Goal: Task Accomplishment & Management: Use online tool/utility

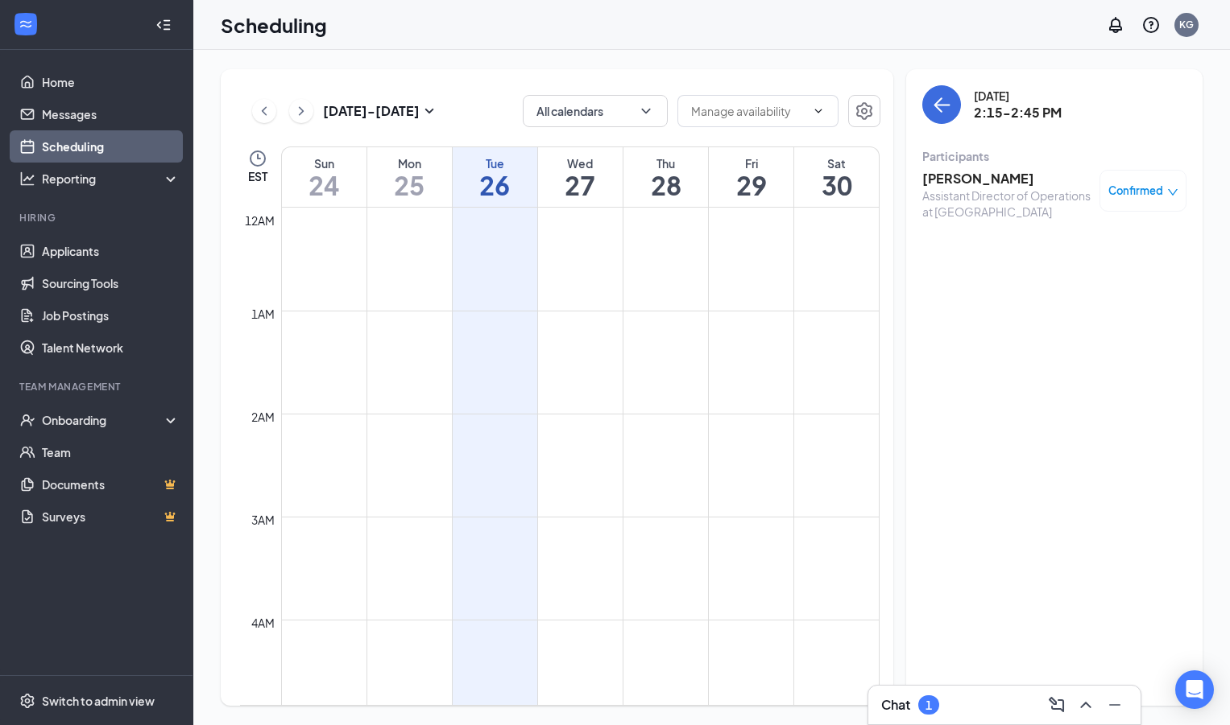
scroll to position [1341, 0]
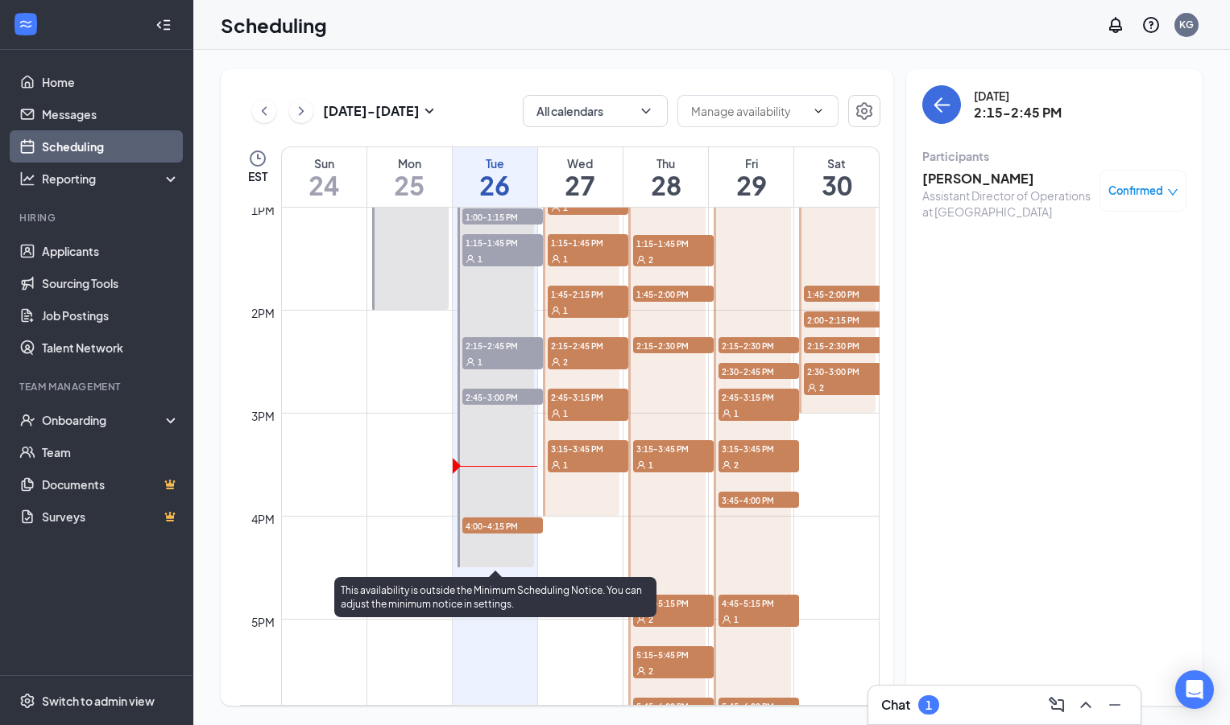
click at [479, 524] on span "4:00-4:15 PM" at bounding box center [502, 526] width 81 height 16
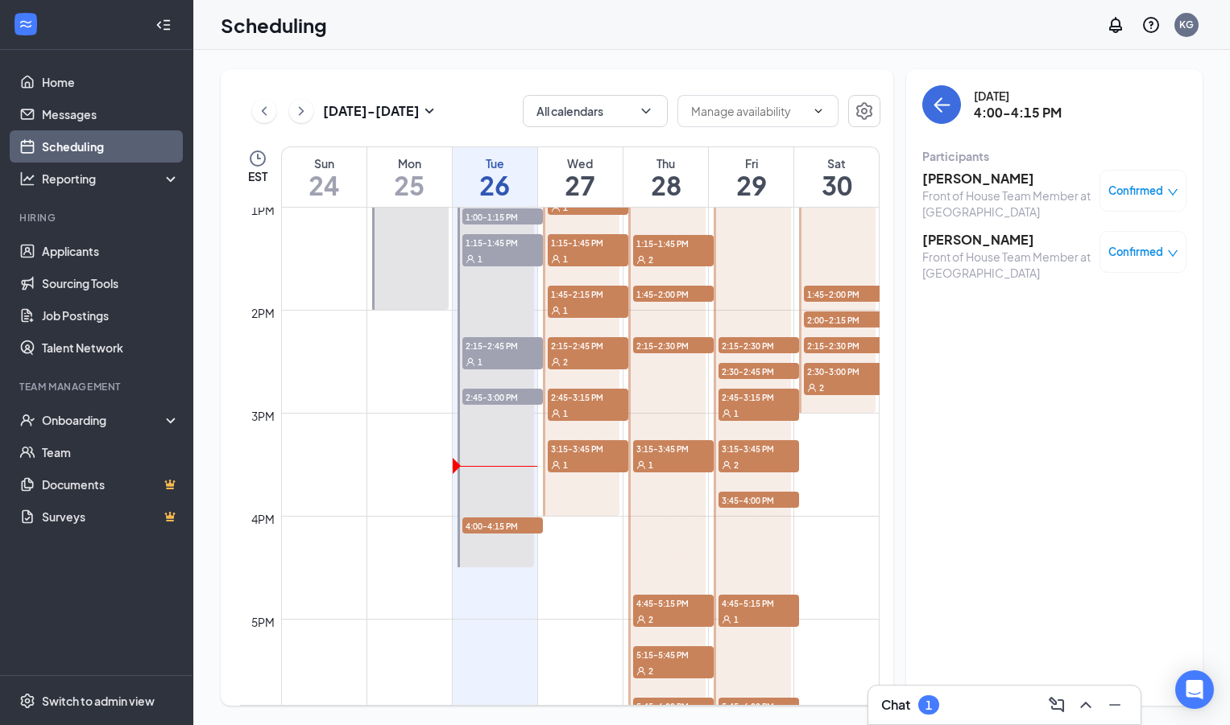
click at [929, 691] on div "Chat 1" at bounding box center [1004, 705] width 272 height 39
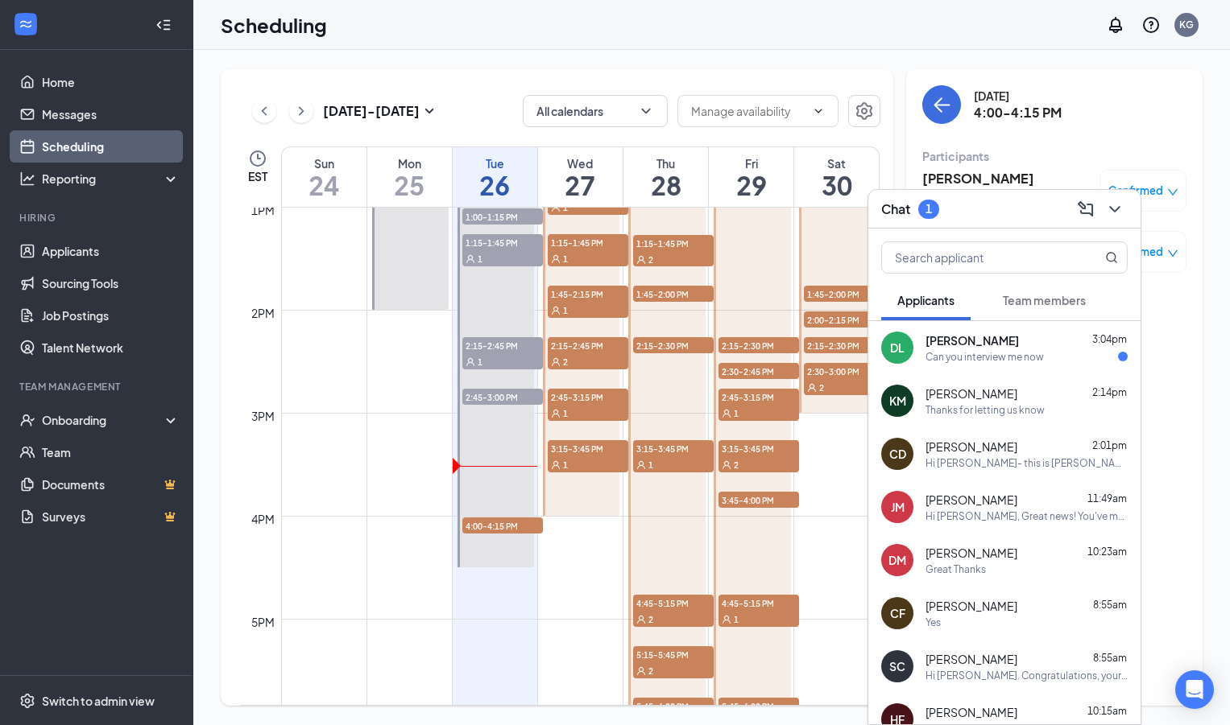
click at [971, 365] on div "DL [PERSON_NAME] 3:04pm Can you interview me now" at bounding box center [1004, 347] width 272 height 53
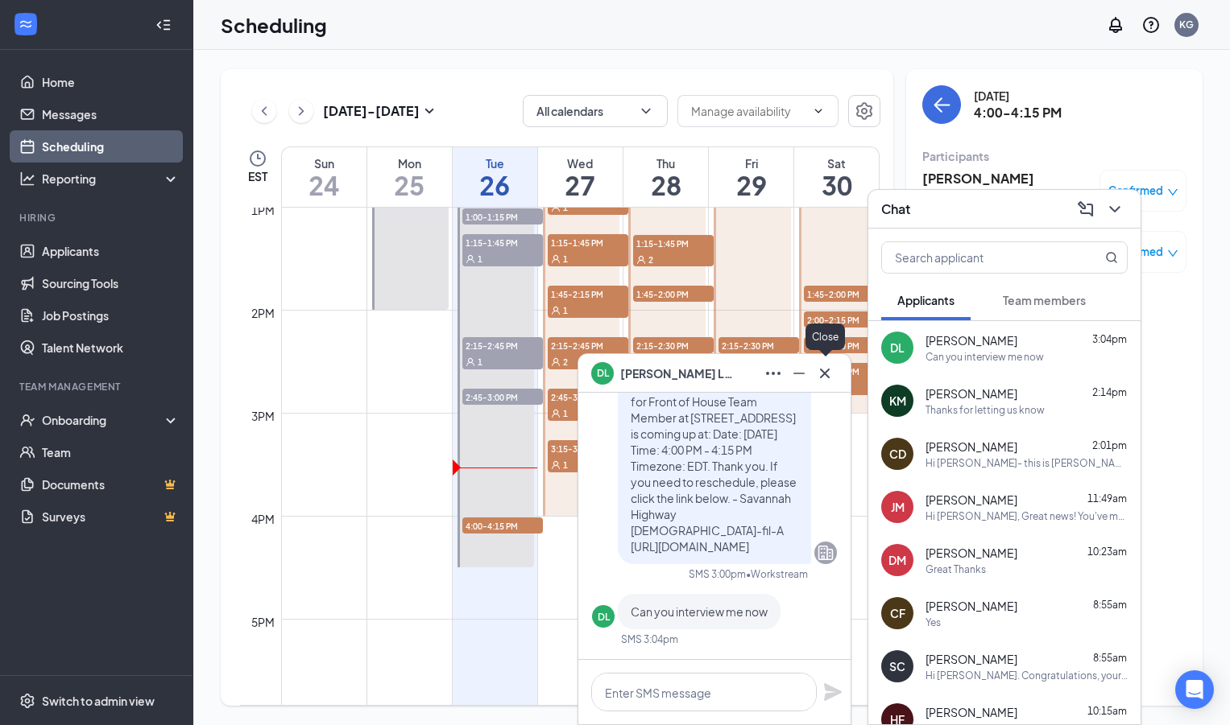
click at [826, 370] on icon "Cross" at bounding box center [825, 373] width 10 height 10
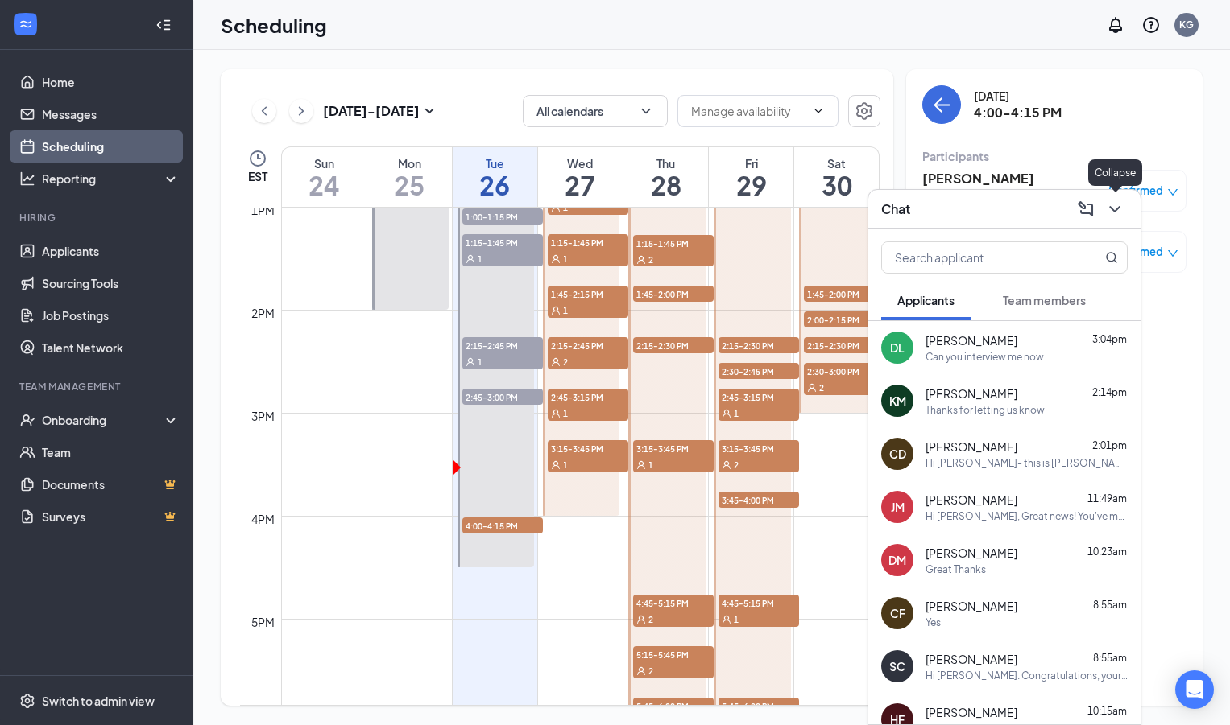
click at [1120, 207] on icon "ChevronDown" at bounding box center [1114, 209] width 19 height 19
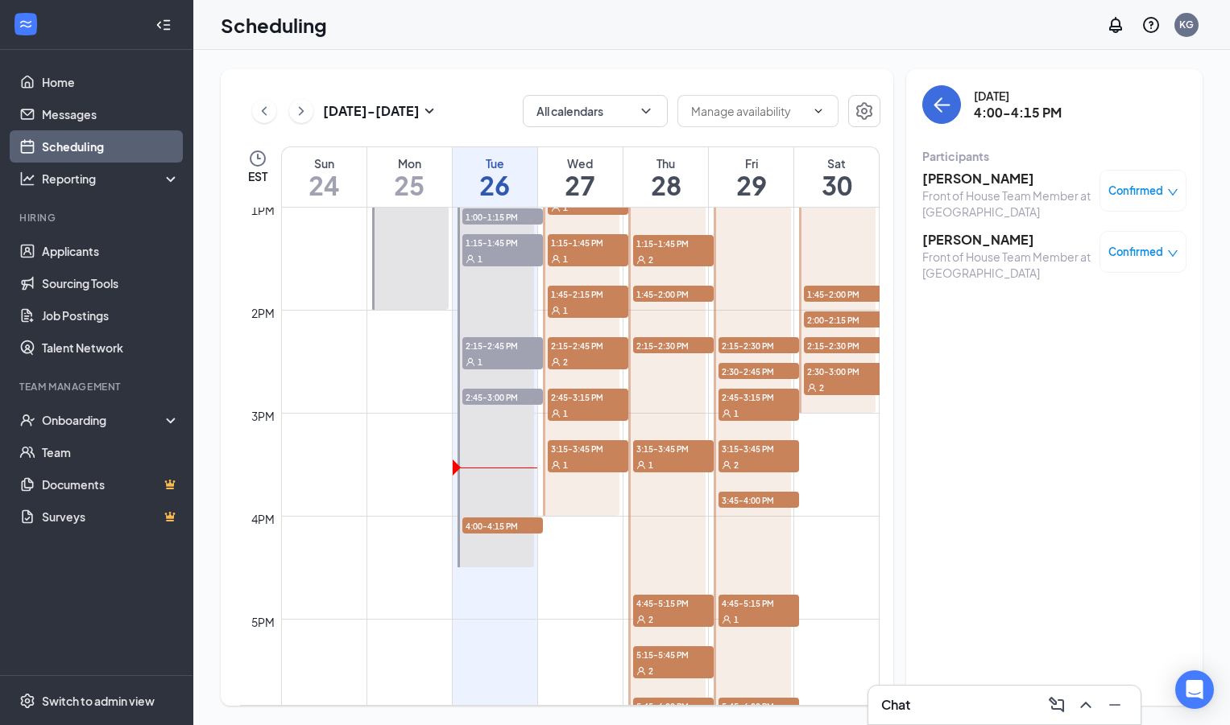
click at [981, 175] on h3 "[PERSON_NAME]" at bounding box center [1006, 179] width 169 height 18
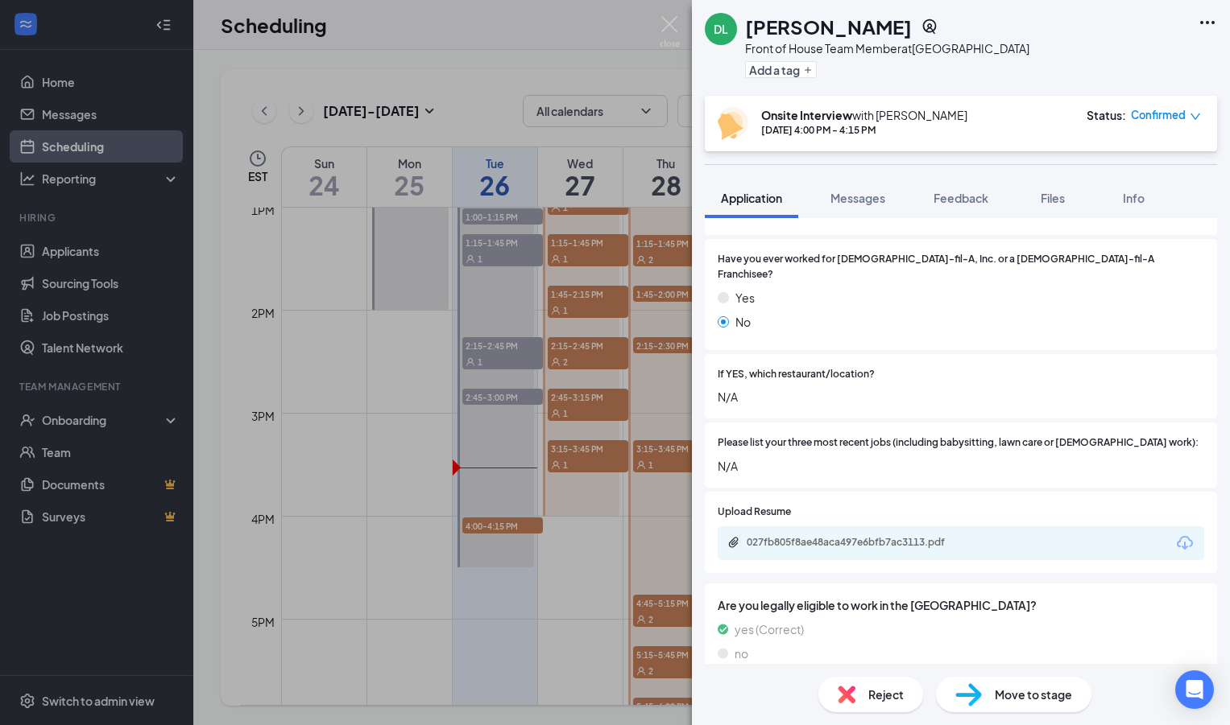
scroll to position [424, 0]
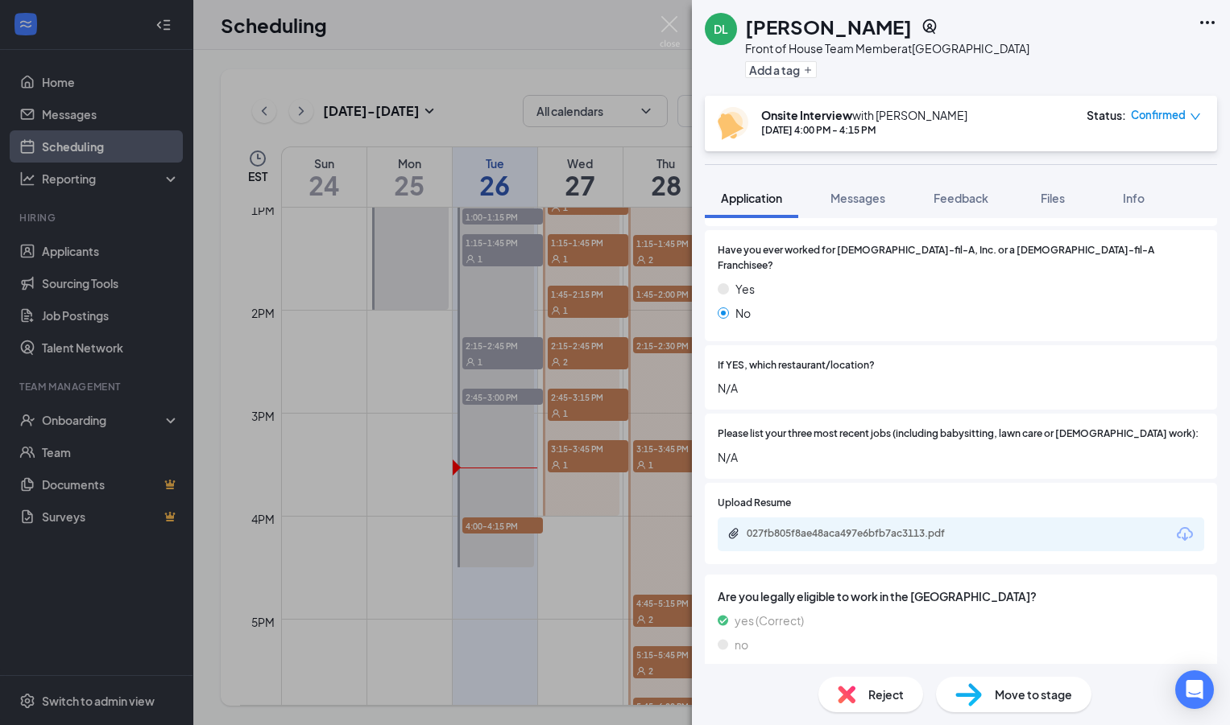
click at [819, 527] on div "027fb805f8ae48aca497e6bfb7ac3113.pdf" at bounding box center [857, 534] width 261 height 15
click at [672, 24] on img at bounding box center [669, 31] width 20 height 31
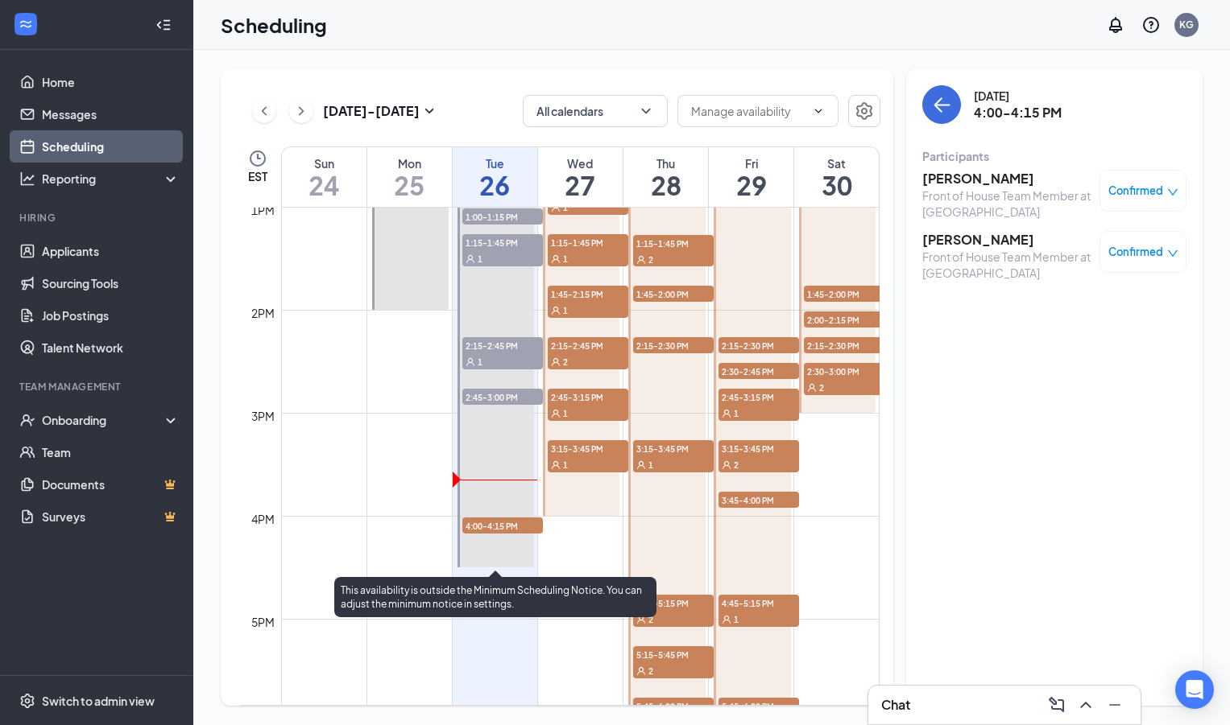
click at [518, 523] on span "4:00-4:15 PM" at bounding box center [502, 526] width 81 height 16
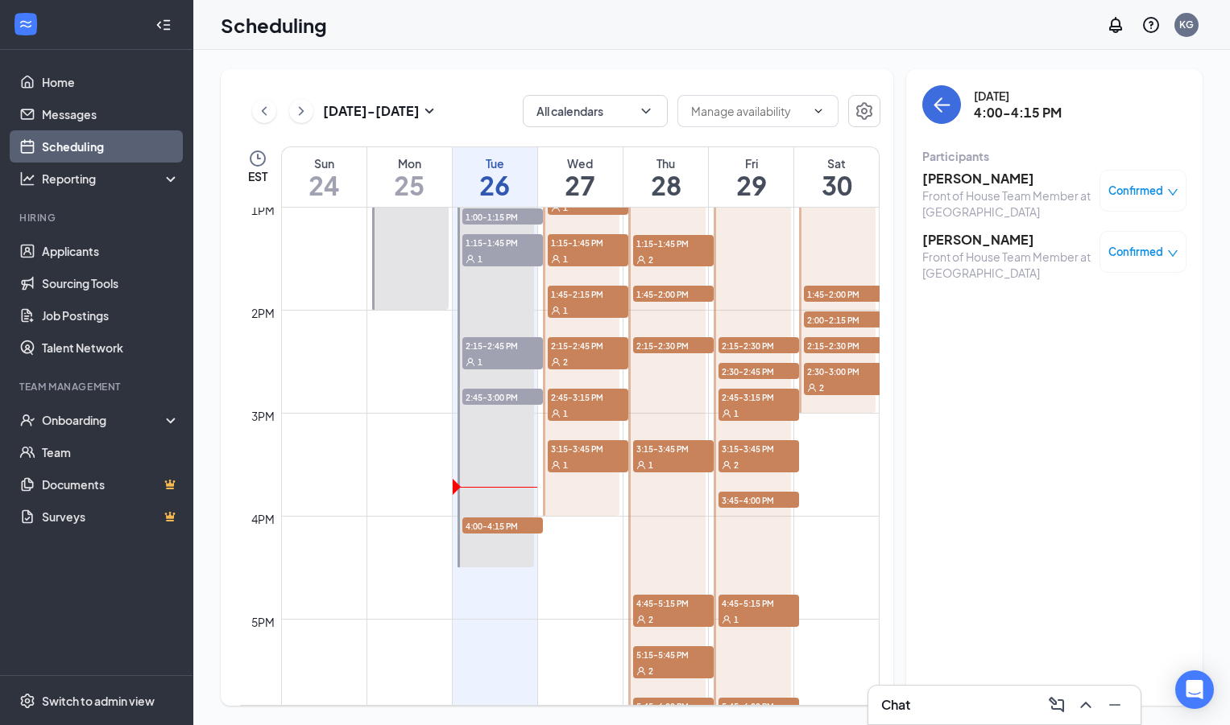
click at [903, 701] on h3 "Chat" at bounding box center [895, 705] width 29 height 18
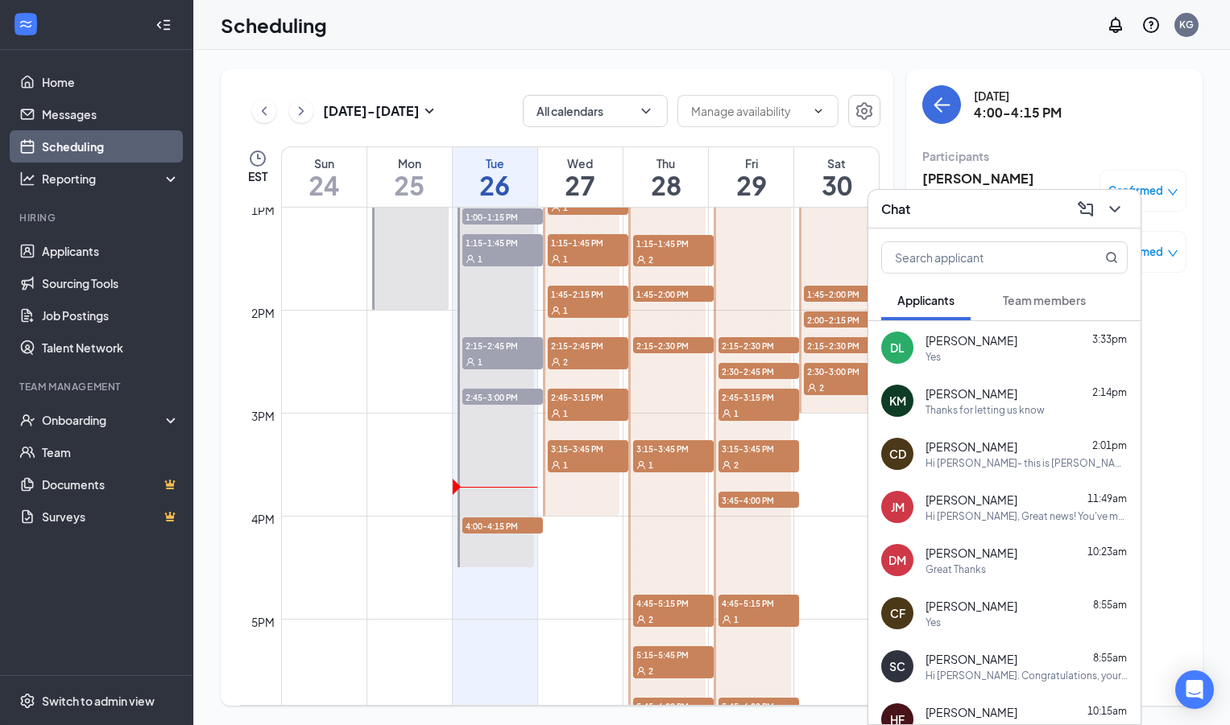
click at [983, 369] on div "DL [PERSON_NAME] 3:33pm Yes" at bounding box center [1004, 347] width 272 height 53
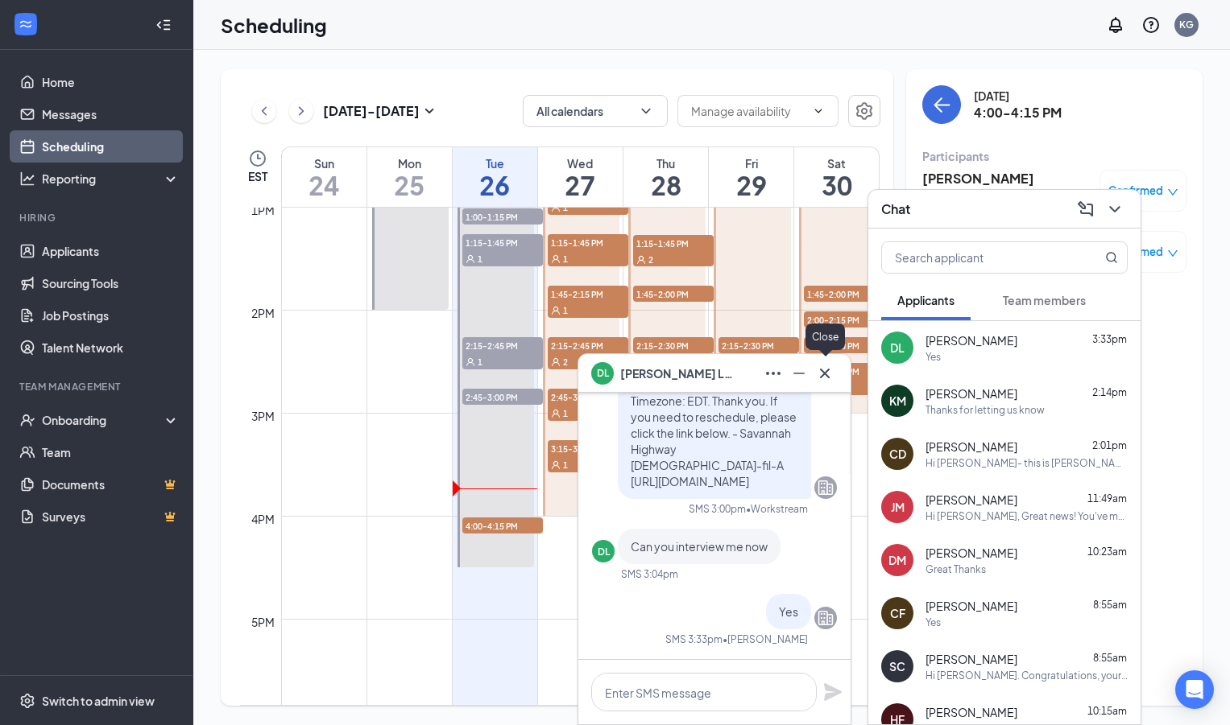
click at [823, 380] on icon "Cross" at bounding box center [824, 373] width 19 height 19
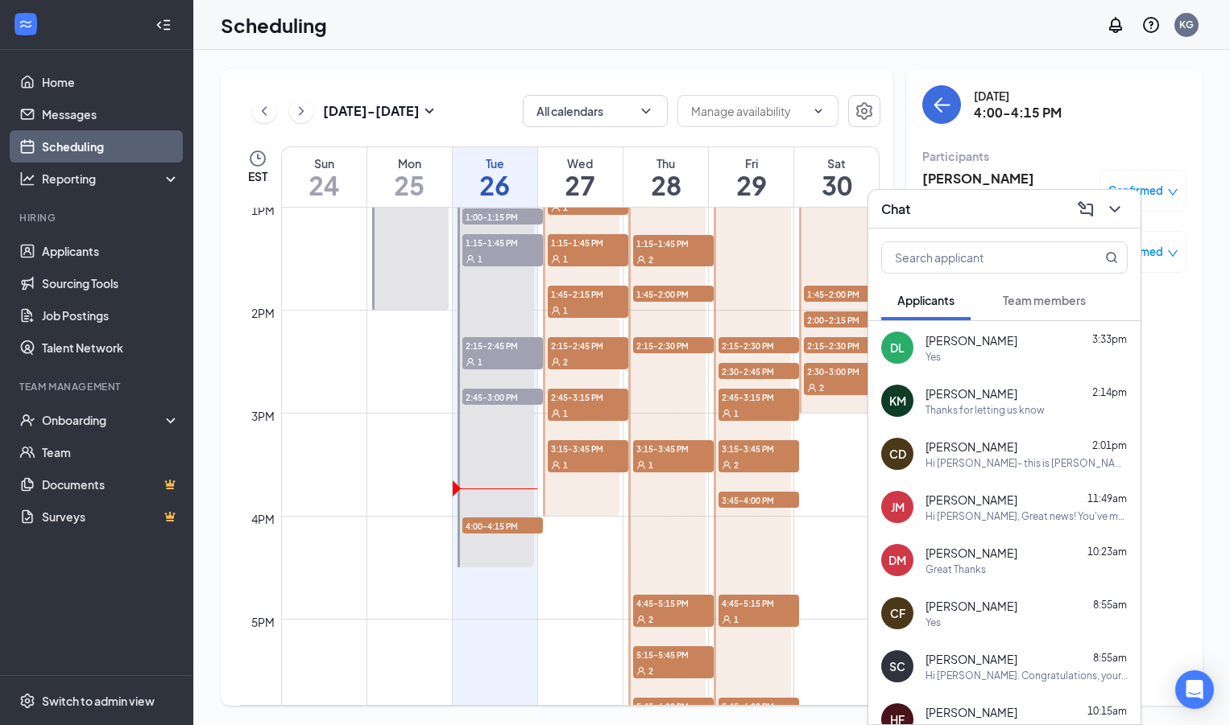
click at [1004, 209] on div "Chat" at bounding box center [1004, 208] width 246 height 25
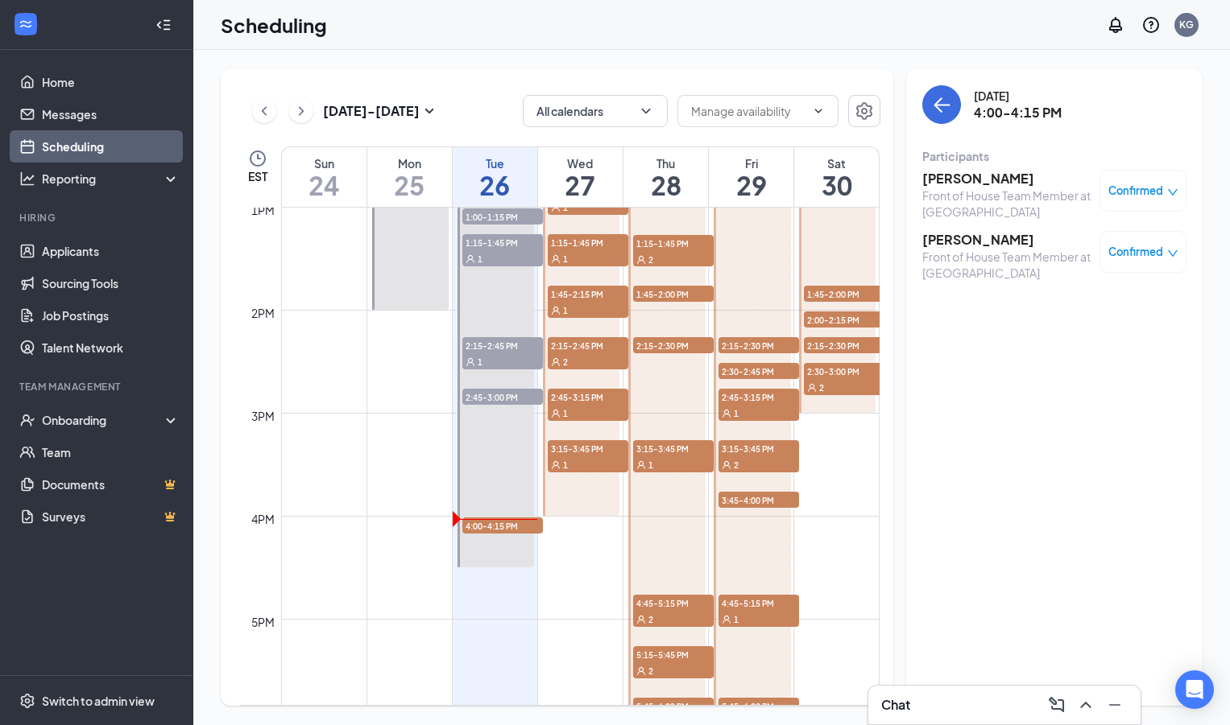
click at [952, 242] on h3 "[PERSON_NAME]" at bounding box center [1006, 240] width 169 height 18
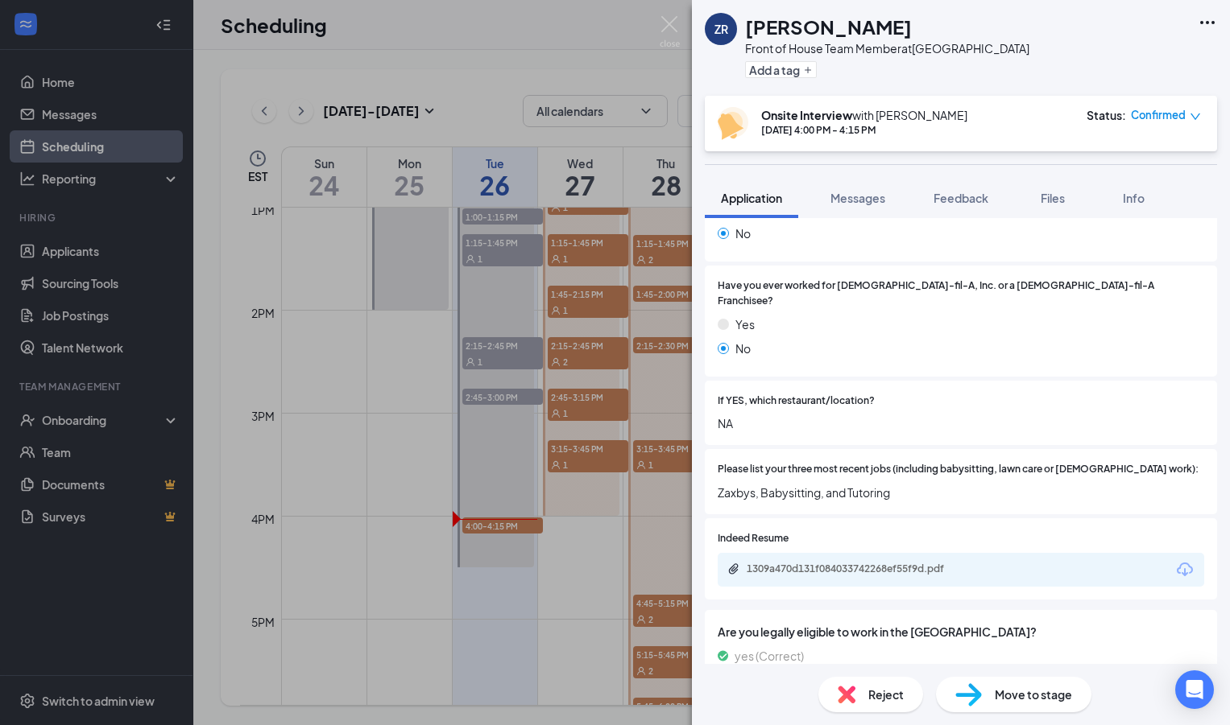
scroll to position [445, 0]
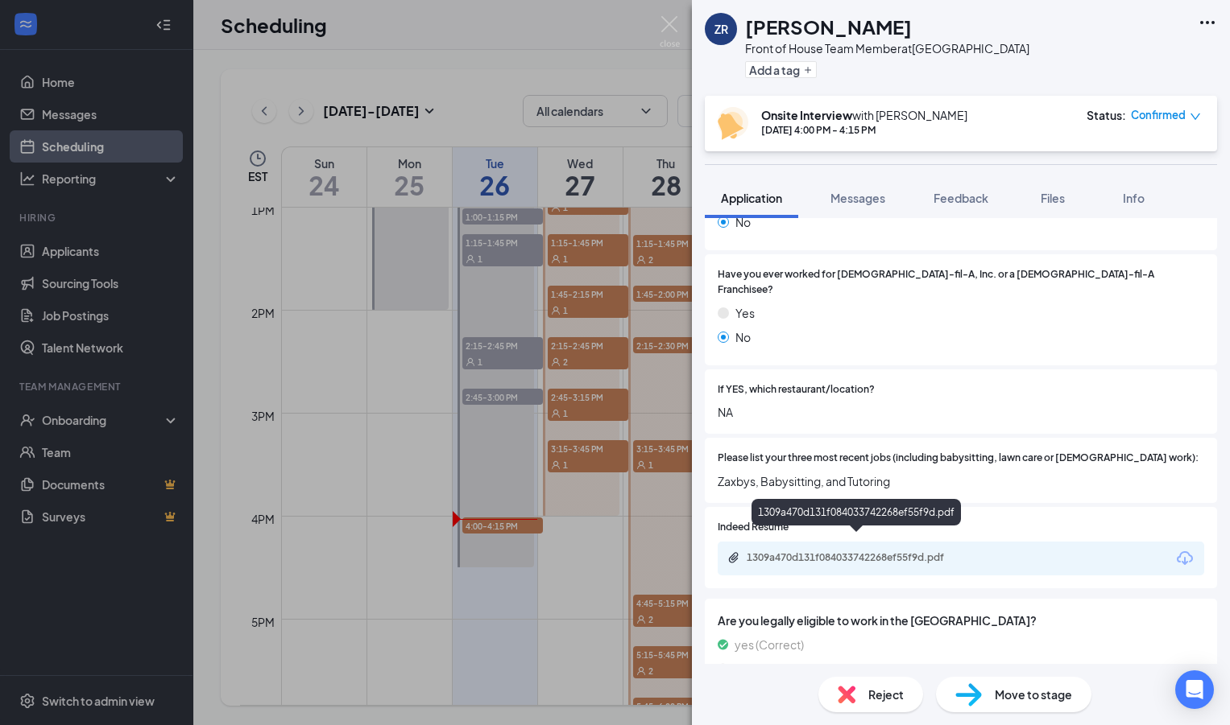
click at [790, 552] on div "1309a470d131f084033742268ef55f9d.pdf" at bounding box center [858, 558] width 225 height 13
click at [361, 658] on div "ZR [PERSON_NAME] Front of House Team Member at [GEOGRAPHIC_DATA] Add a tag Onsi…" at bounding box center [615, 362] width 1230 height 725
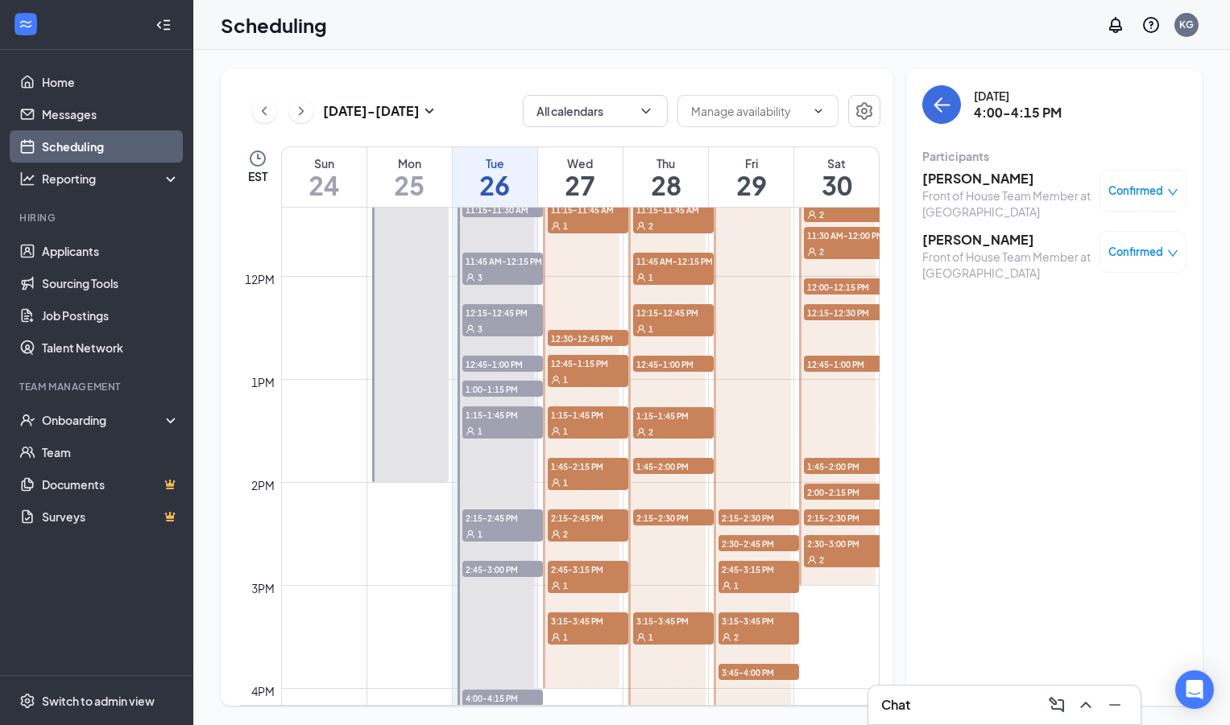
scroll to position [916, 0]
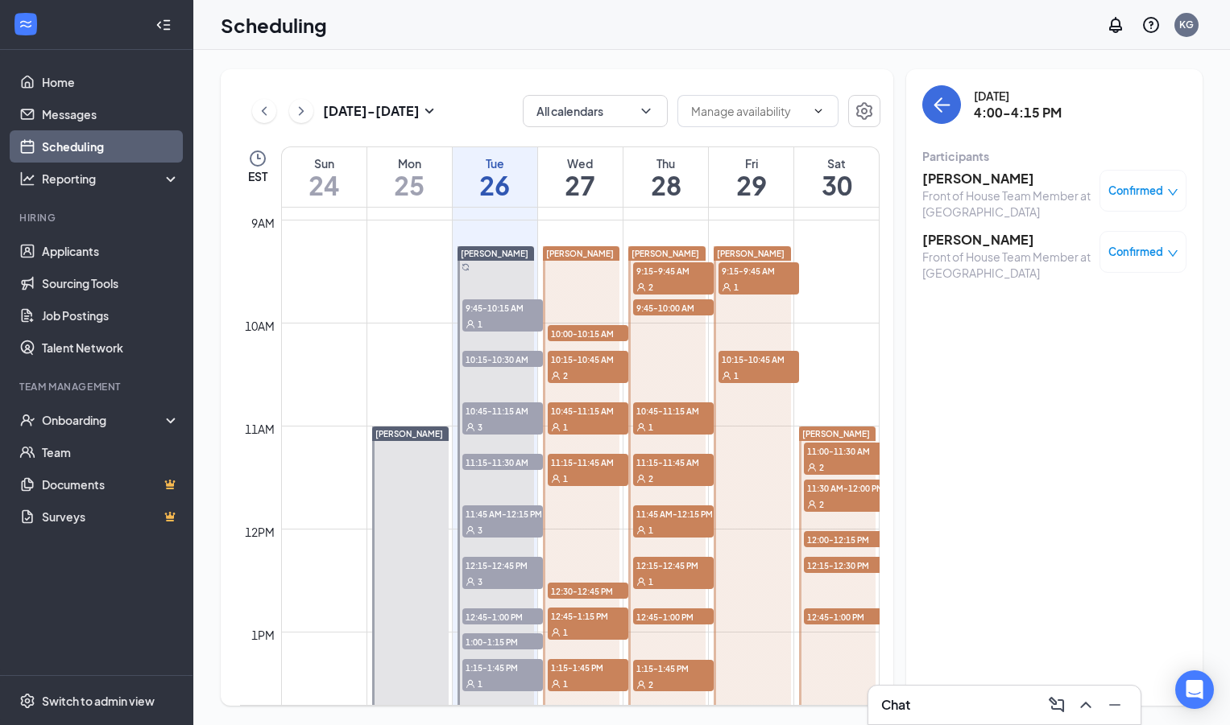
click at [741, 276] on span "9:15-9:45 AM" at bounding box center [758, 270] width 81 height 16
click at [747, 369] on div "1" at bounding box center [758, 375] width 81 height 16
click at [822, 300] on td at bounding box center [580, 310] width 598 height 26
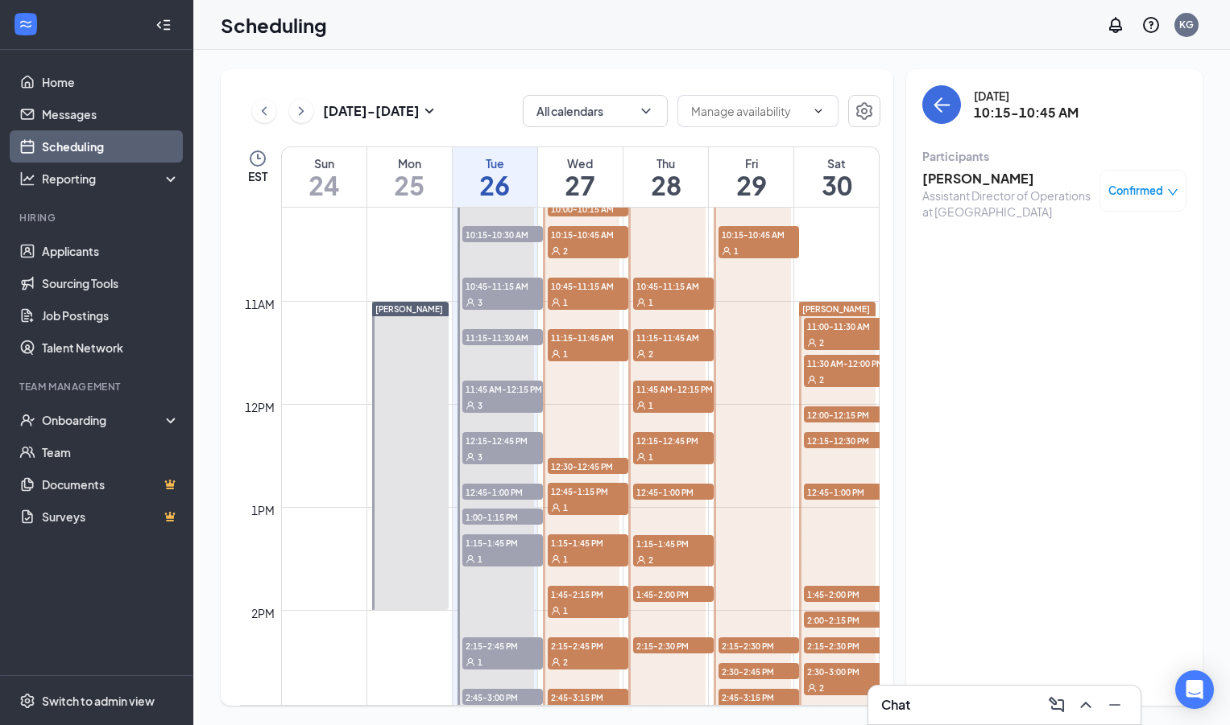
scroll to position [1049, 0]
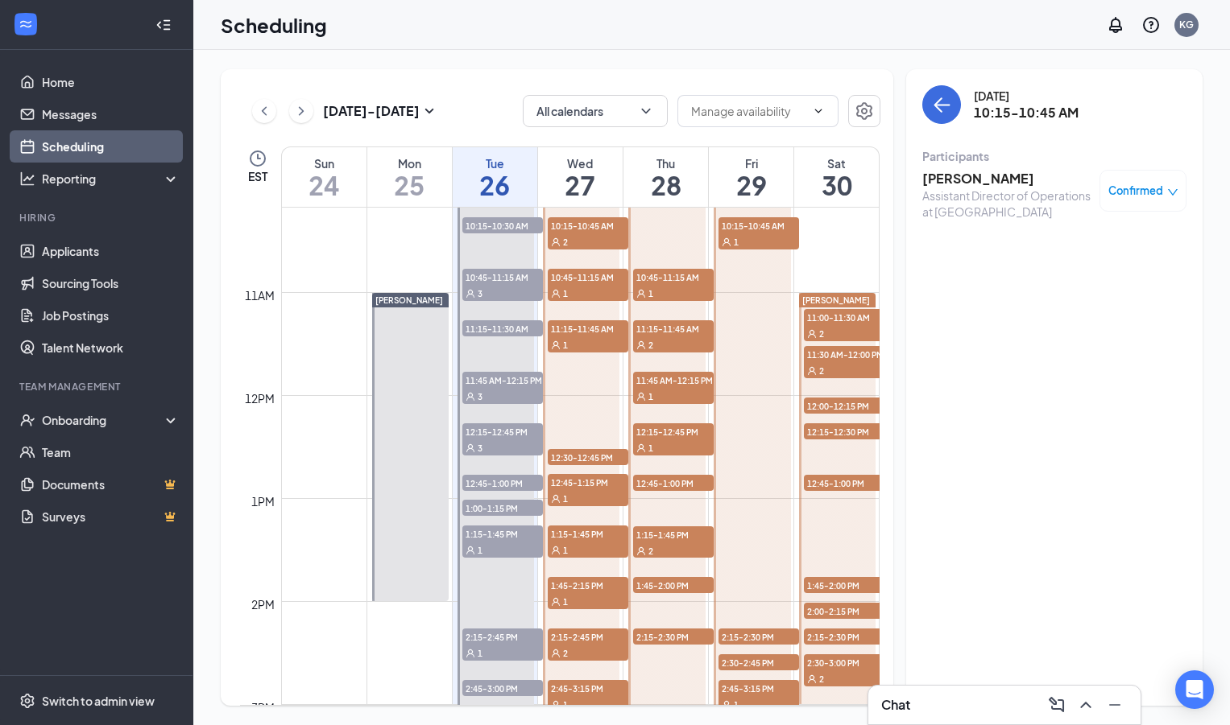
click at [446, 61] on div "[DATE] - [DATE] All calendars EST Sun 24 Mon 25 Tue 26 Wed 27 Thu 28 Fri 29 Sat…" at bounding box center [711, 388] width 1036 height 676
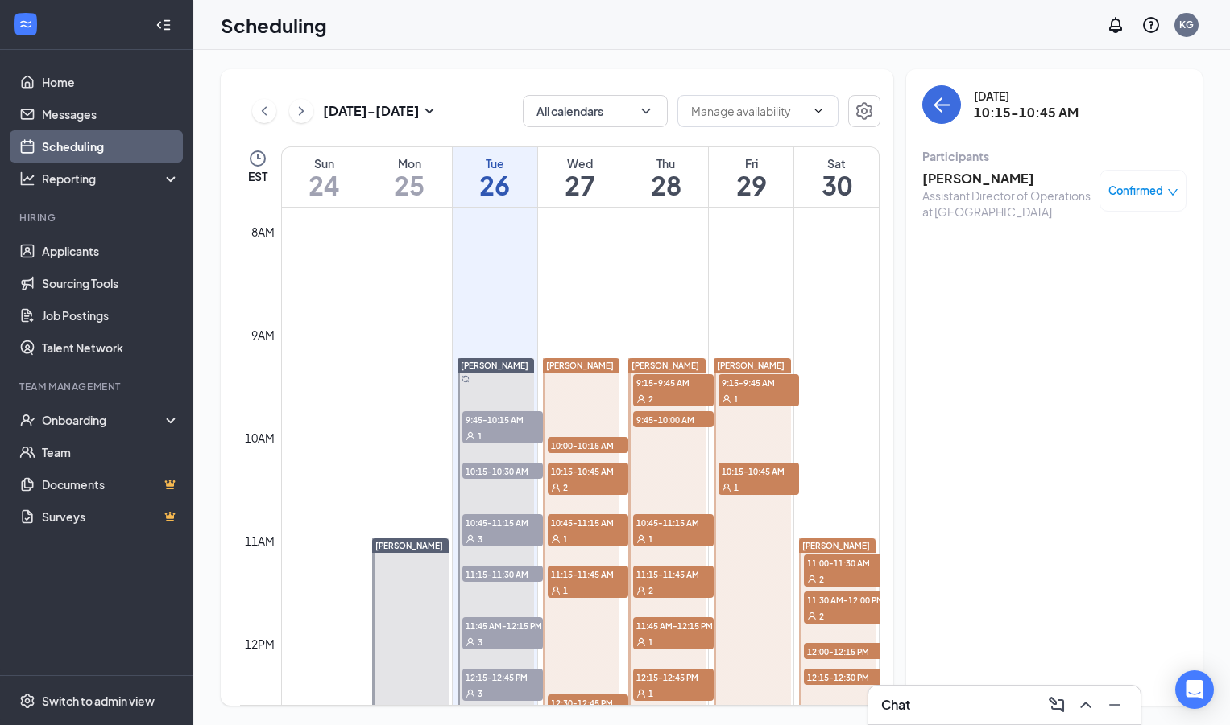
scroll to position [804, 0]
click at [580, 440] on span "10:00-10:15 AM" at bounding box center [588, 444] width 81 height 16
click at [582, 470] on span "10:15-10:45 AM" at bounding box center [588, 470] width 81 height 16
click at [692, 390] on div "2" at bounding box center [673, 398] width 81 height 16
click at [695, 425] on span "9:45-10:00 AM" at bounding box center [673, 419] width 81 height 16
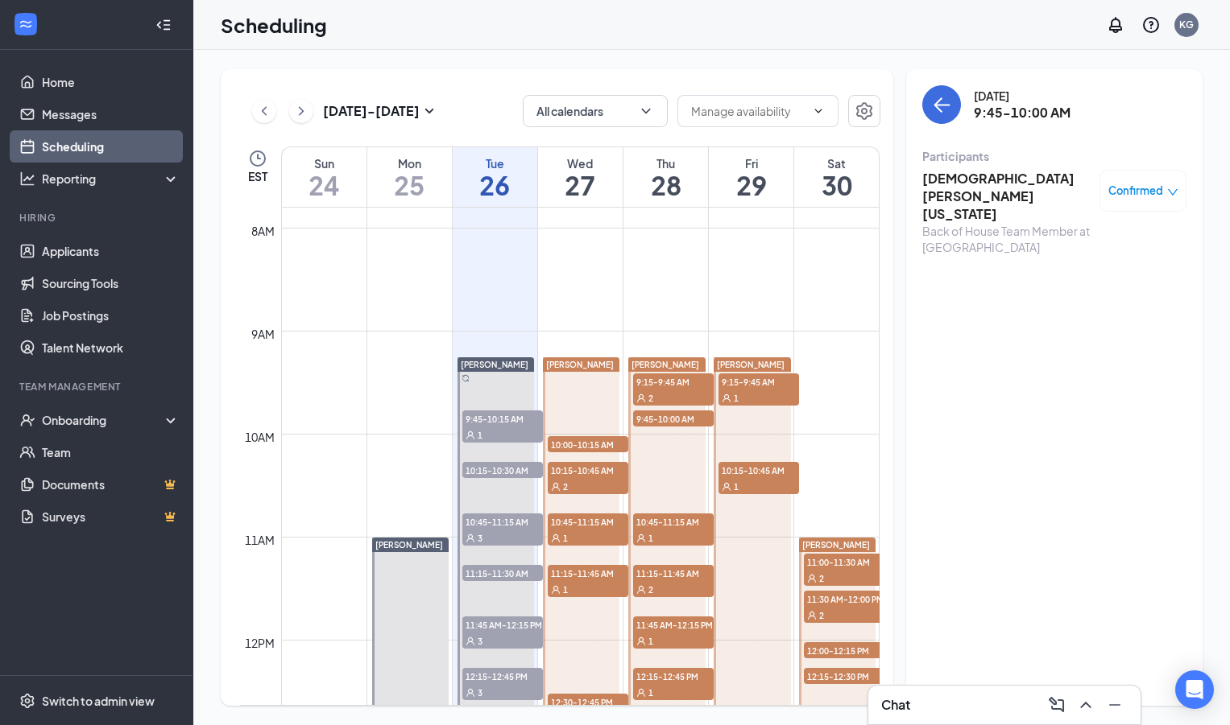
click at [672, 533] on div "1" at bounding box center [673, 538] width 81 height 16
click at [668, 583] on div "2" at bounding box center [673, 589] width 81 height 16
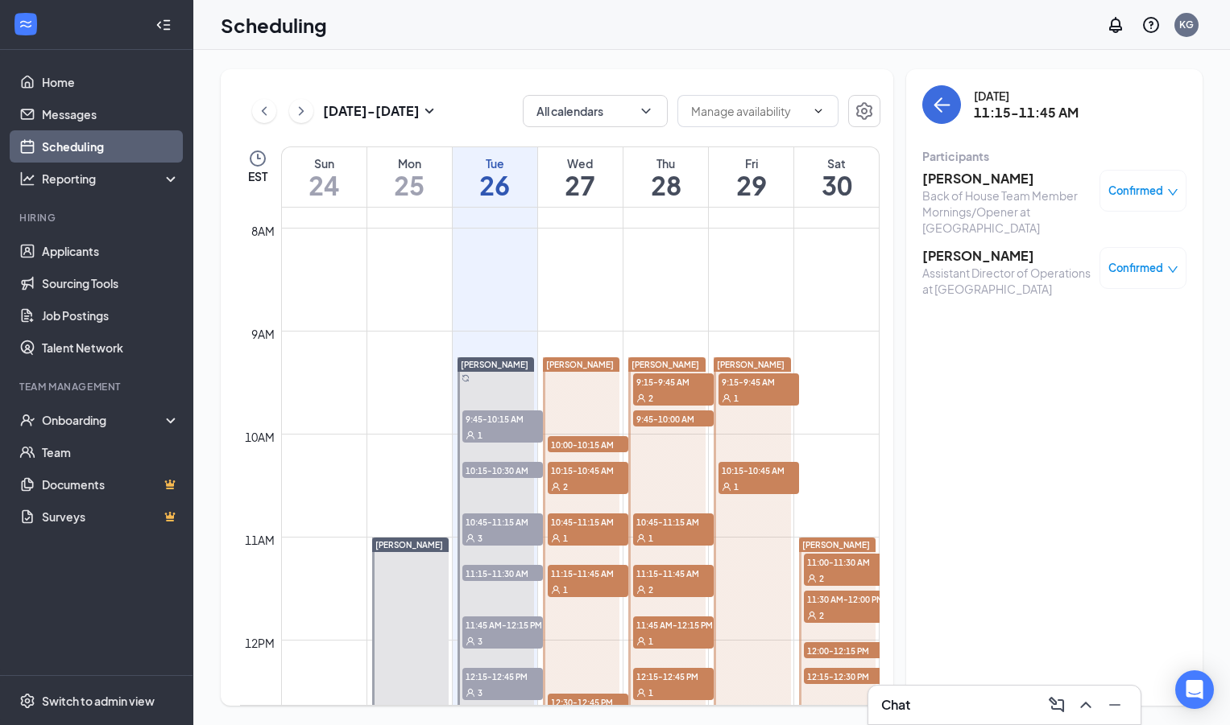
click at [667, 626] on span "11:45 AM-12:15 PM" at bounding box center [673, 625] width 81 height 16
click at [748, 378] on span "9:15-9:45 AM" at bounding box center [758, 382] width 81 height 16
click at [756, 484] on div "1" at bounding box center [758, 486] width 81 height 16
click at [956, 181] on h3 "[PERSON_NAME]" at bounding box center [1006, 179] width 169 height 18
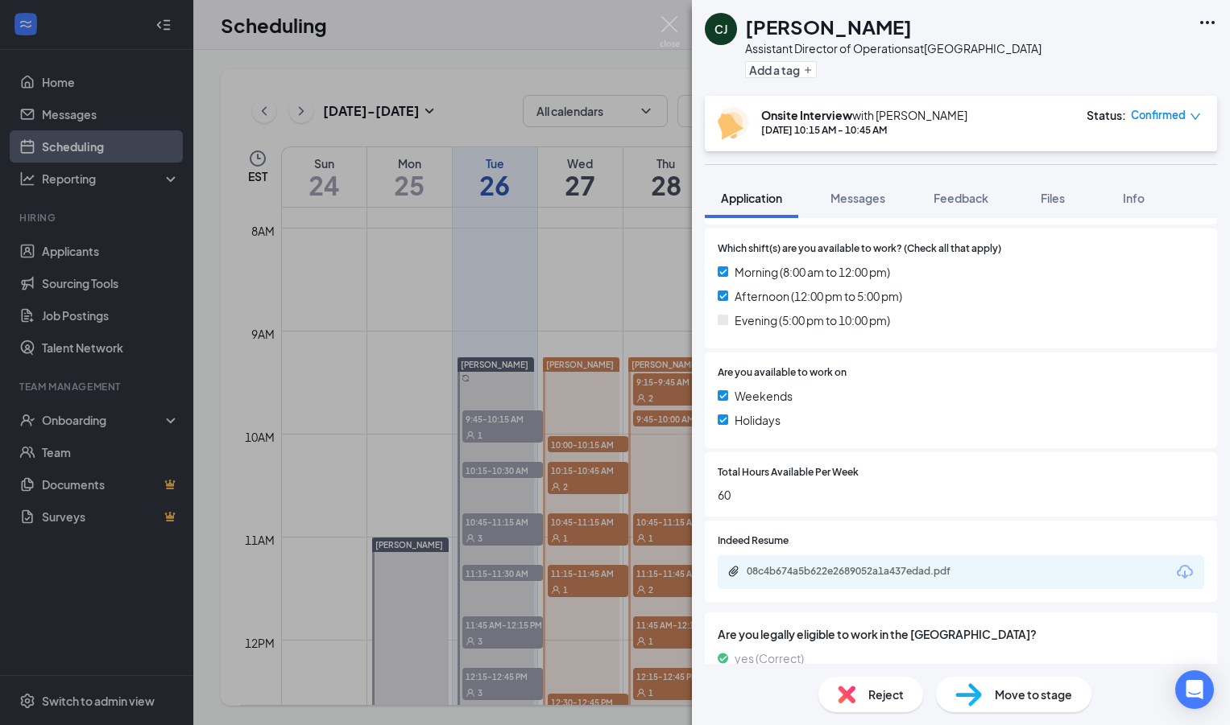
scroll to position [453, 0]
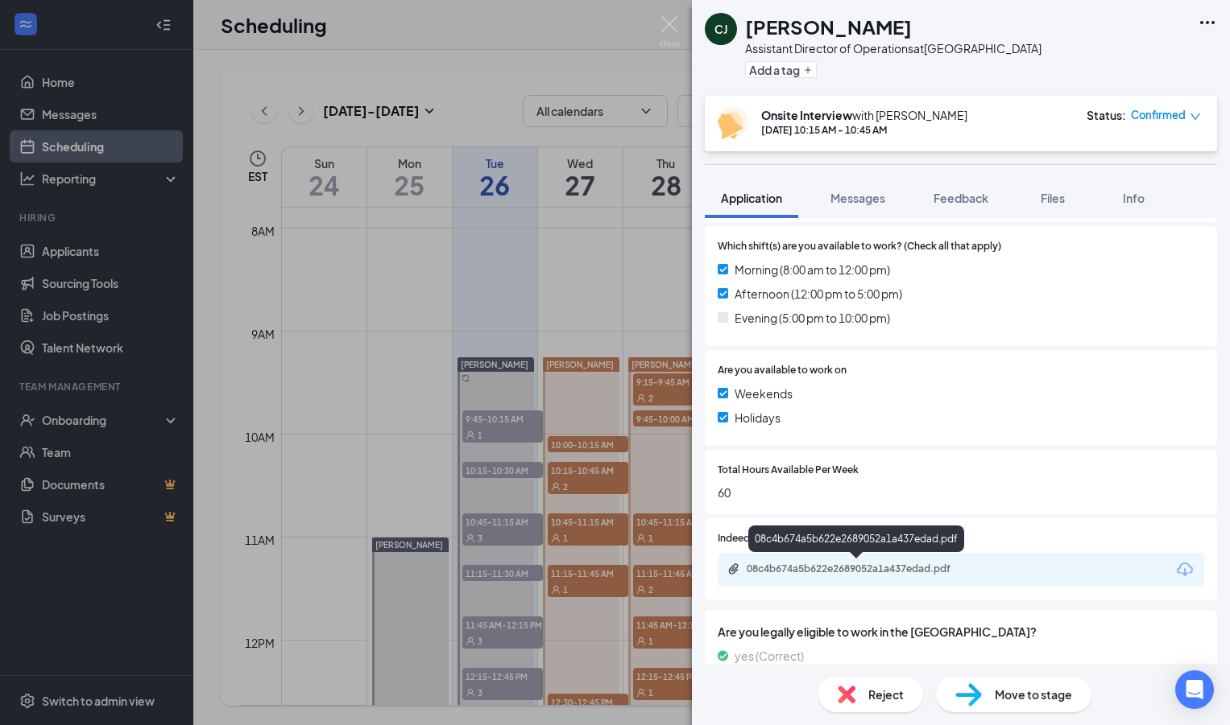
click at [858, 568] on div "08c4b674a5b622e2689052a1a437edad.pdf" at bounding box center [858, 569] width 225 height 13
click at [670, 20] on img at bounding box center [669, 31] width 20 height 31
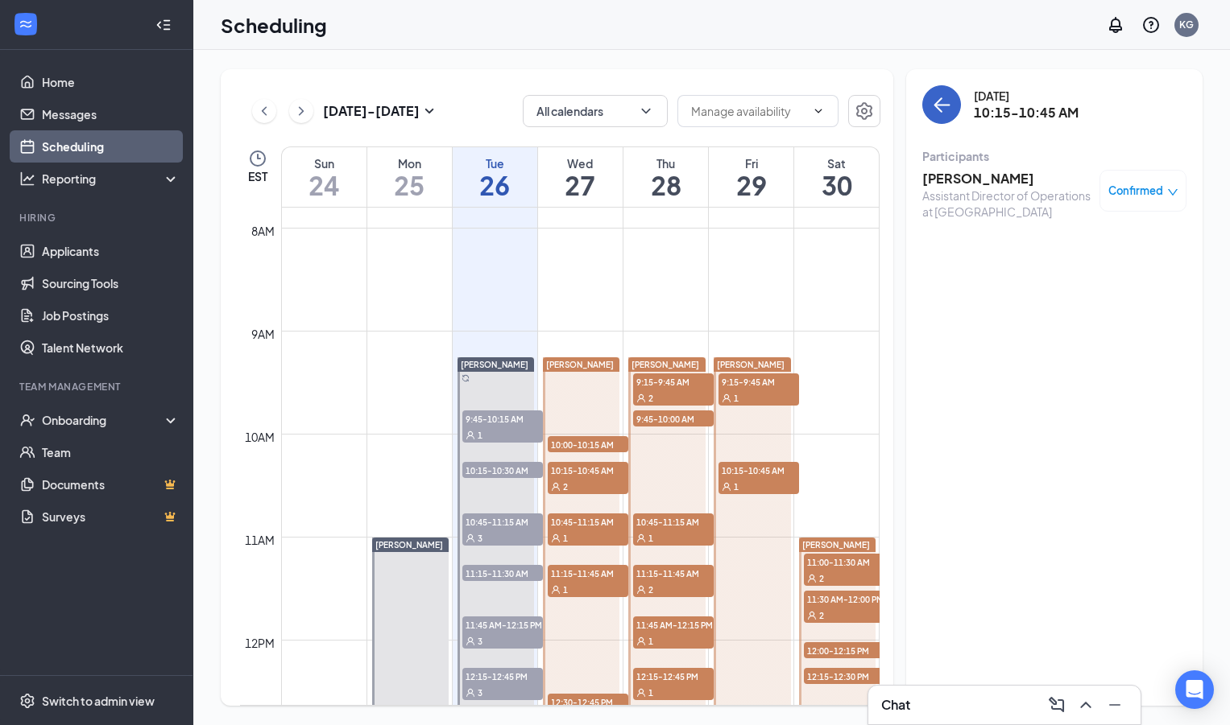
click at [945, 93] on button "back-button" at bounding box center [941, 104] width 39 height 39
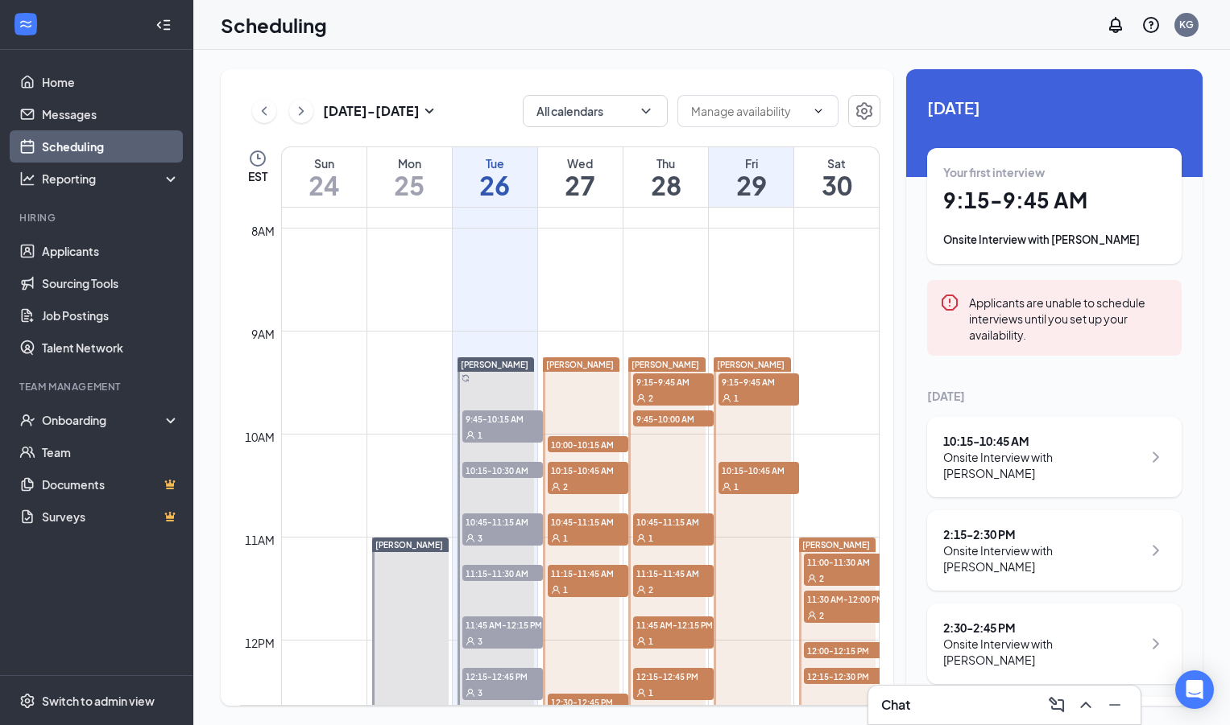
click at [577, 444] on span "10:00-10:15 AM" at bounding box center [588, 444] width 81 height 16
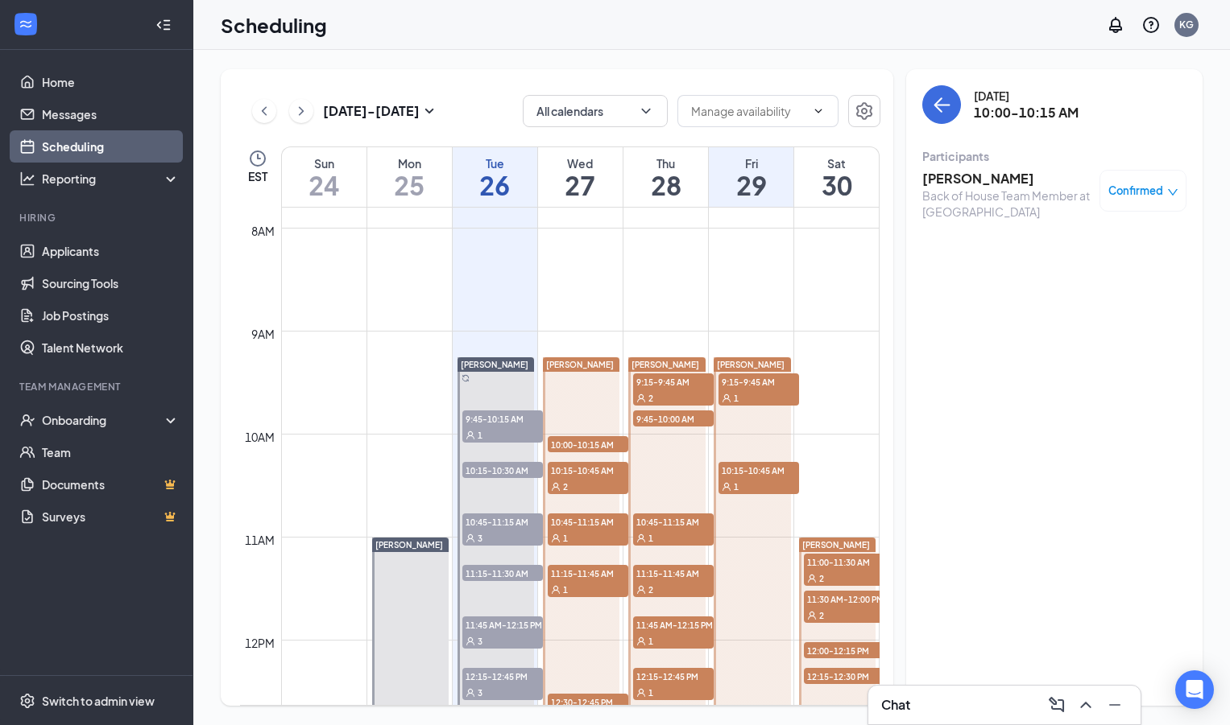
click at [594, 482] on div "2" at bounding box center [588, 486] width 81 height 16
click at [592, 531] on div "1" at bounding box center [588, 538] width 81 height 16
click at [958, 184] on h3 "[PERSON_NAME]" at bounding box center [1006, 179] width 169 height 18
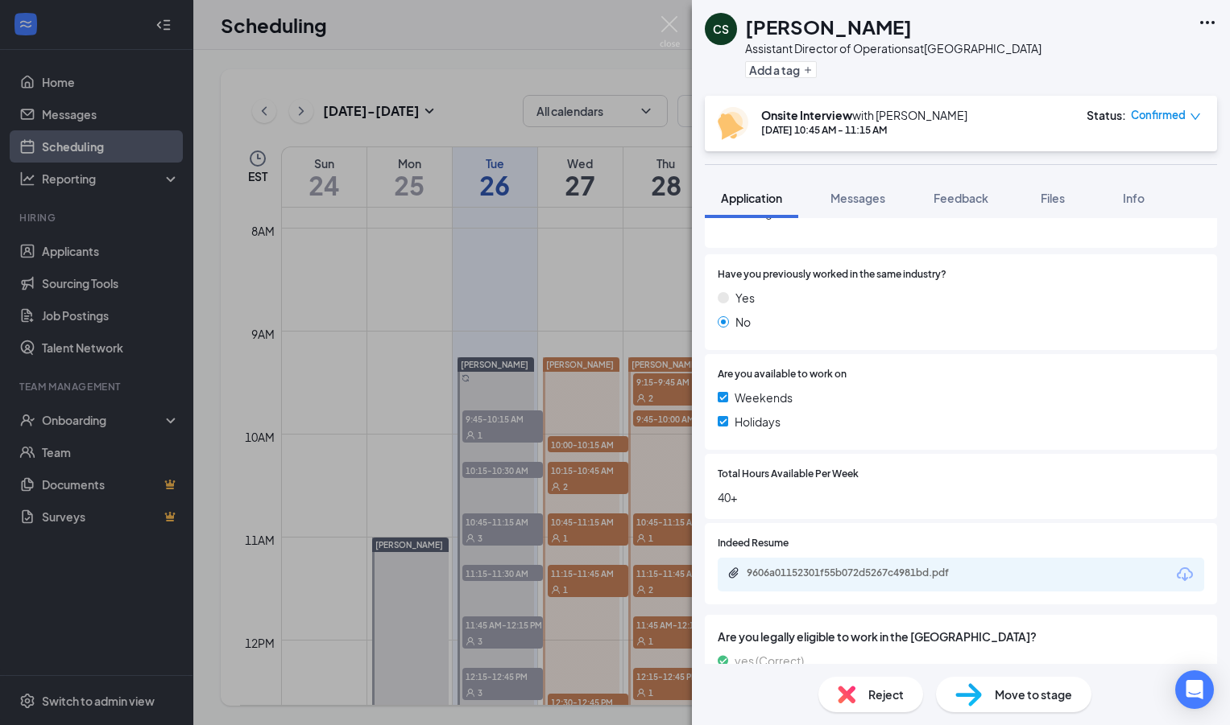
scroll to position [253, 0]
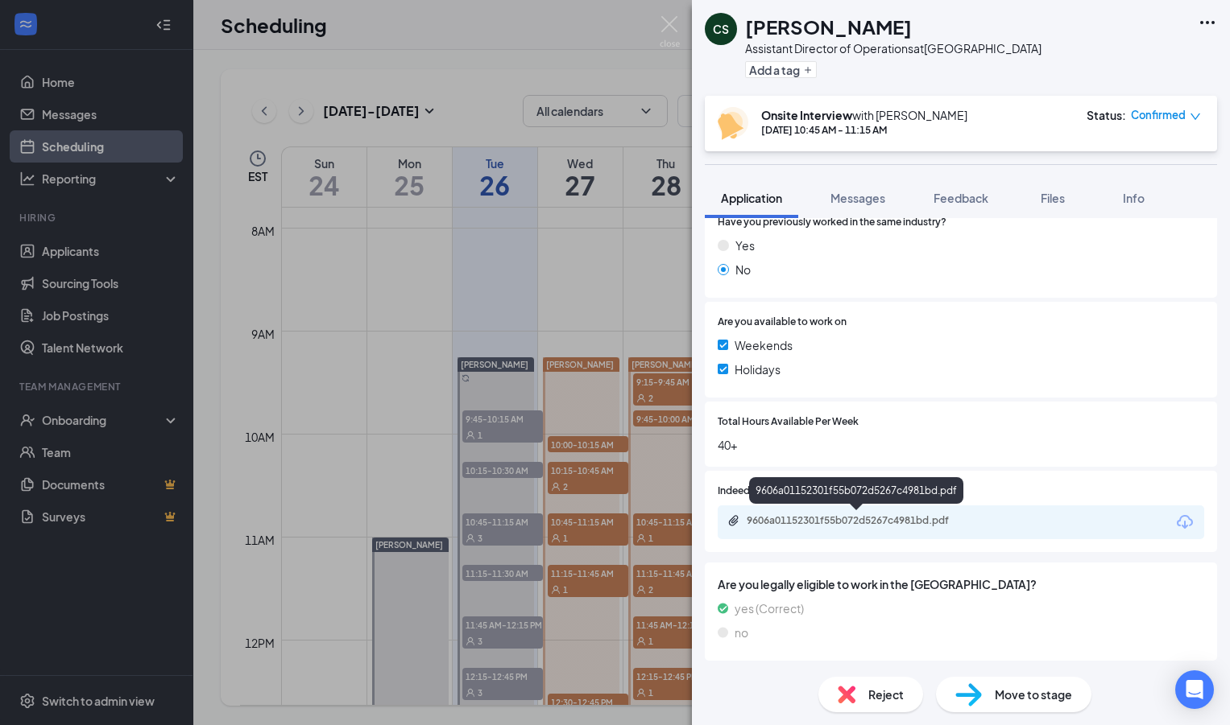
click at [857, 523] on div "9606a01152301f55b072d5267c4981bd.pdf" at bounding box center [858, 521] width 225 height 13
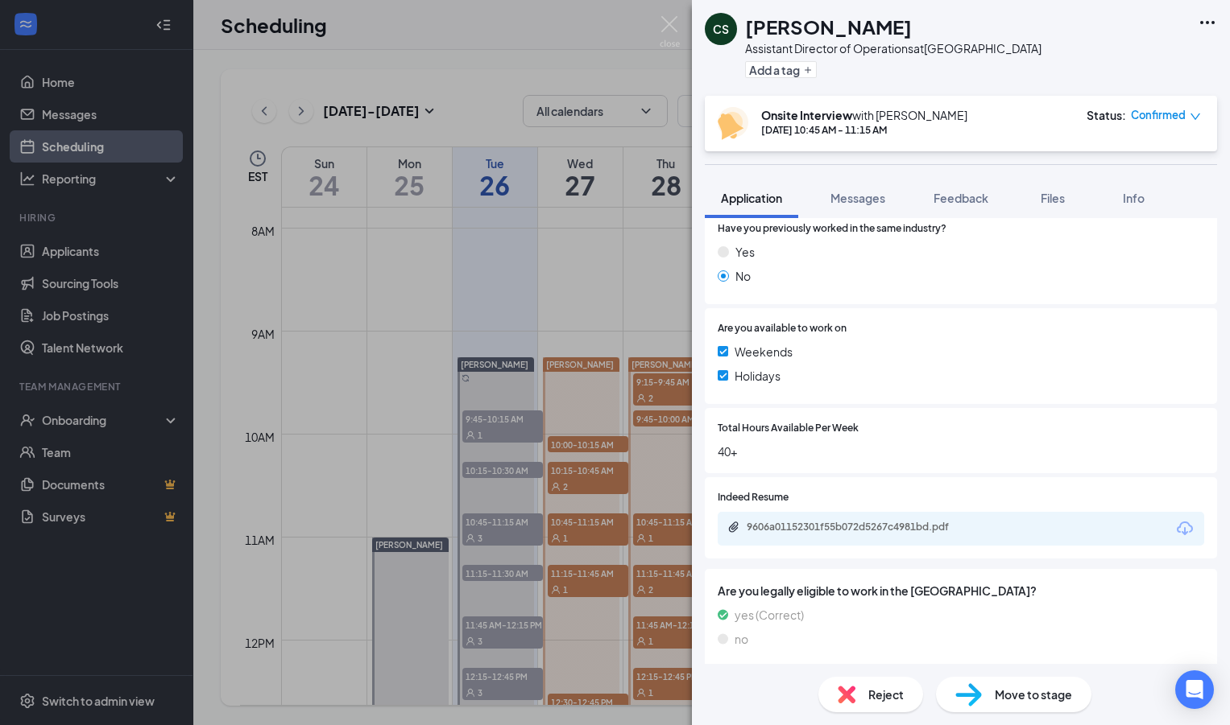
click at [662, 265] on div "CS [PERSON_NAME] Assistant Director of Operations at [GEOGRAPHIC_DATA] Add a ta…" at bounding box center [615, 362] width 1230 height 725
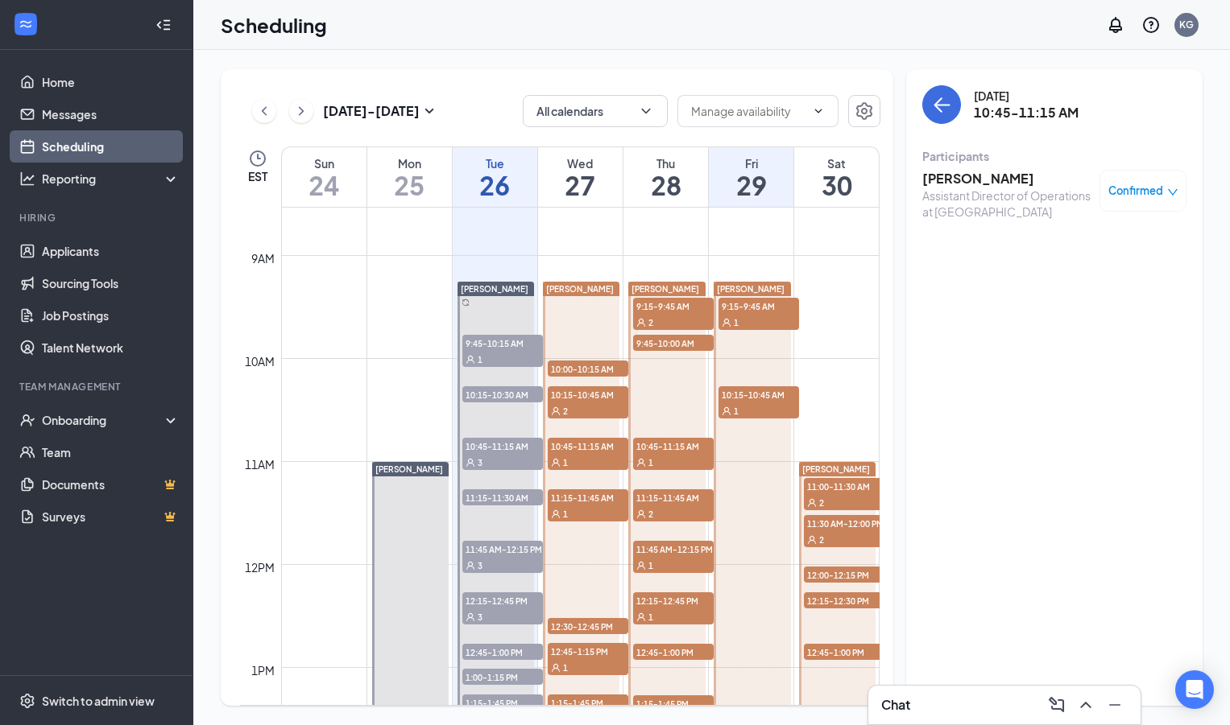
scroll to position [922, 0]
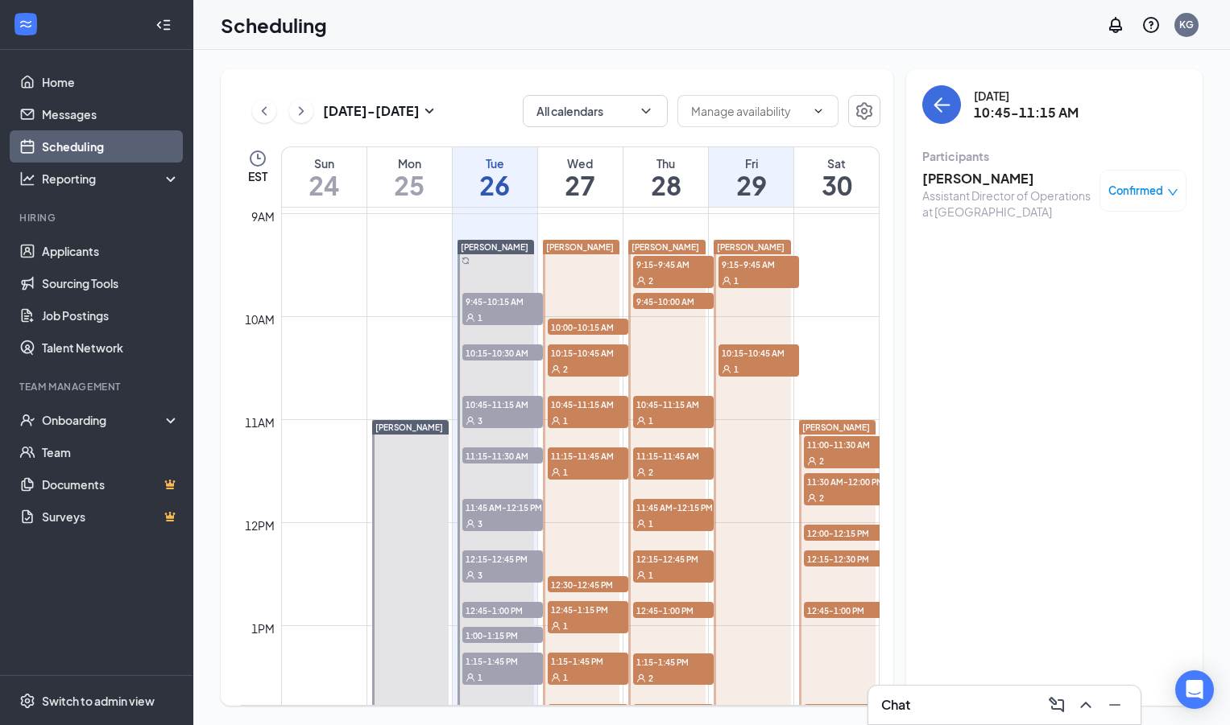
click at [601, 586] on span "12:30-12:45 PM" at bounding box center [588, 585] width 81 height 16
click at [601, 620] on div "1" at bounding box center [588, 626] width 81 height 16
click at [600, 668] on span "1:15-1:45 PM" at bounding box center [588, 661] width 81 height 16
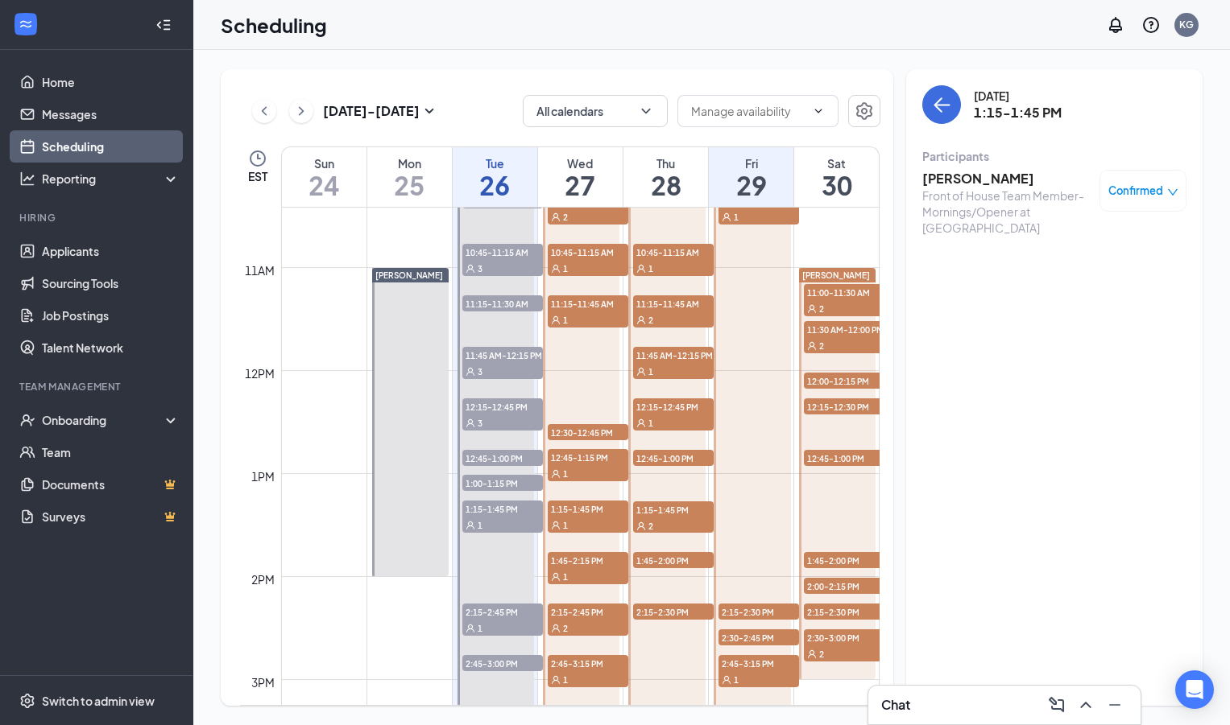
scroll to position [1088, 0]
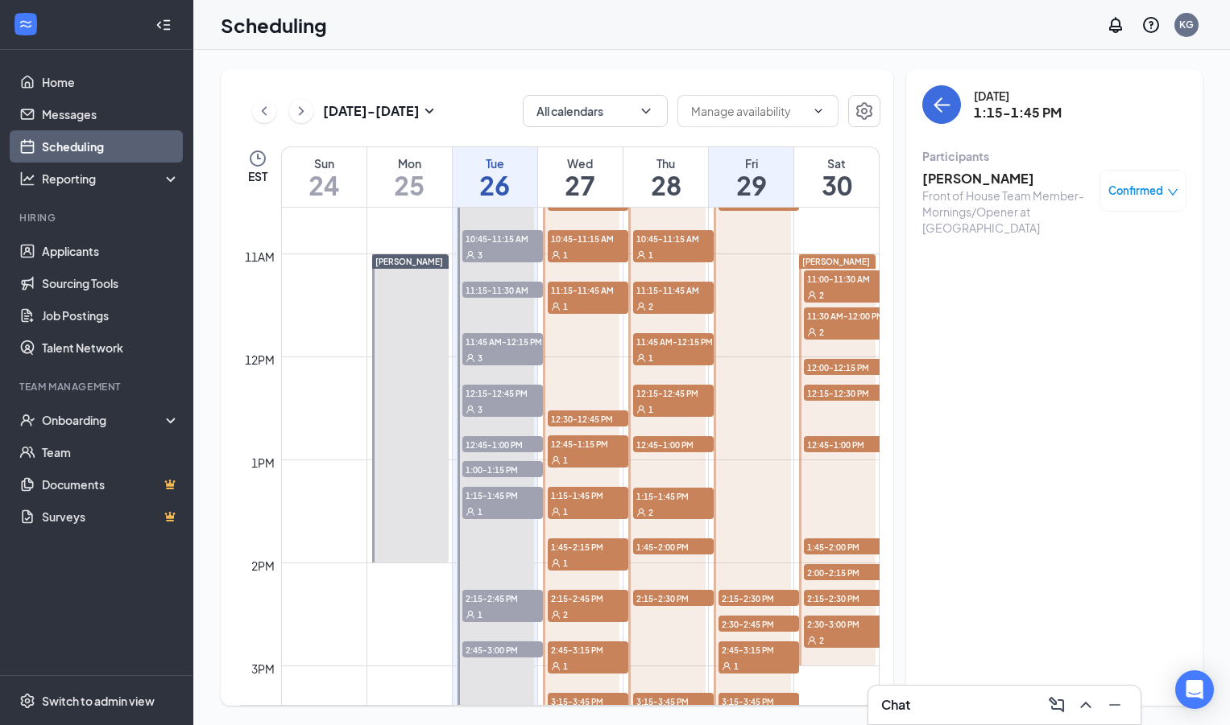
click at [589, 544] on span "1:45-2:15 PM" at bounding box center [588, 547] width 81 height 16
click at [589, 605] on span "2:15-2:45 PM" at bounding box center [588, 598] width 81 height 16
click at [586, 664] on div "1" at bounding box center [588, 666] width 81 height 16
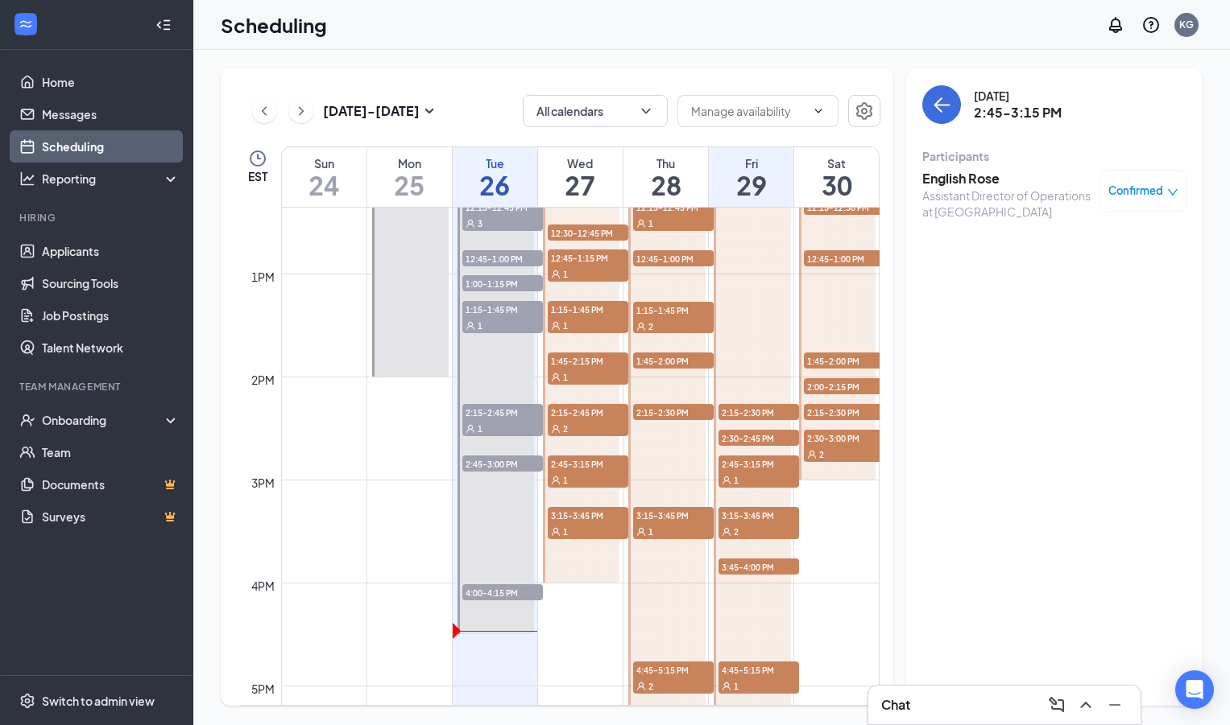
scroll to position [1279, 0]
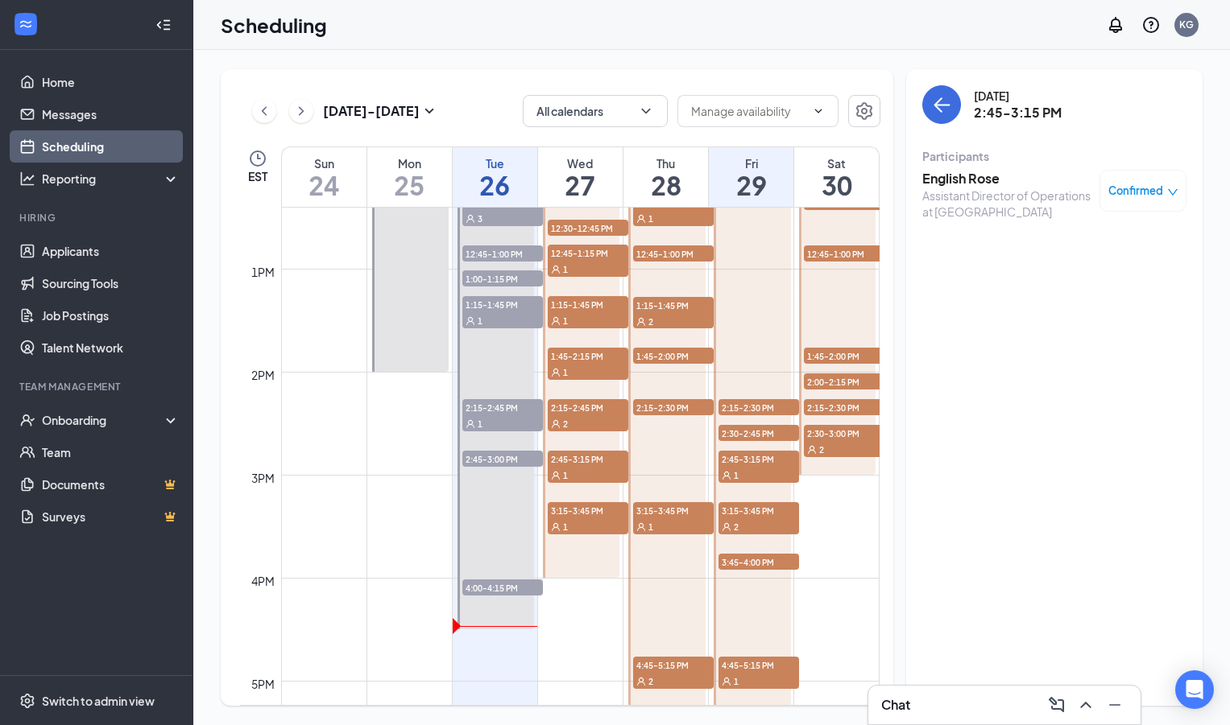
click at [959, 179] on h3 "English Rose" at bounding box center [1006, 179] width 169 height 18
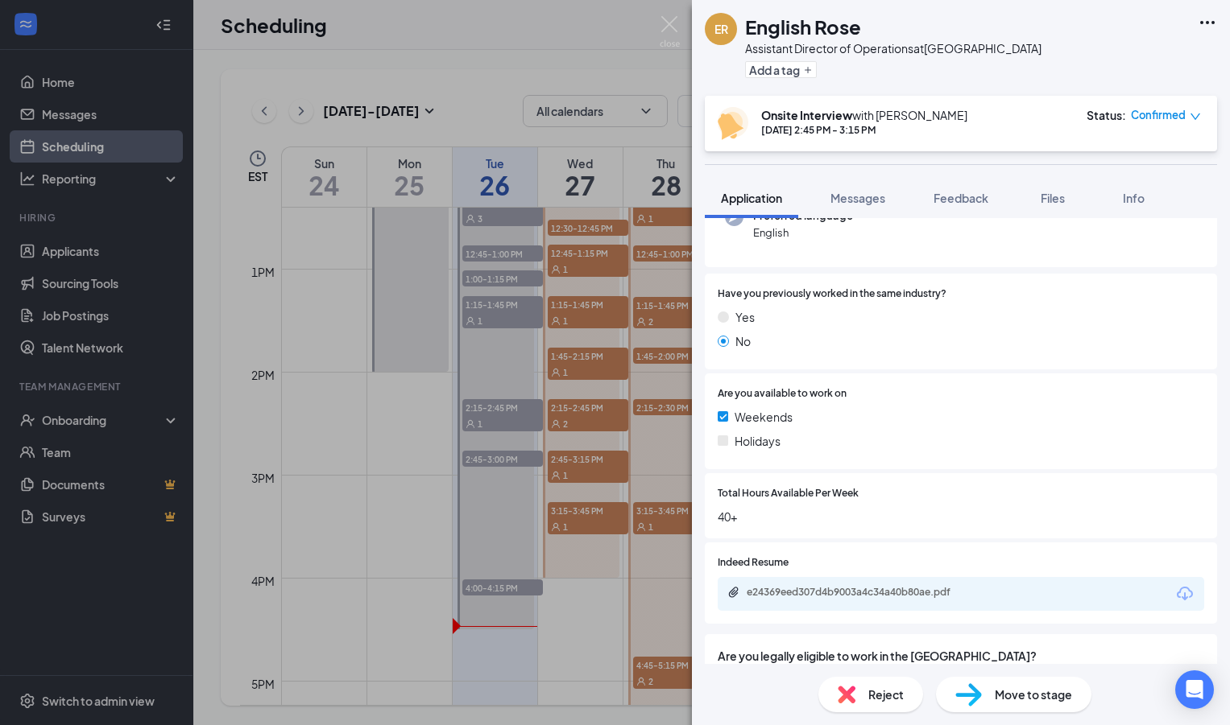
scroll to position [253, 0]
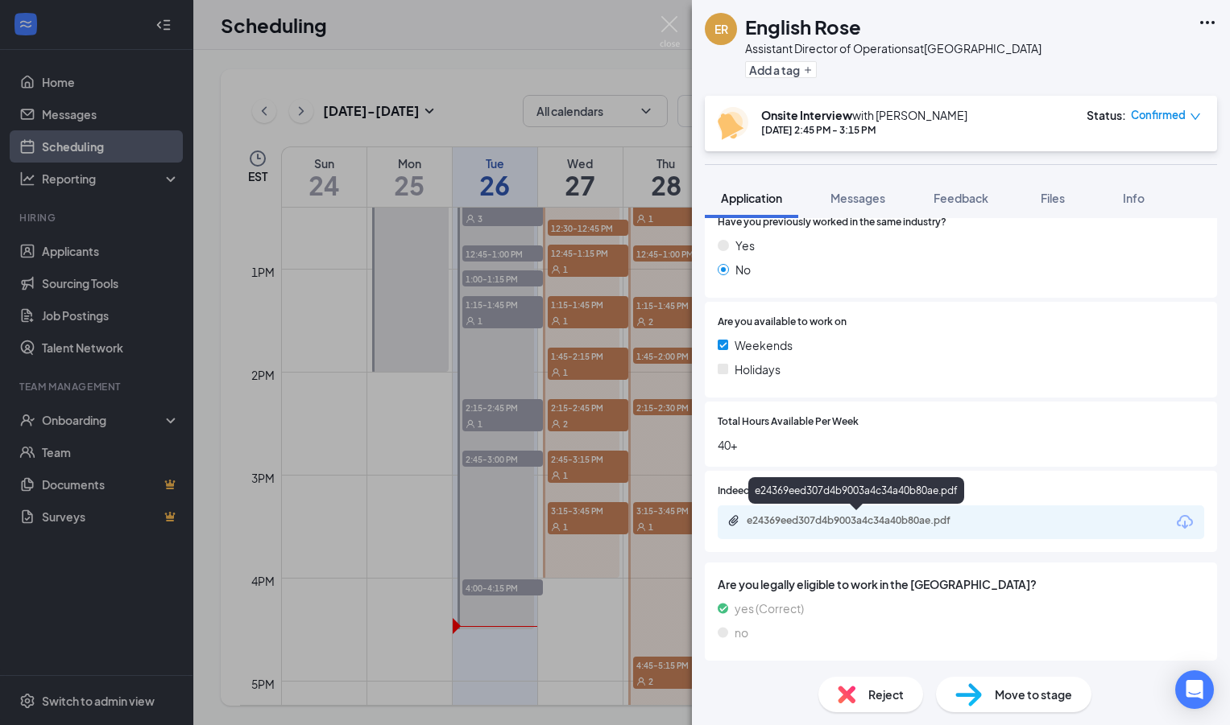
click at [827, 517] on div "e24369eed307d4b9003a4c34a40b80ae.pdf" at bounding box center [858, 521] width 225 height 13
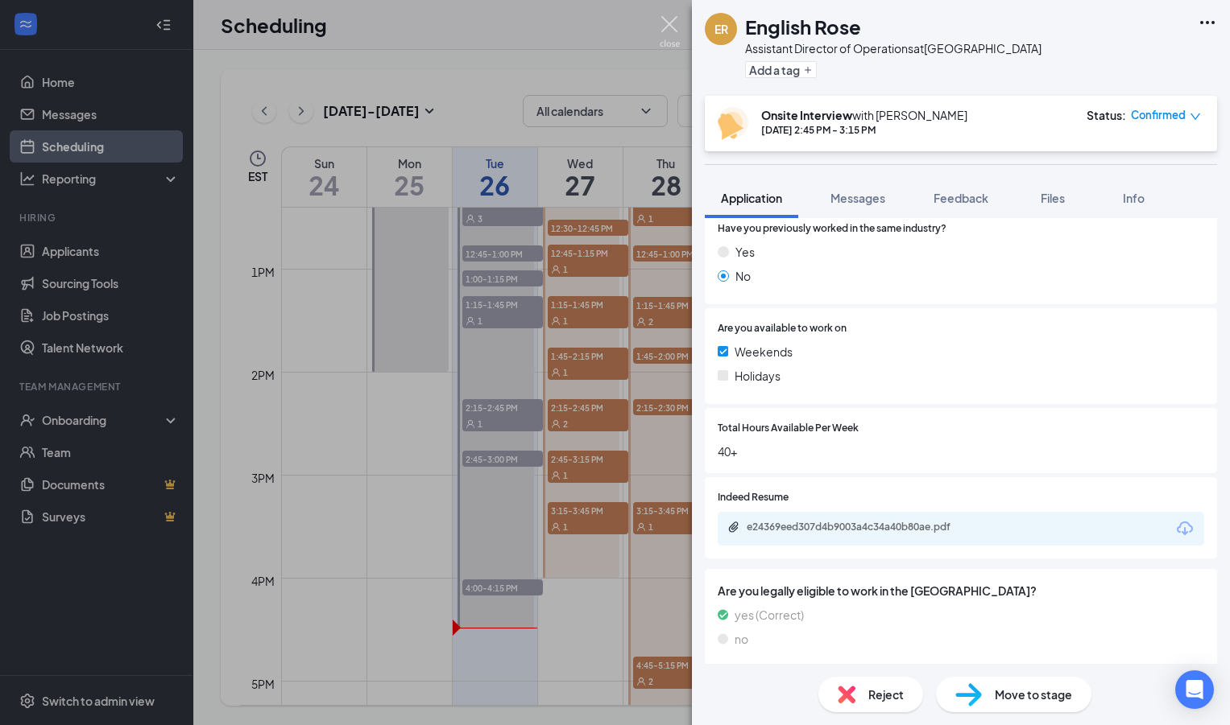
click at [665, 21] on img at bounding box center [669, 31] width 20 height 31
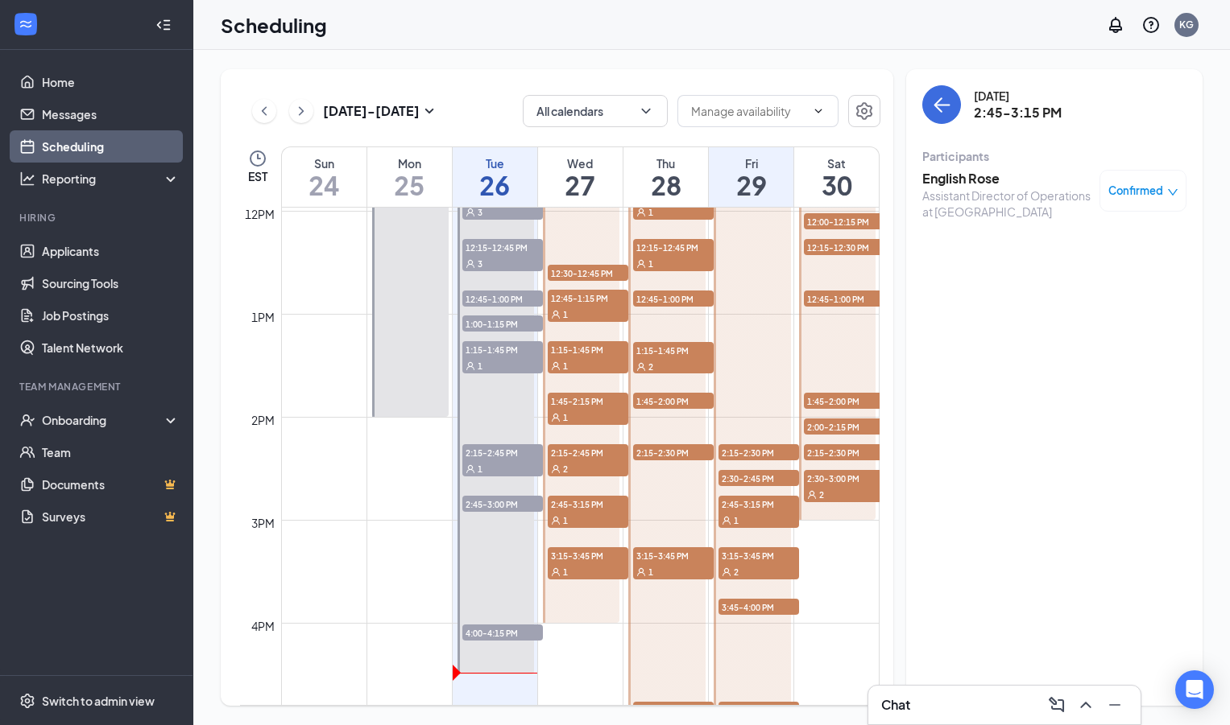
scroll to position [1197, 0]
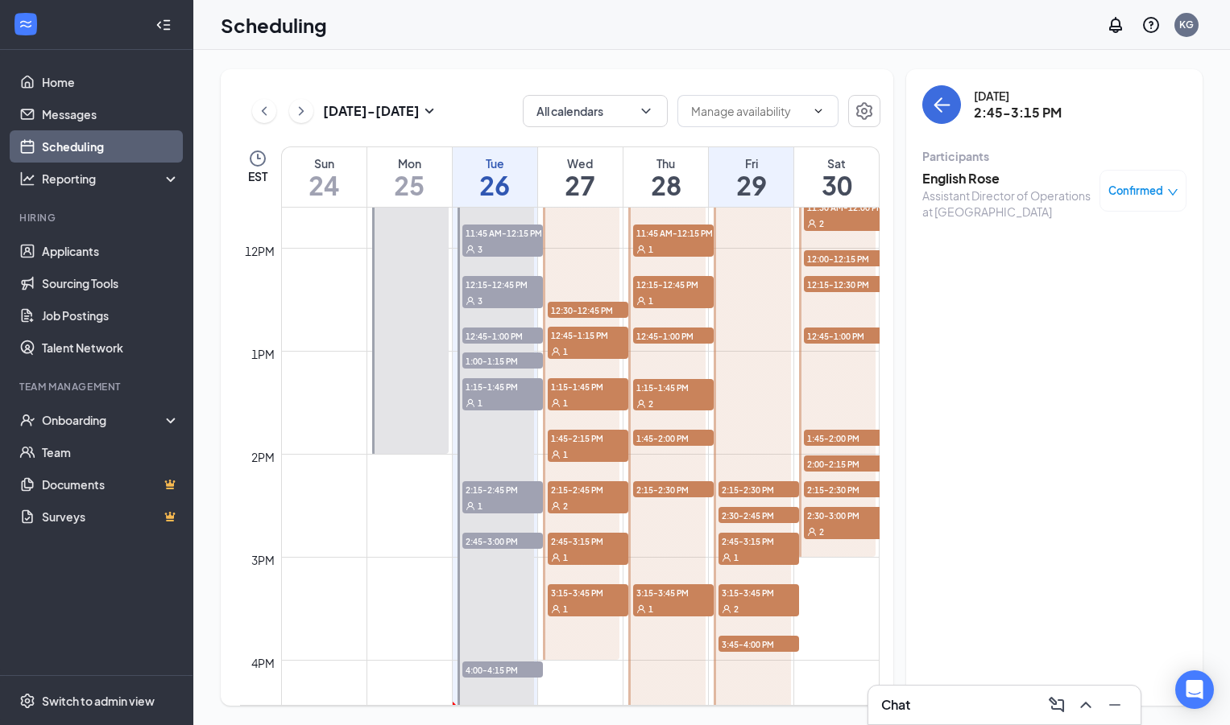
click at [595, 590] on span "3:15-3:45 PM" at bounding box center [588, 593] width 81 height 16
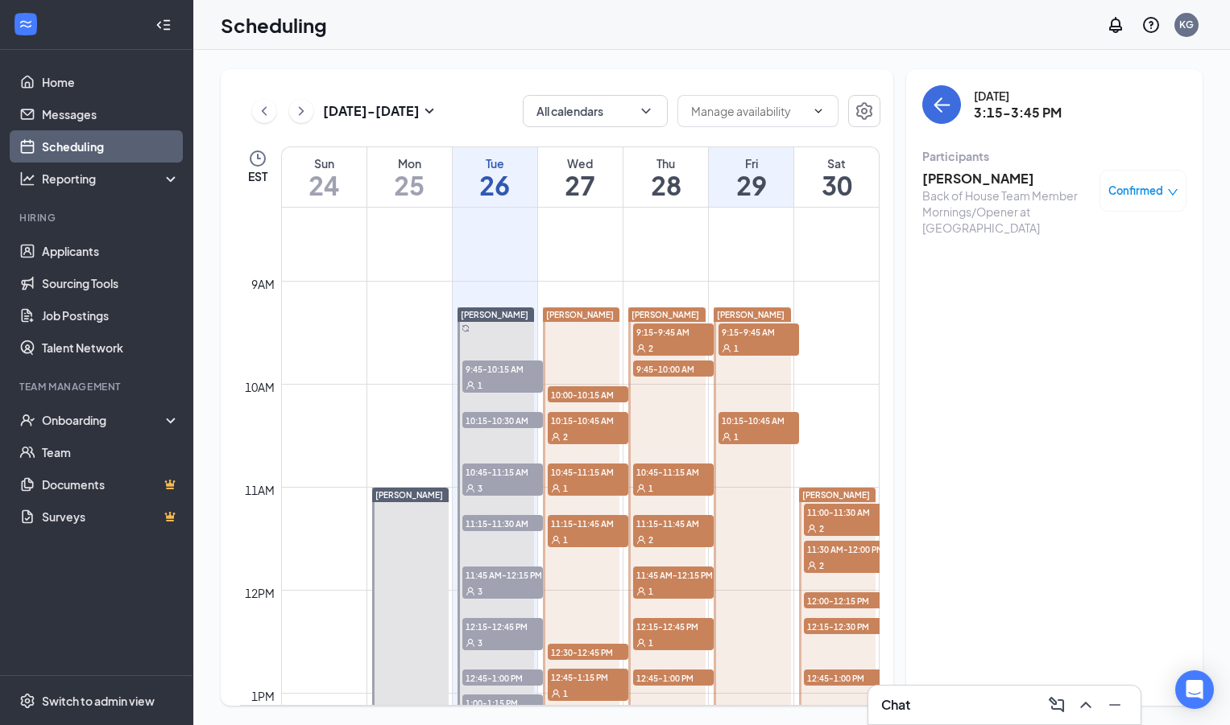
scroll to position [784, 0]
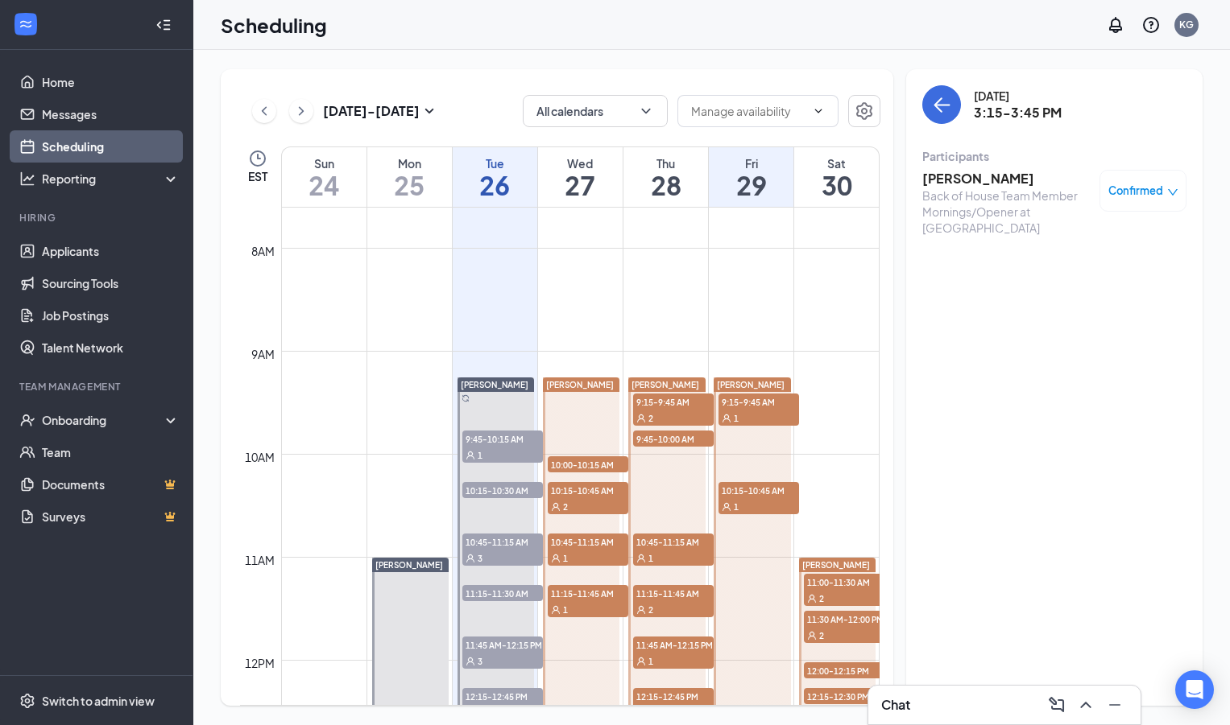
click at [674, 407] on span "9:15-9:45 AM" at bounding box center [673, 402] width 81 height 16
click at [957, 178] on h3 "[PERSON_NAME]" at bounding box center [1006, 179] width 169 height 18
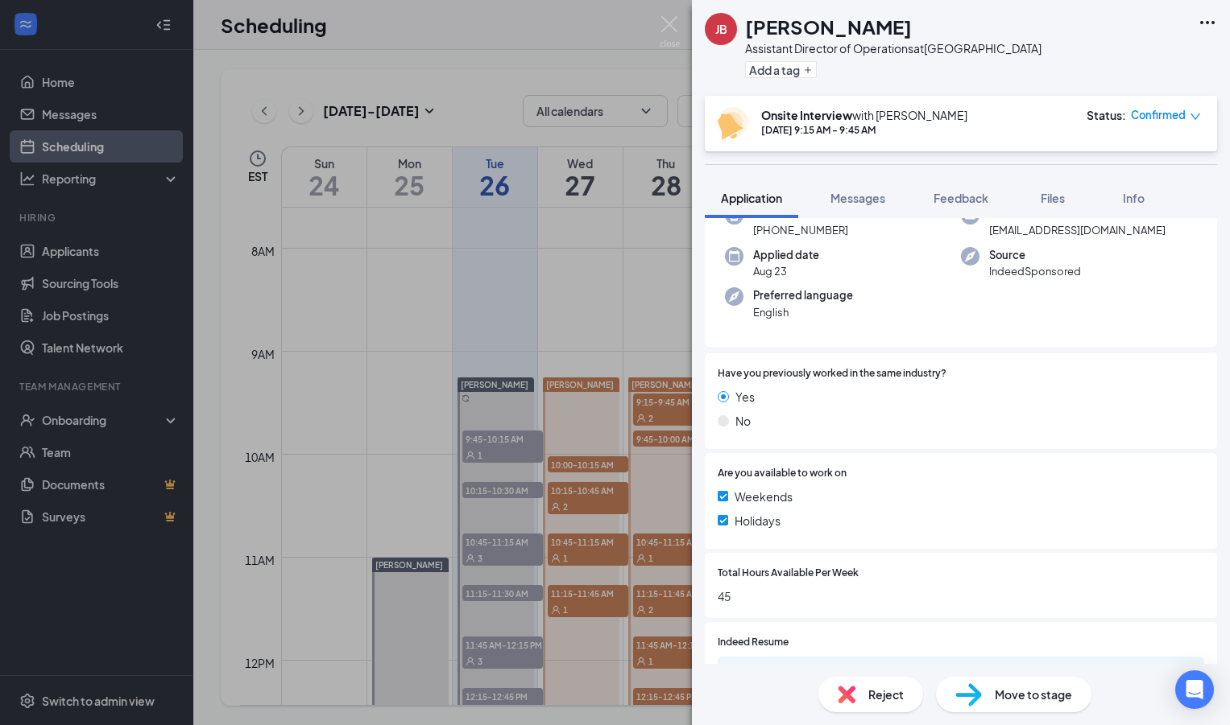
scroll to position [253, 0]
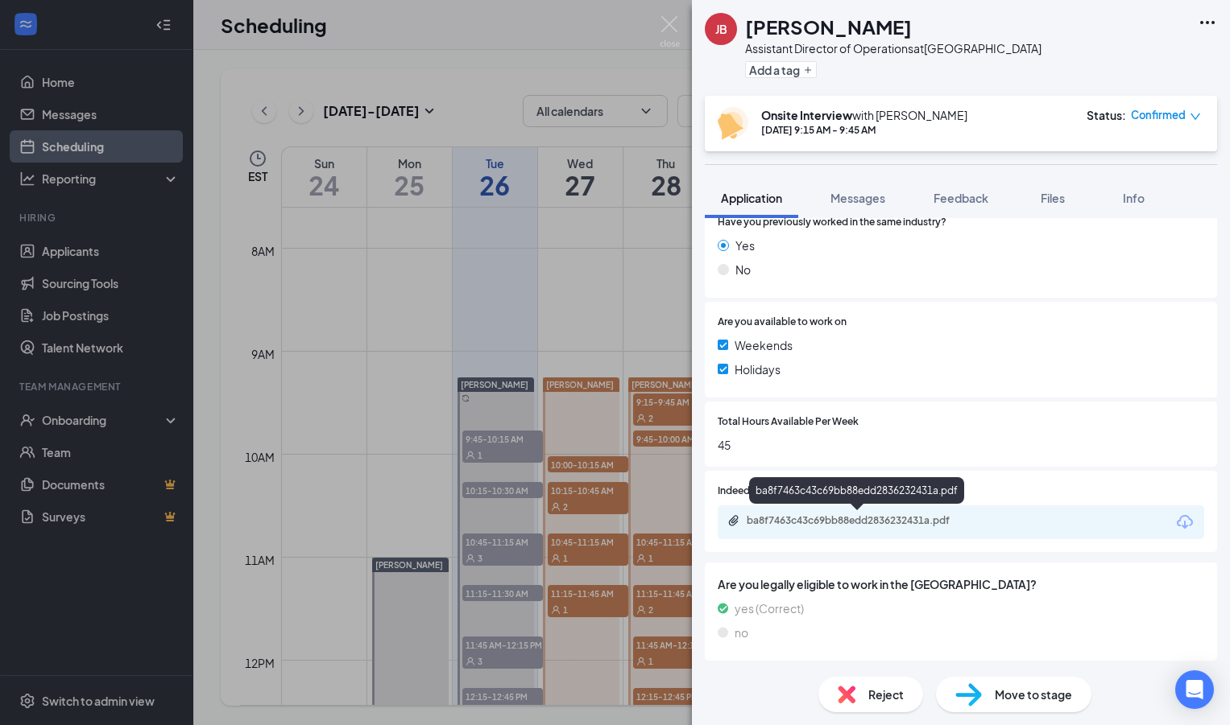
click at [841, 527] on div "ba8f7463c43c69bb88edd2836232431a.pdf" at bounding box center [858, 521] width 225 height 13
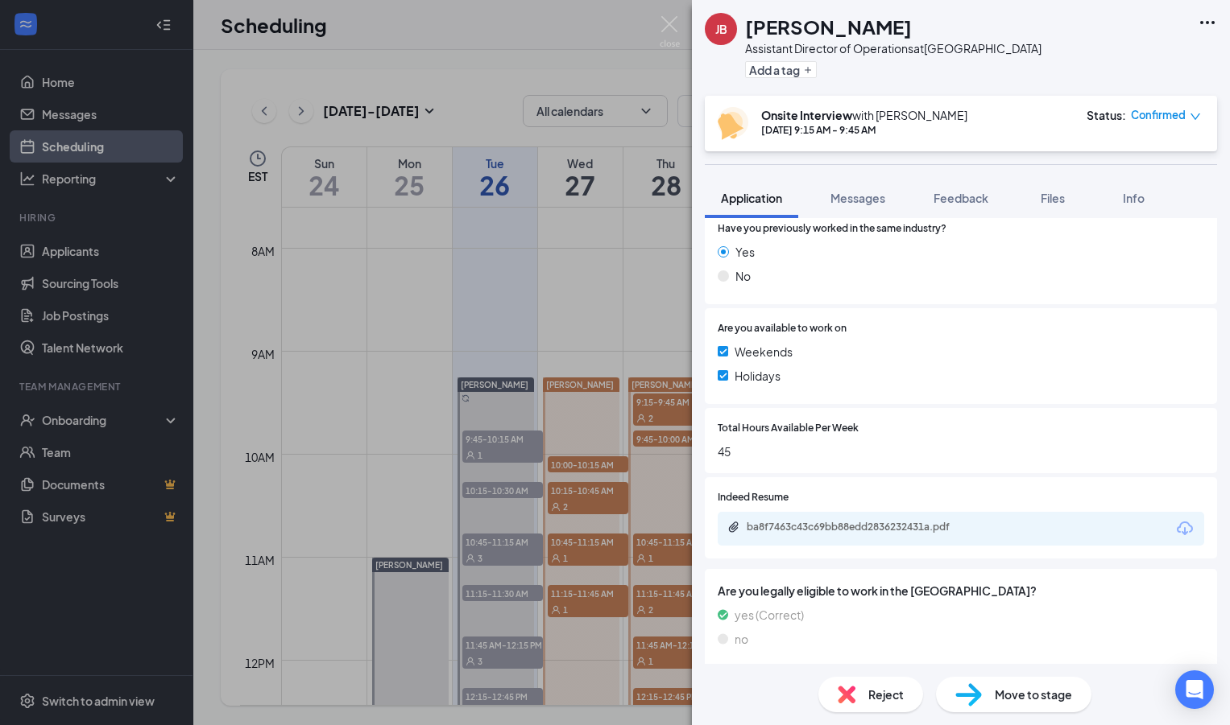
click at [637, 354] on div "[PERSON_NAME] Assistant Director of Operations at [GEOGRAPHIC_DATA] Add a tag O…" at bounding box center [615, 362] width 1230 height 725
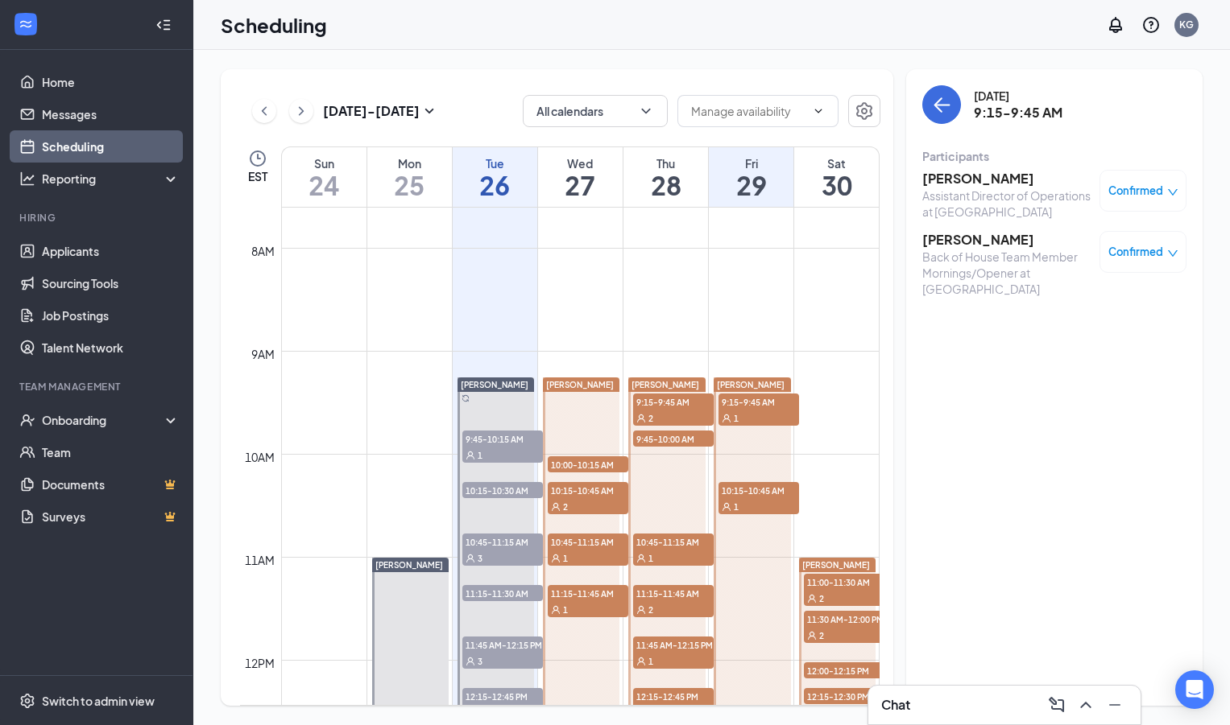
click at [656, 548] on span "10:45-11:15 AM" at bounding box center [673, 542] width 81 height 16
click at [948, 181] on h3 "[PERSON_NAME]" at bounding box center [1006, 179] width 169 height 18
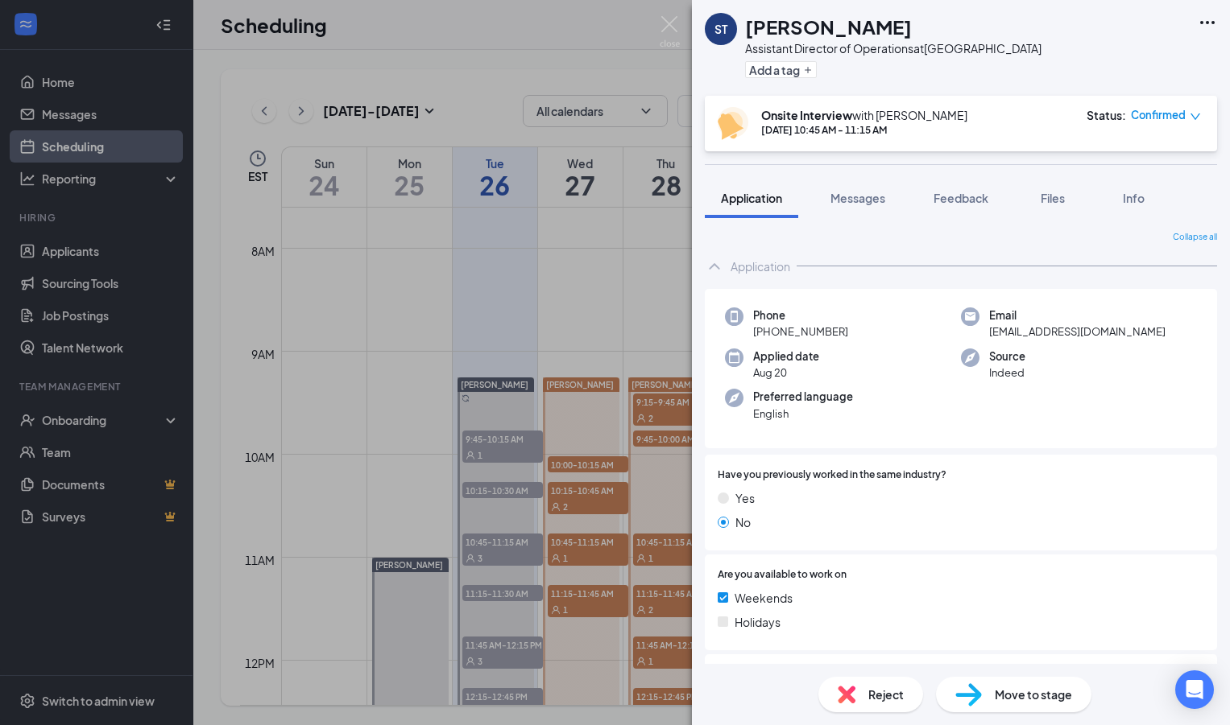
scroll to position [253, 0]
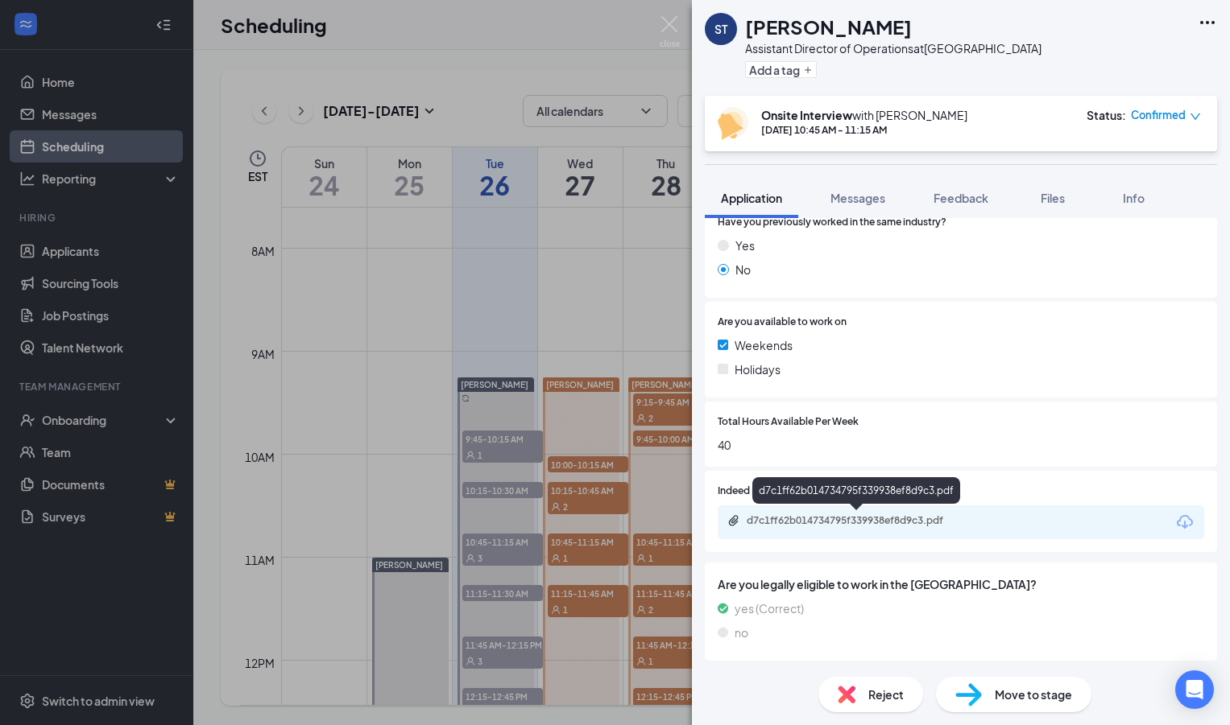
click at [783, 521] on div "d7c1ff62b014734795f339938ef8d9c3.pdf" at bounding box center [858, 521] width 225 height 13
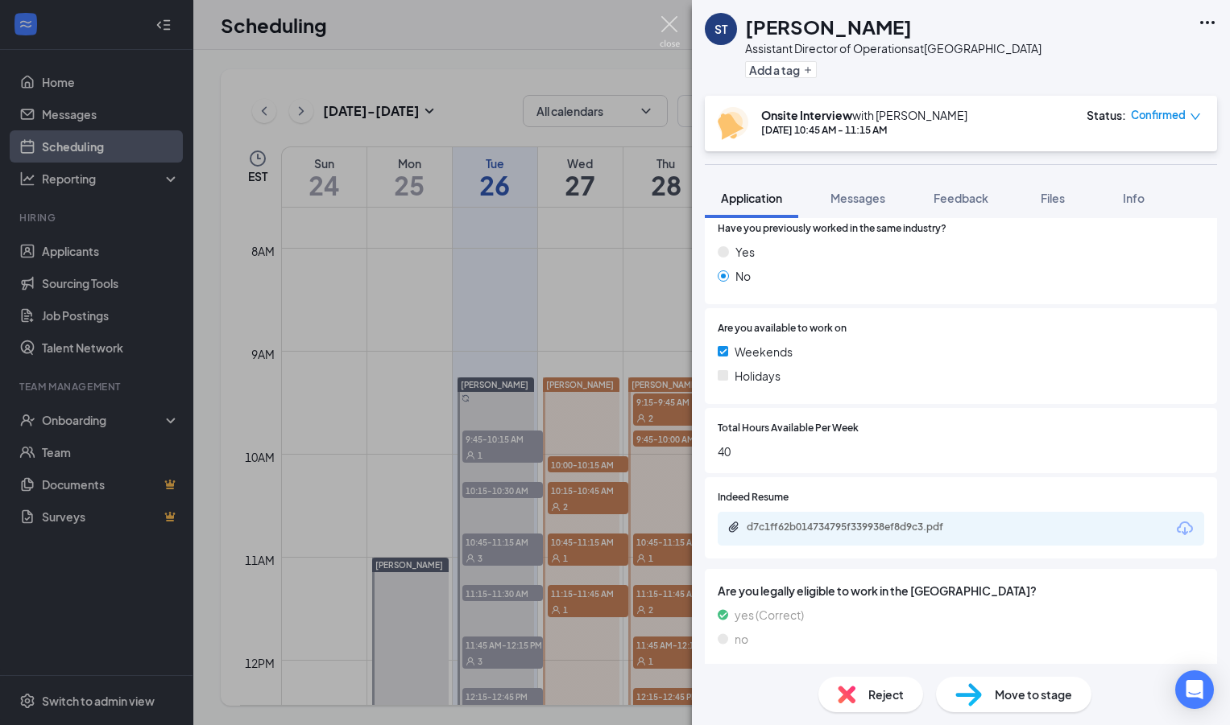
click at [665, 23] on img at bounding box center [669, 31] width 20 height 31
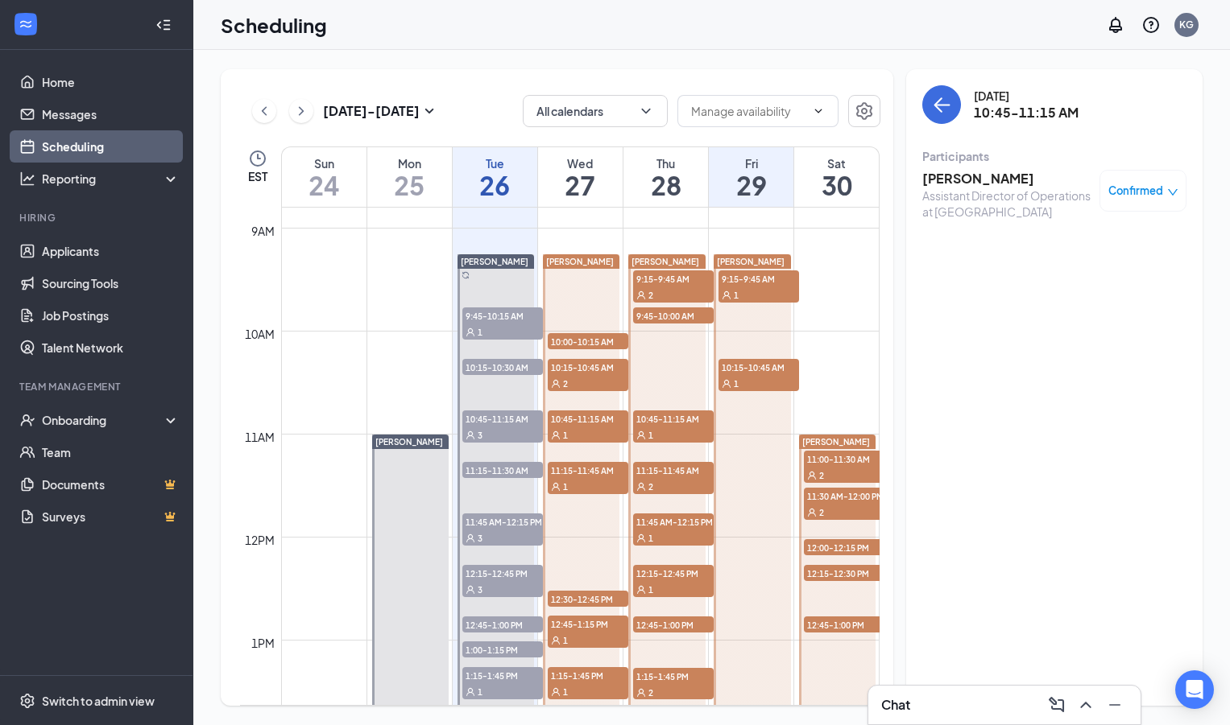
scroll to position [930, 0]
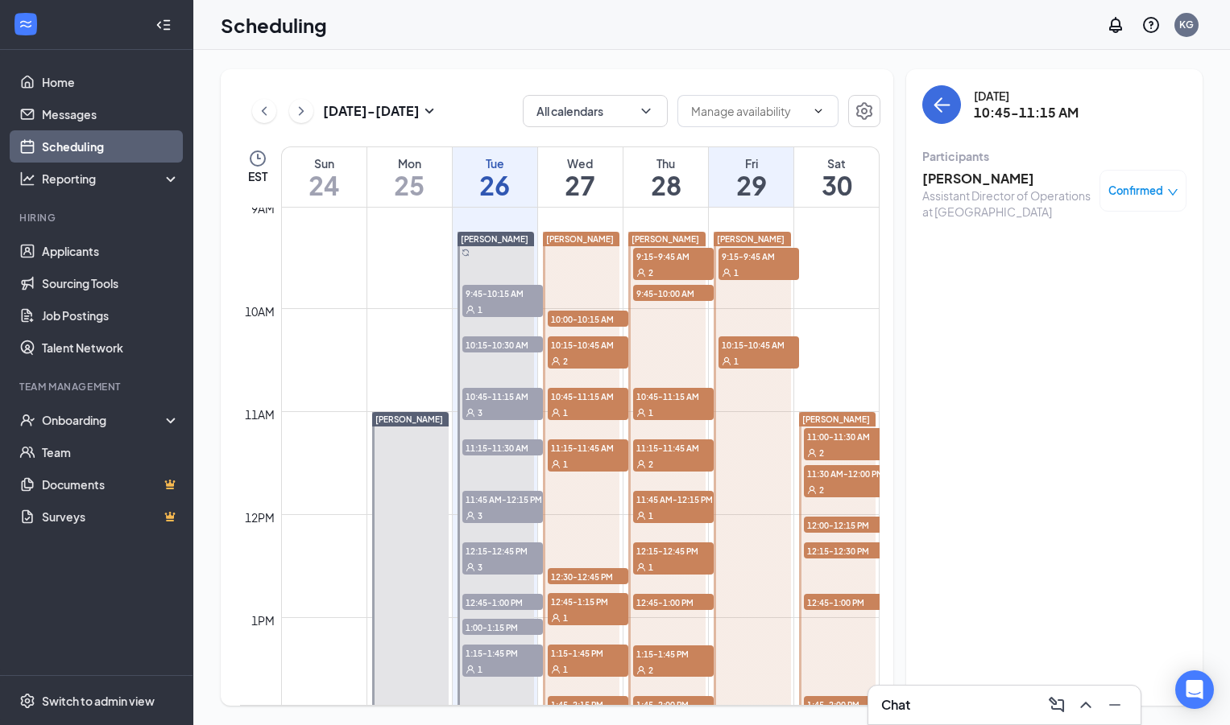
click at [660, 457] on div "2" at bounding box center [673, 464] width 81 height 16
click at [663, 505] on span "11:45 AM-12:15 PM" at bounding box center [673, 499] width 81 height 16
click at [663, 573] on div "1" at bounding box center [673, 567] width 81 height 16
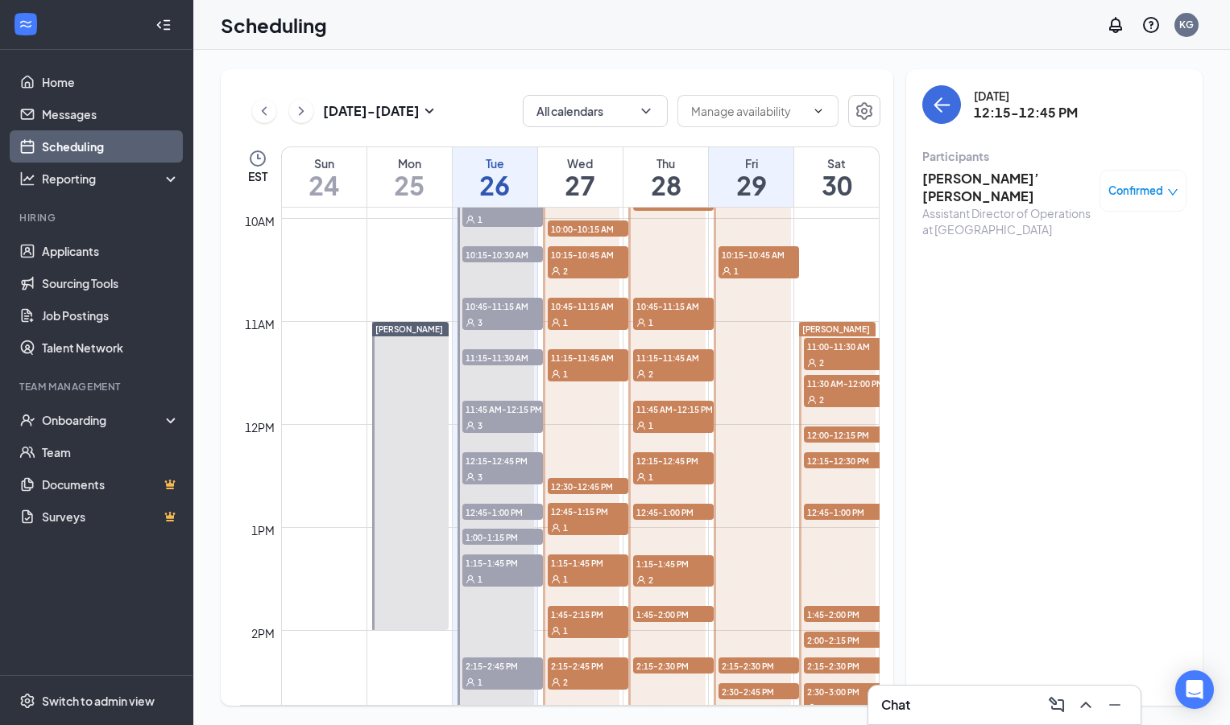
scroll to position [1060, 0]
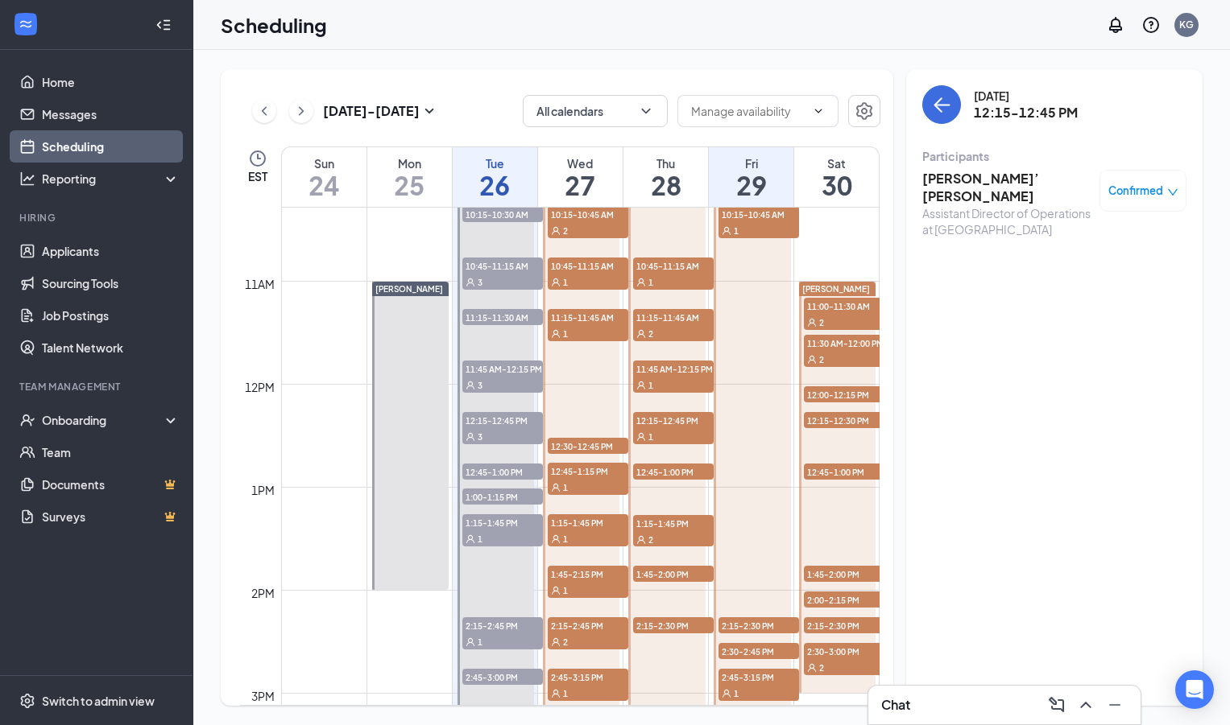
click at [667, 466] on span "12:45-1:00 PM" at bounding box center [673, 472] width 81 height 16
click at [665, 536] on div "2" at bounding box center [673, 539] width 81 height 16
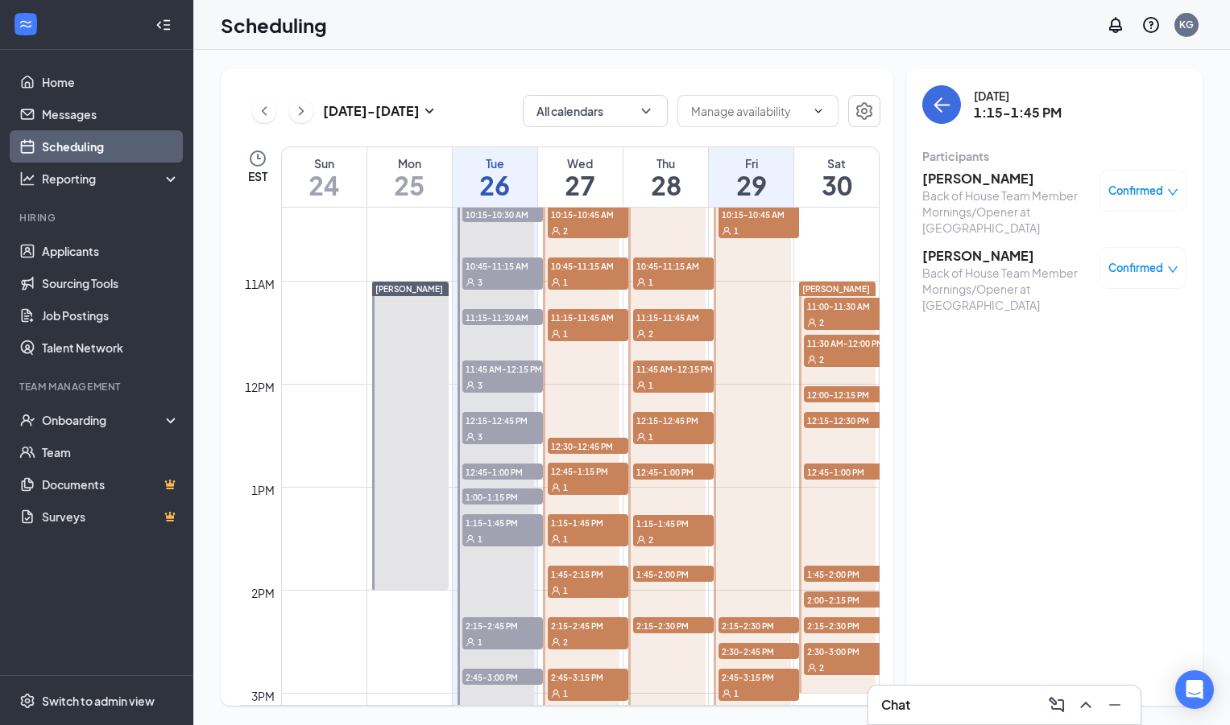
click at [665, 571] on span "1:45-2:00 PM" at bounding box center [673, 574] width 81 height 16
click at [658, 624] on span "2:15-2:30 PM" at bounding box center [673, 626] width 81 height 16
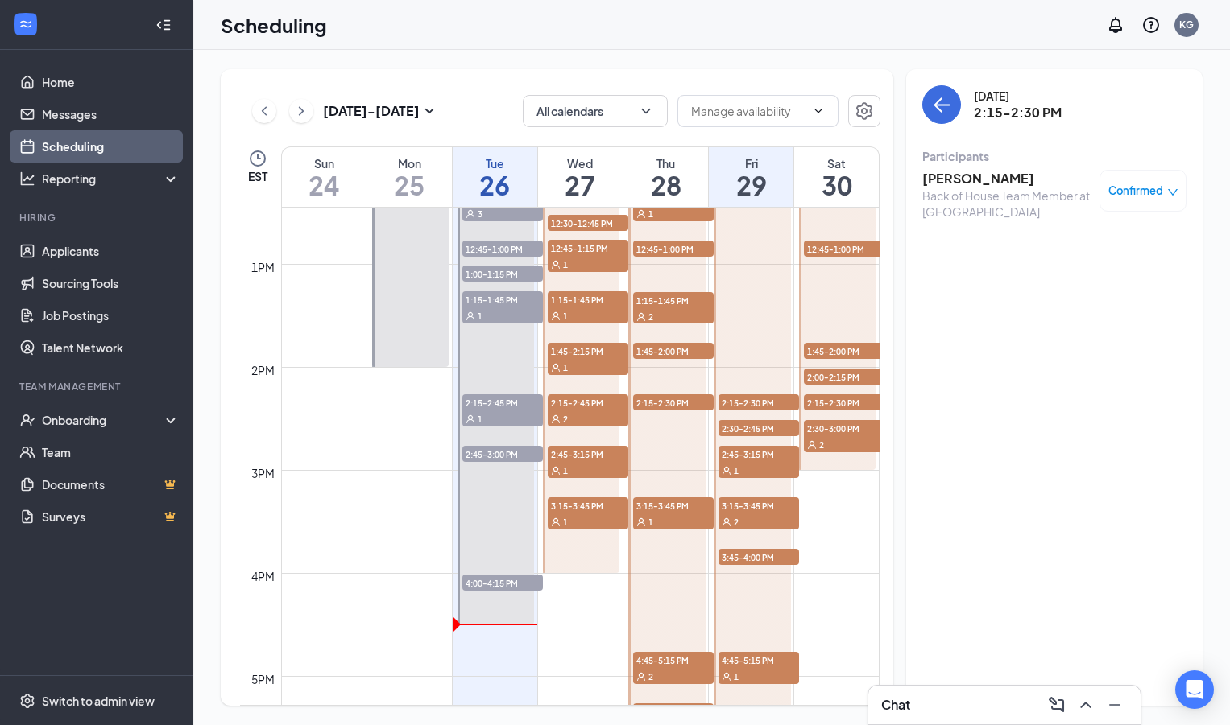
scroll to position [1284, 0]
click at [655, 525] on div "1" at bounding box center [673, 521] width 81 height 16
click at [677, 671] on div "2" at bounding box center [673, 676] width 81 height 16
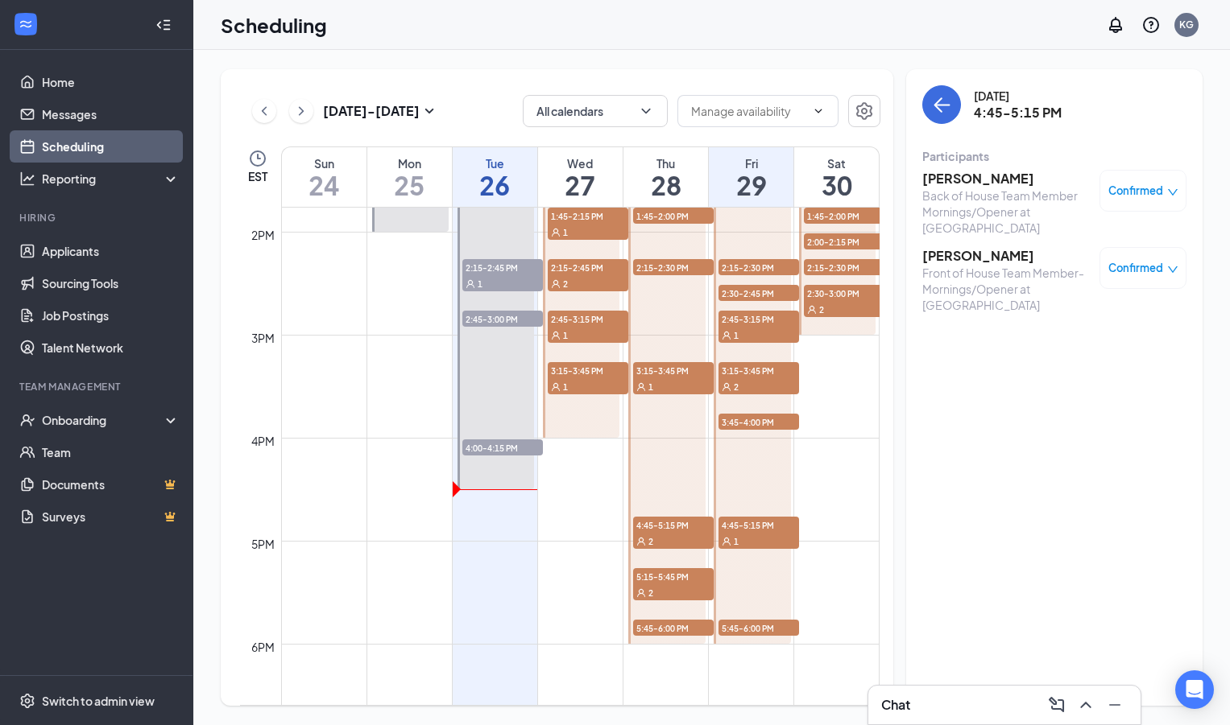
scroll to position [1449, 0]
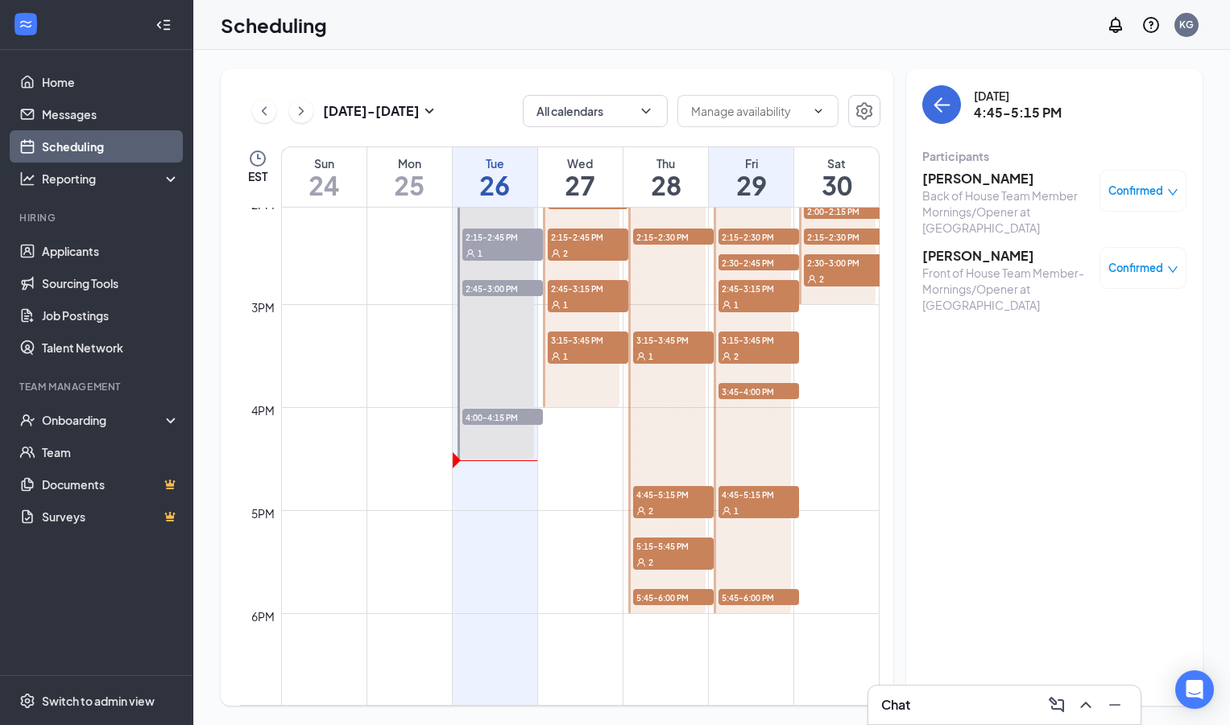
click at [676, 552] on span "5:15-5:45 PM" at bounding box center [673, 546] width 81 height 16
click at [673, 597] on span "5:45-6:00 PM" at bounding box center [673, 597] width 81 height 16
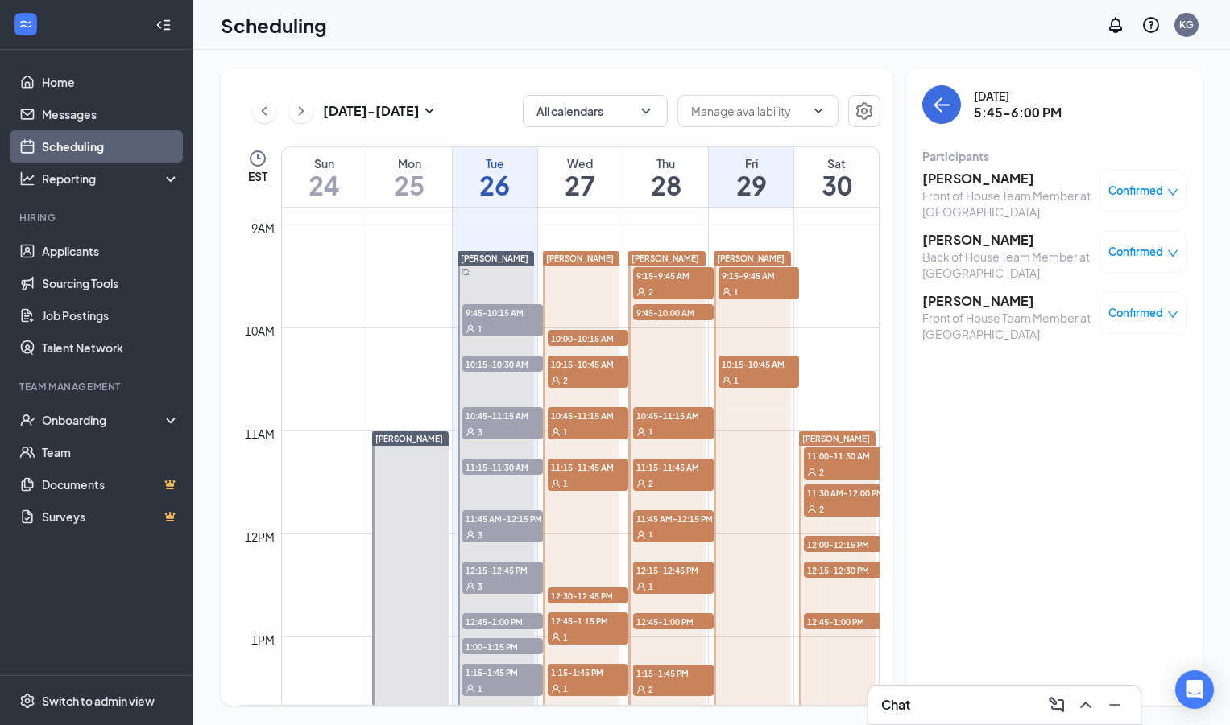
scroll to position [913, 0]
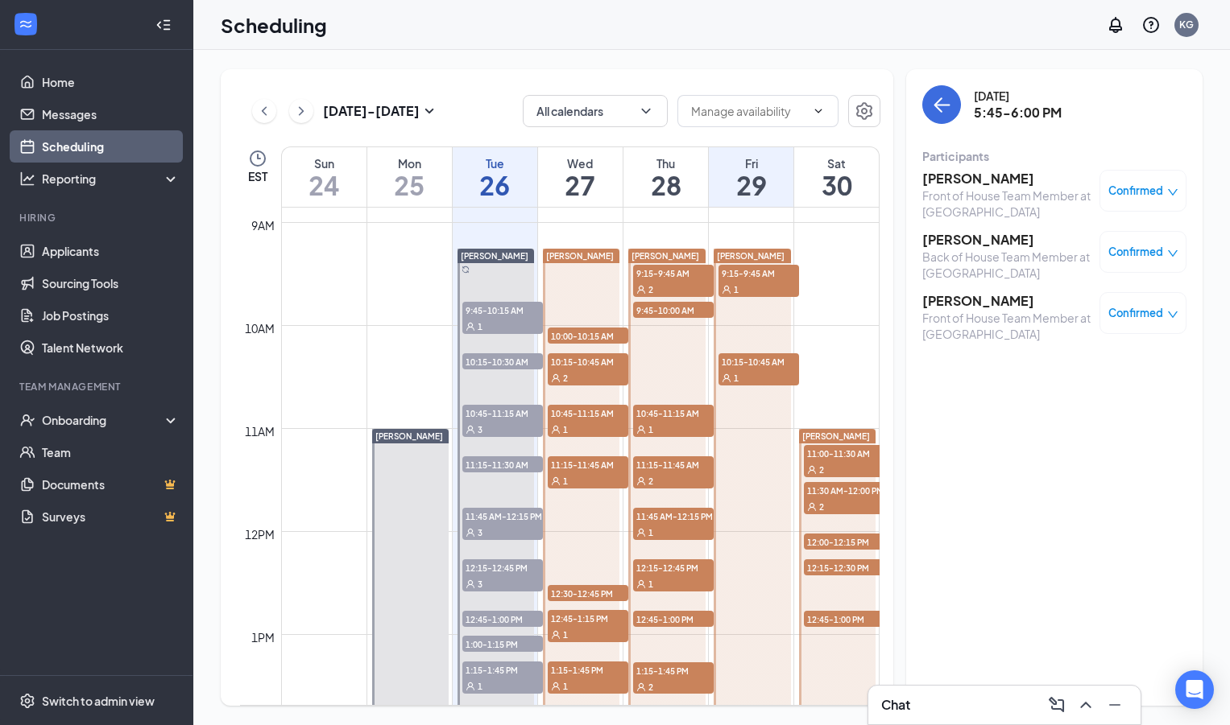
click at [734, 278] on span "9:15-9:45 AM" at bounding box center [758, 273] width 81 height 16
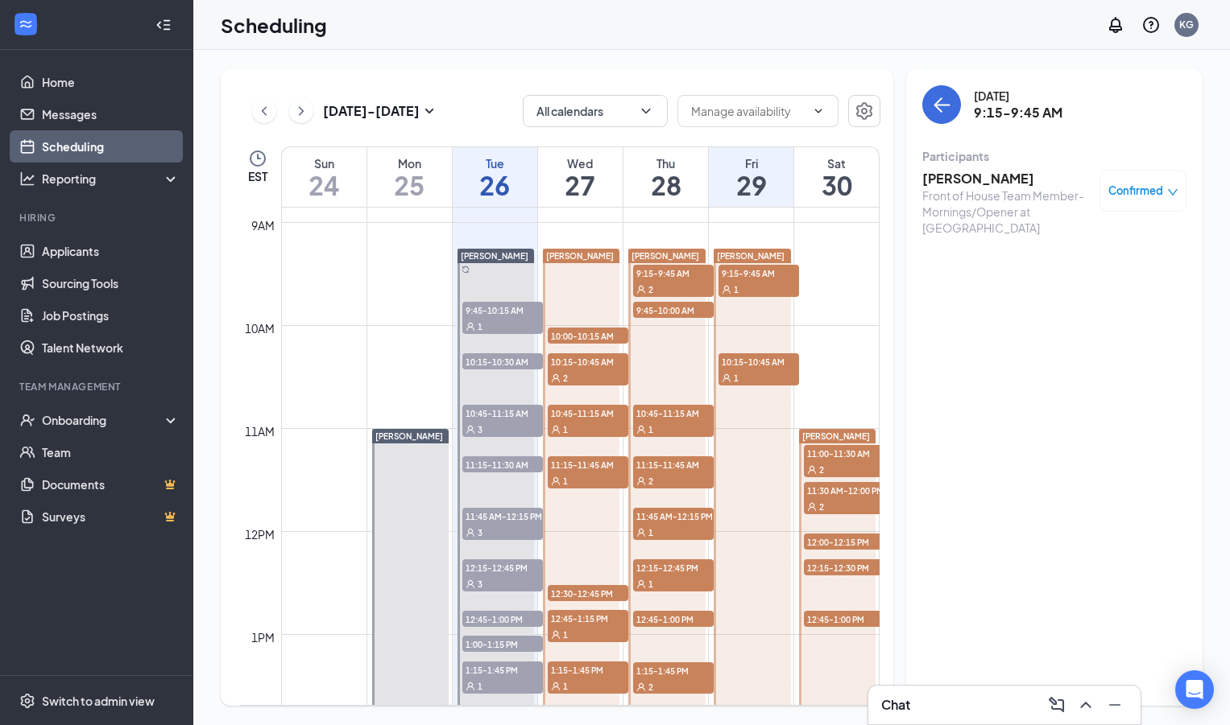
click at [743, 366] on span "10:15-10:45 AM" at bounding box center [758, 361] width 81 height 16
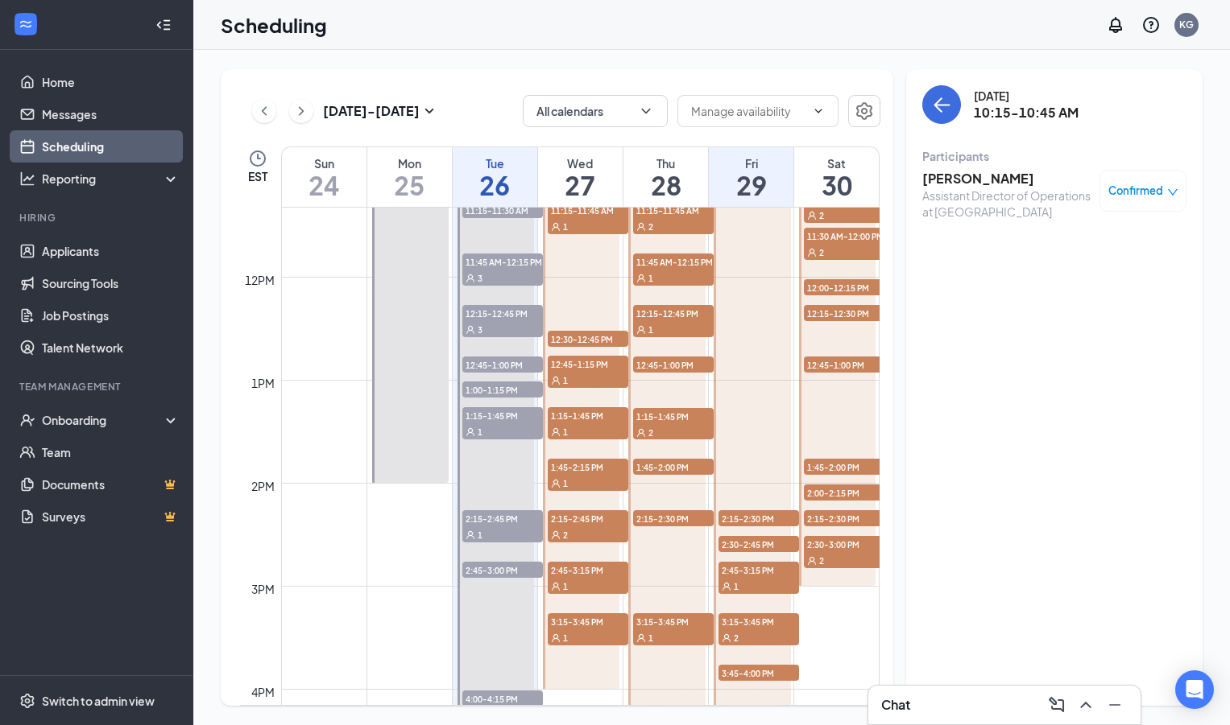
scroll to position [1186, 0]
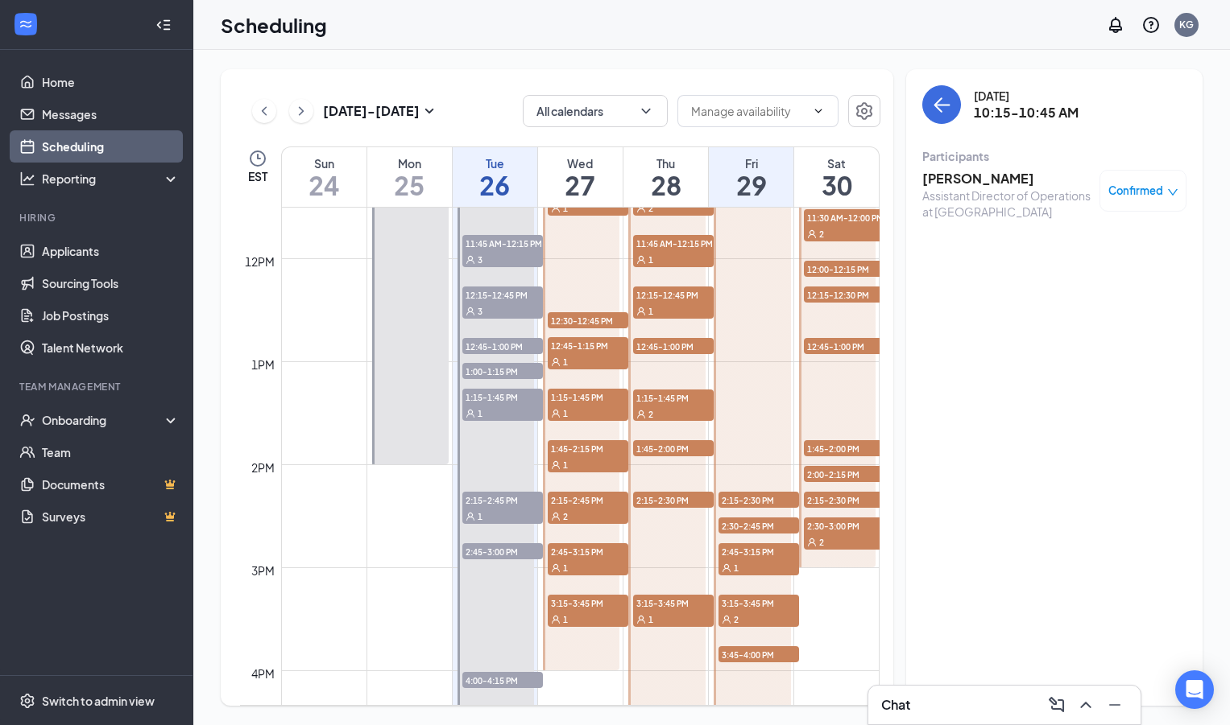
click at [746, 499] on span "2:15-2:30 PM" at bounding box center [758, 500] width 81 height 16
click at [746, 522] on span "2:30-2:45 PM" at bounding box center [758, 526] width 81 height 16
click at [743, 563] on div "1" at bounding box center [758, 568] width 81 height 16
click at [742, 614] on div "2" at bounding box center [758, 619] width 81 height 16
click at [756, 658] on span "3:45-4:00 PM" at bounding box center [758, 655] width 81 height 16
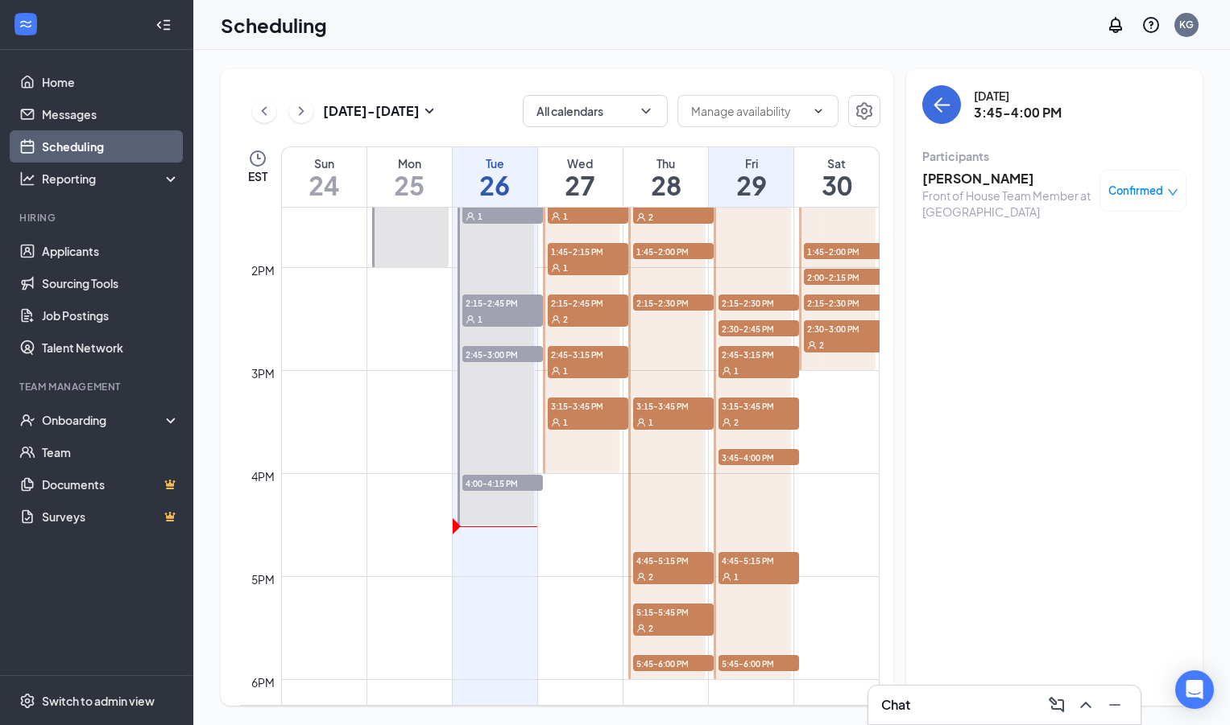
scroll to position [1412, 0]
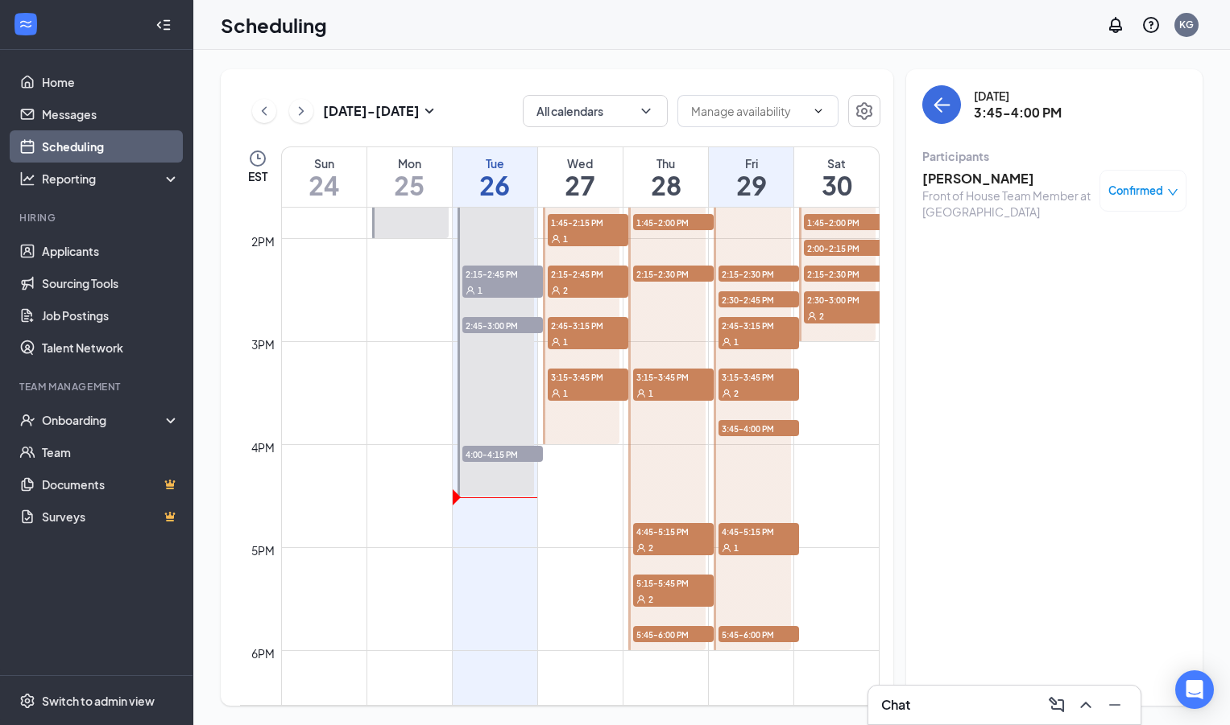
click at [745, 543] on div "1" at bounding box center [758, 547] width 81 height 16
click at [742, 639] on span "5:45-6:00 PM" at bounding box center [758, 634] width 81 height 16
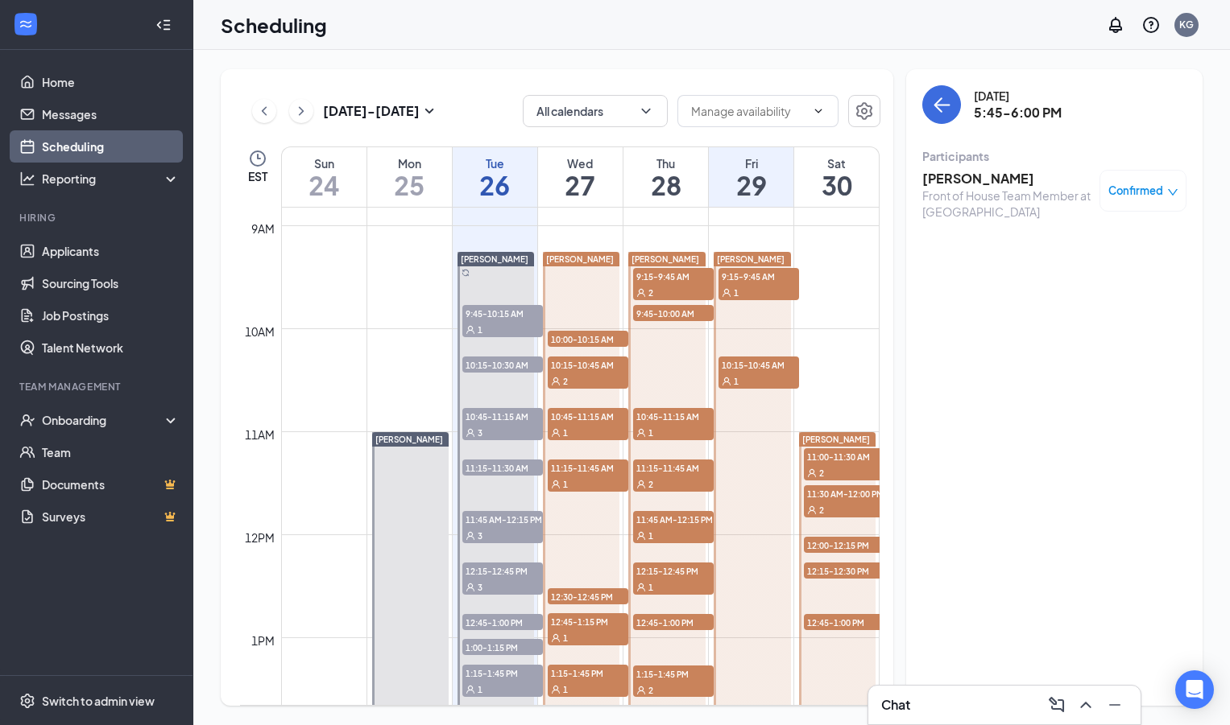
scroll to position [914, 0]
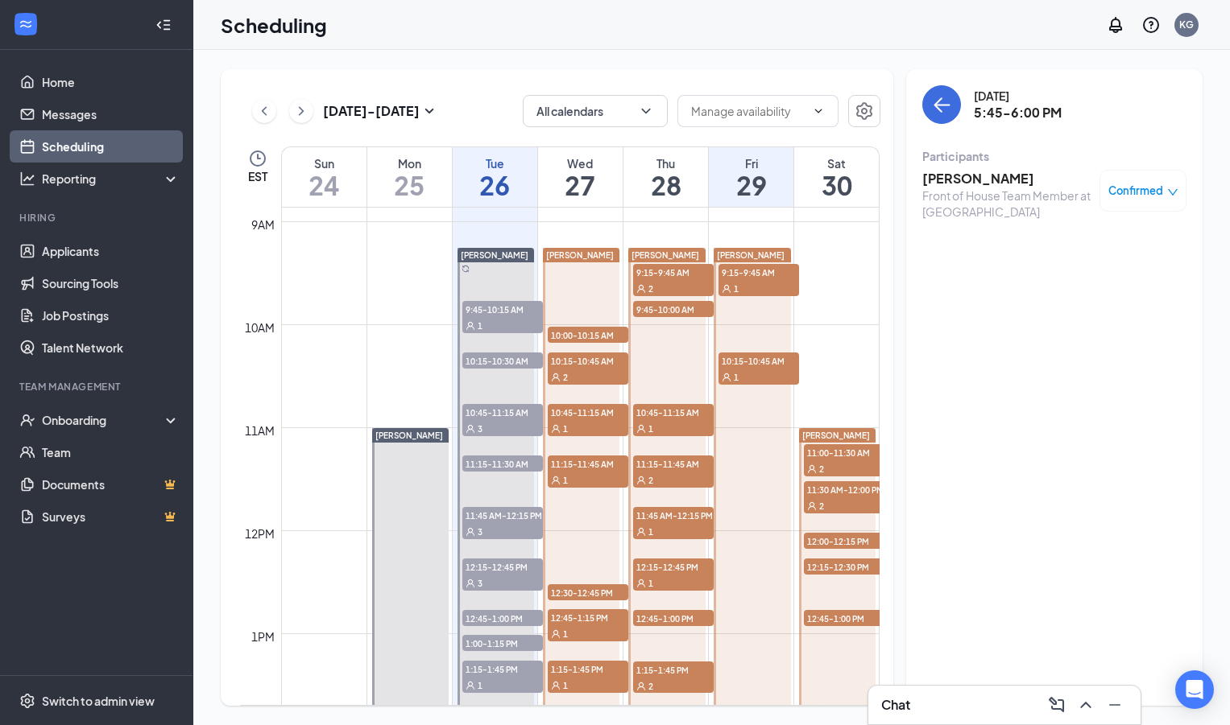
click at [832, 462] on div "2" at bounding box center [844, 469] width 81 height 16
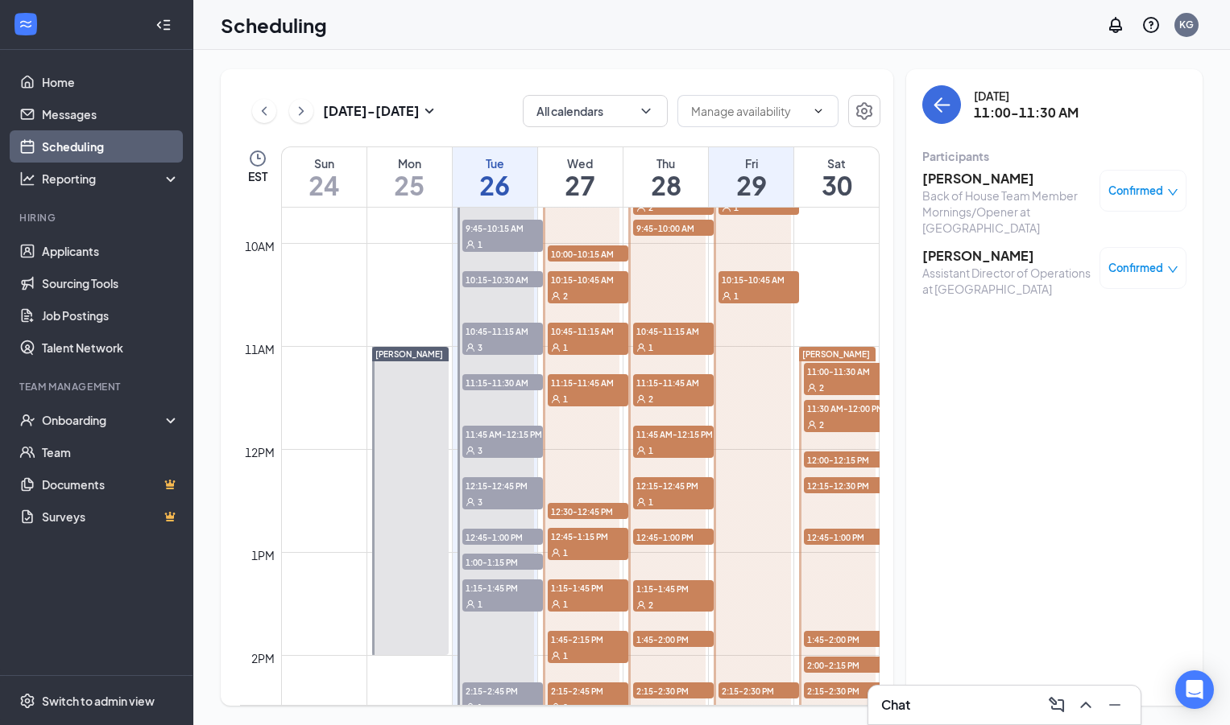
scroll to position [999, 0]
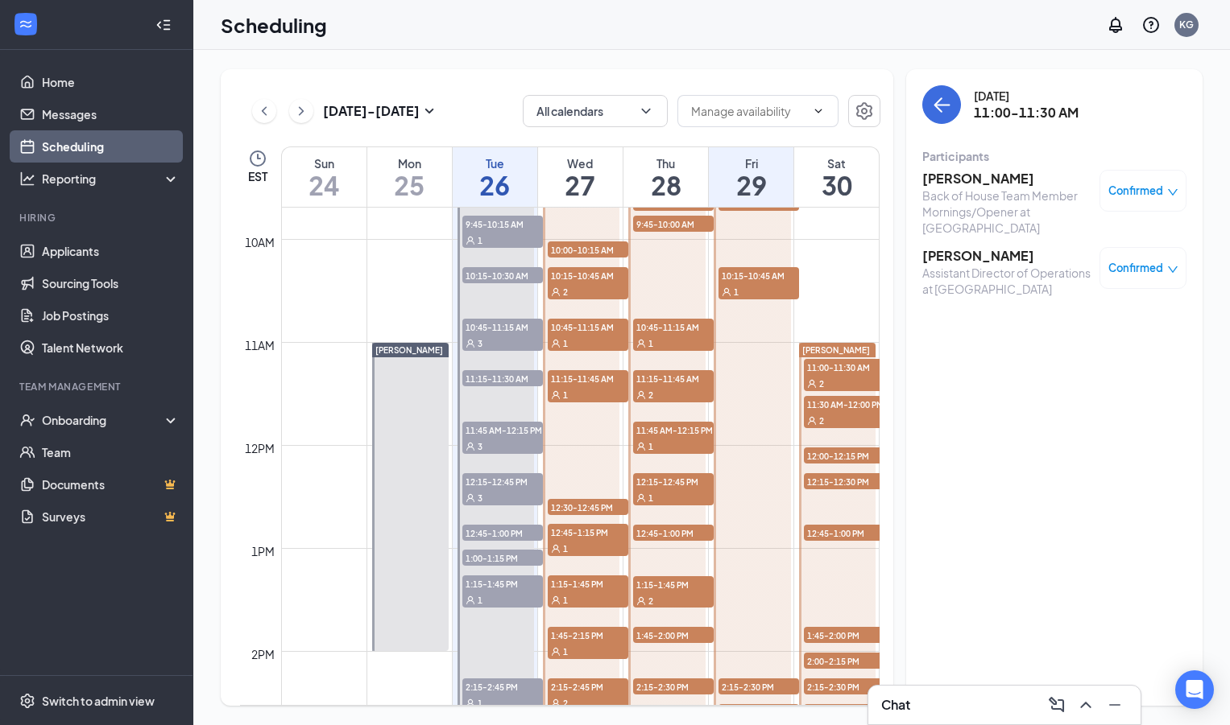
click at [839, 406] on span "11:30 AM-12:00 PM" at bounding box center [844, 404] width 81 height 16
click at [829, 455] on span "12:00-12:15 PM" at bounding box center [844, 456] width 81 height 16
click at [836, 478] on span "12:15-12:30 PM" at bounding box center [844, 481] width 81 height 16
click at [839, 533] on span "12:45-1:00 PM" at bounding box center [844, 533] width 81 height 16
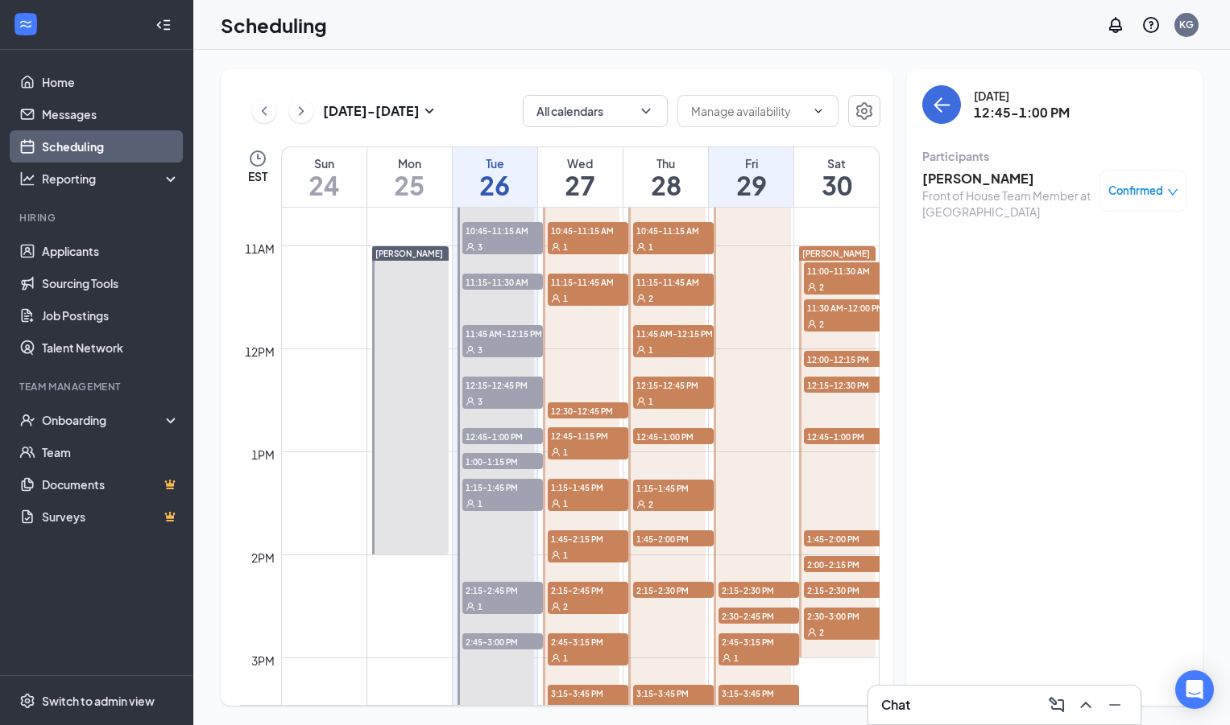
scroll to position [1127, 0]
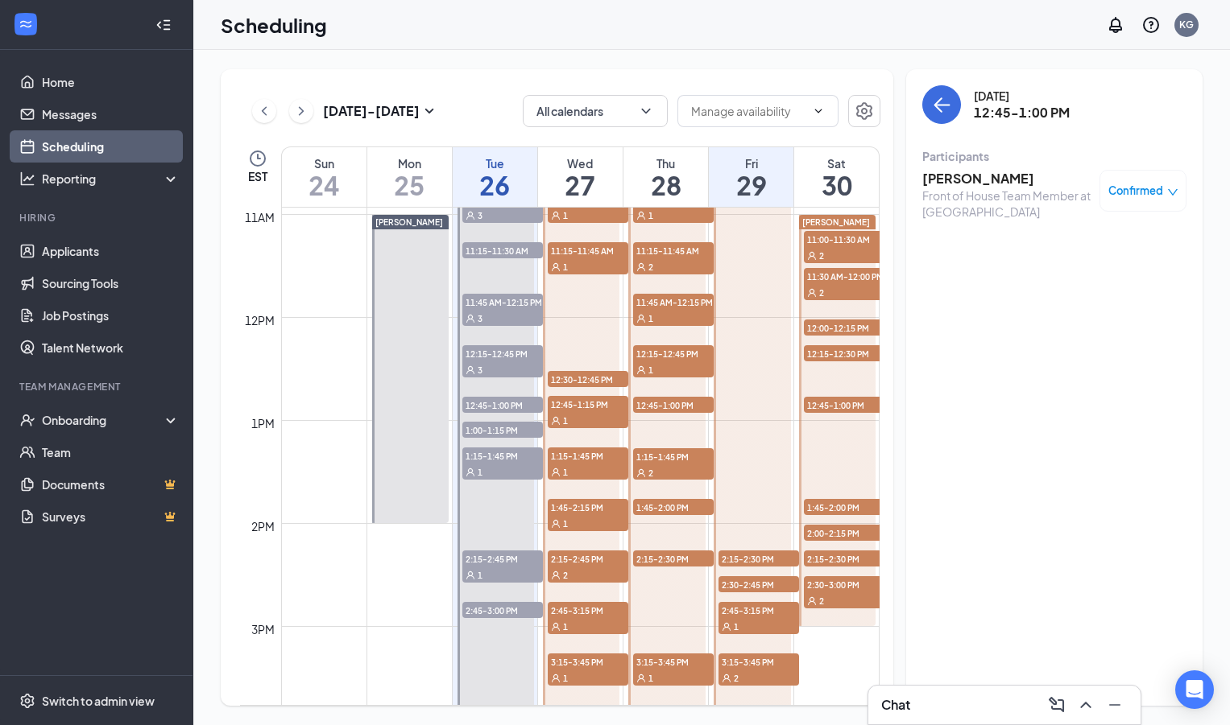
click at [837, 505] on span "1:45-2:00 PM" at bounding box center [844, 507] width 81 height 16
click at [837, 531] on span "2:00-2:15 PM" at bounding box center [844, 533] width 81 height 16
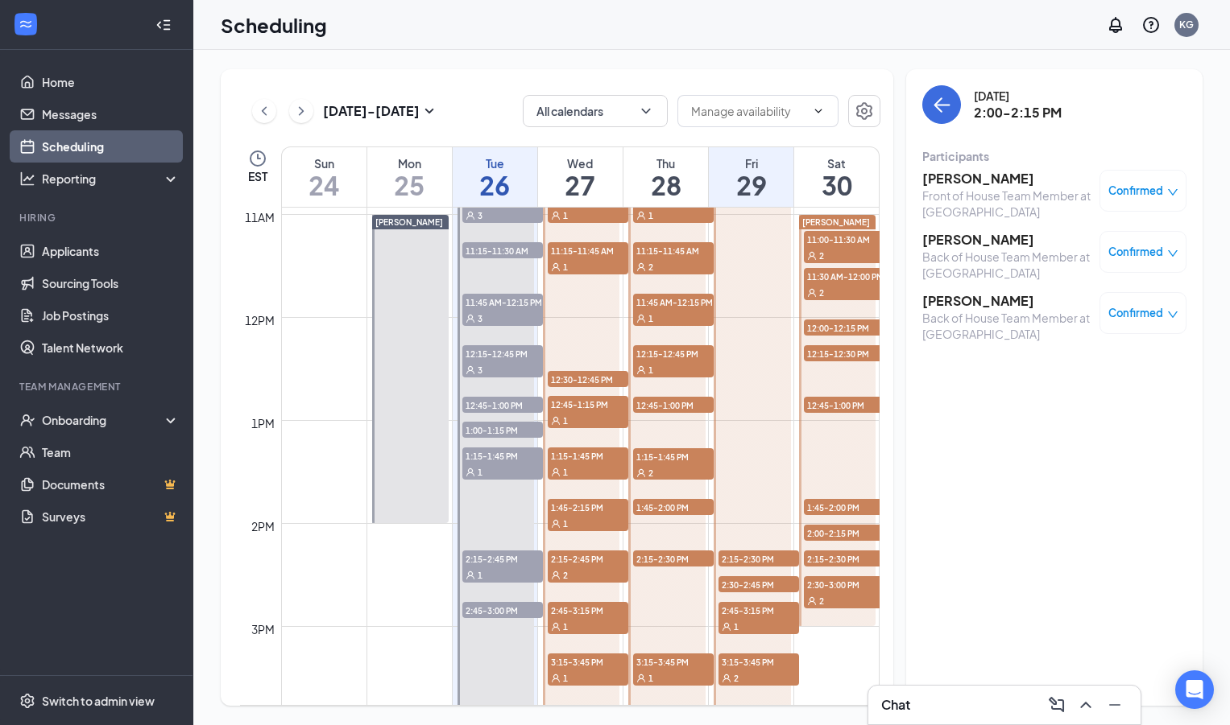
click at [835, 562] on span "2:15-2:30 PM" at bounding box center [844, 559] width 81 height 16
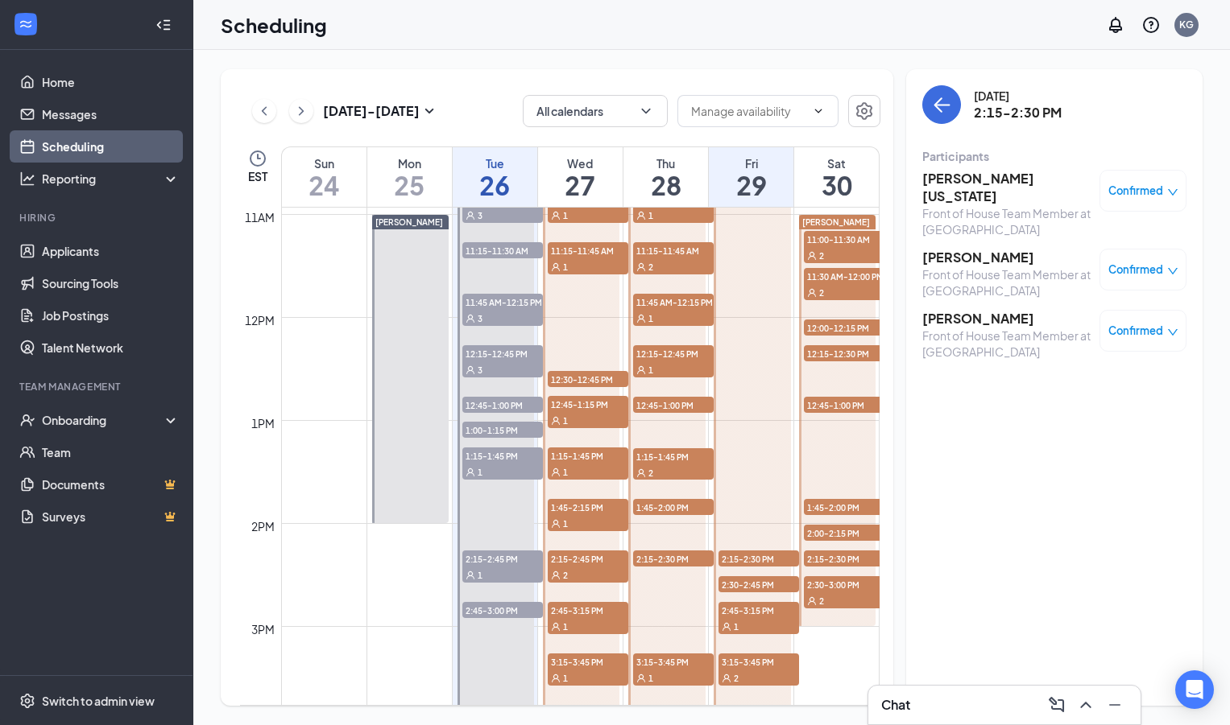
click at [833, 592] on span "2:30-3:00 PM" at bounding box center [844, 585] width 81 height 16
click at [949, 255] on h3 "[PERSON_NAME]" at bounding box center [1006, 256] width 169 height 18
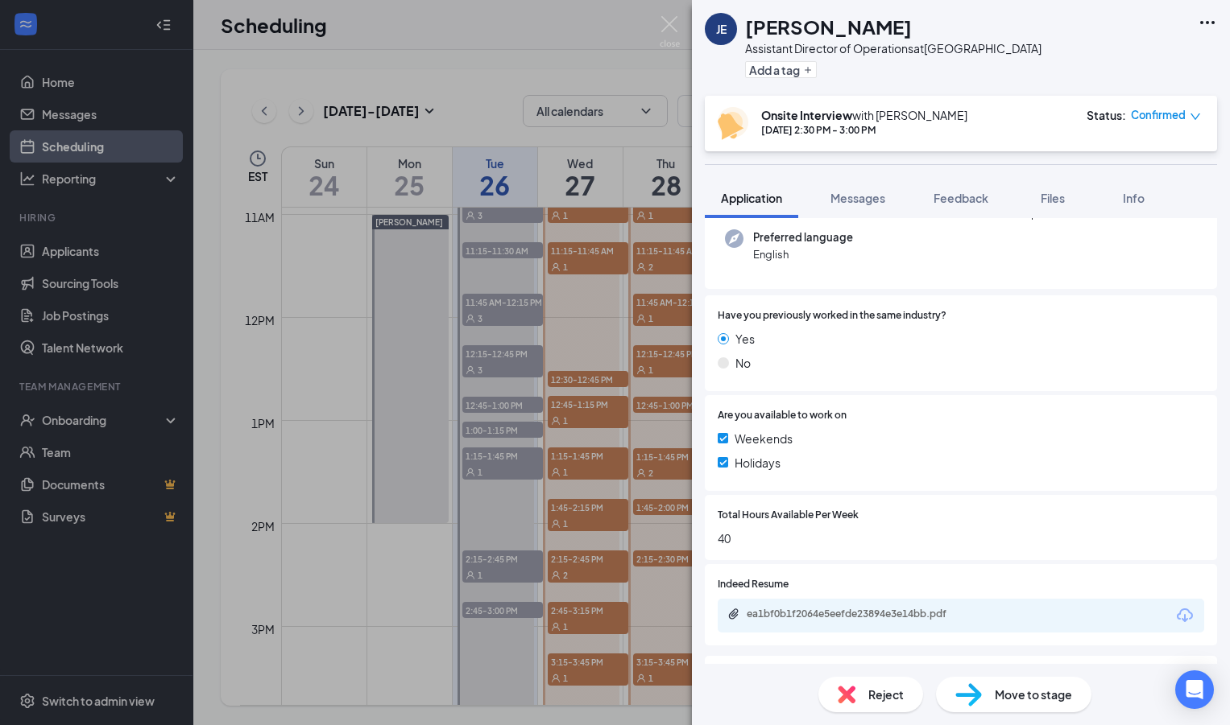
scroll to position [253, 0]
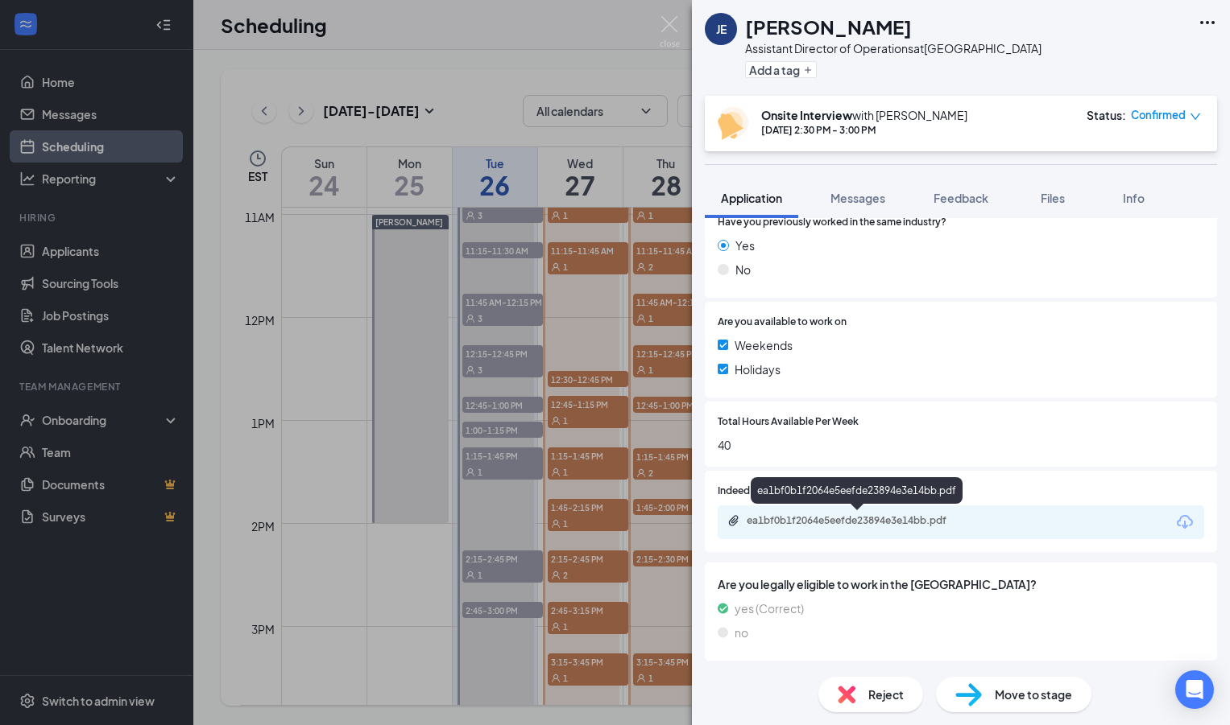
click at [822, 516] on div "ea1bf0b1f2064e5eefde23894e3e14bb.pdf" at bounding box center [858, 521] width 225 height 13
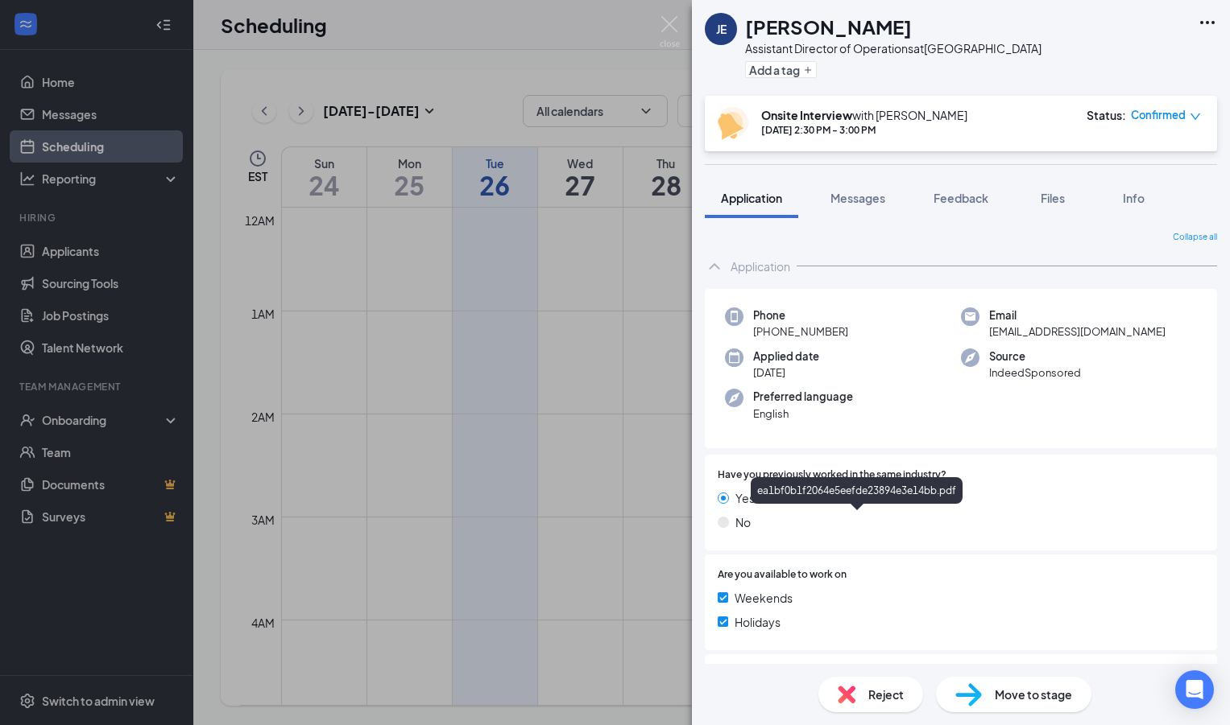
scroll to position [246, 0]
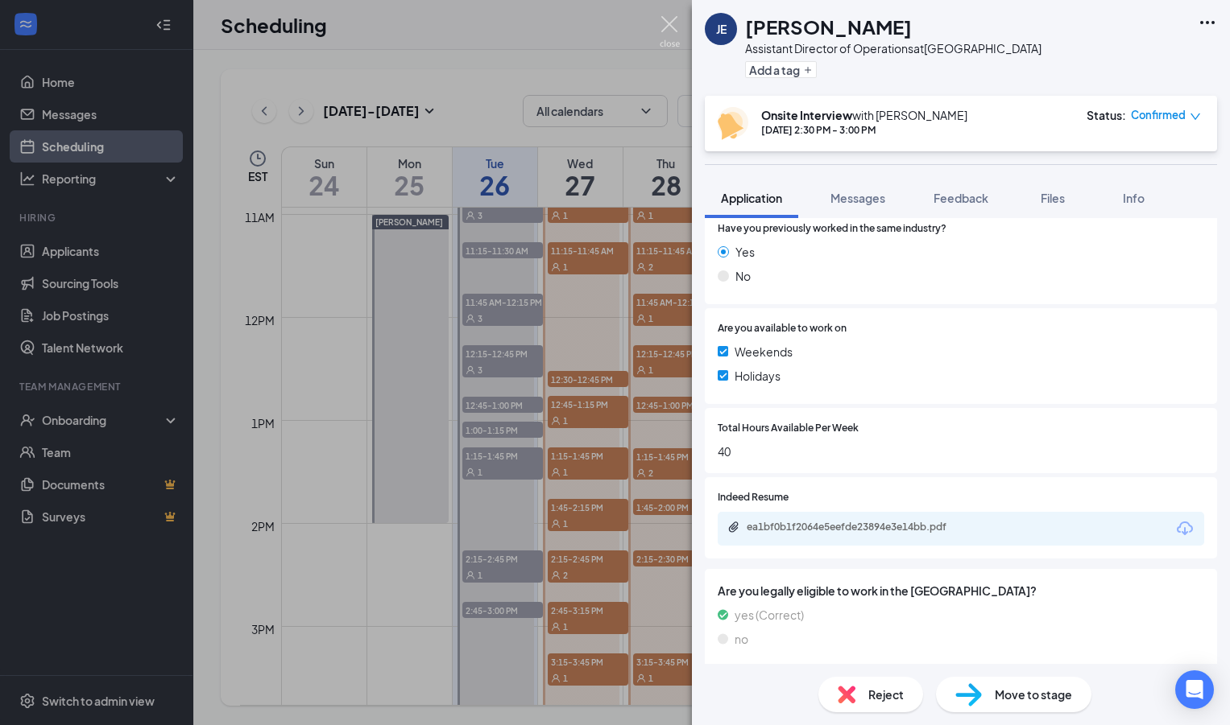
click at [670, 30] on img at bounding box center [669, 31] width 20 height 31
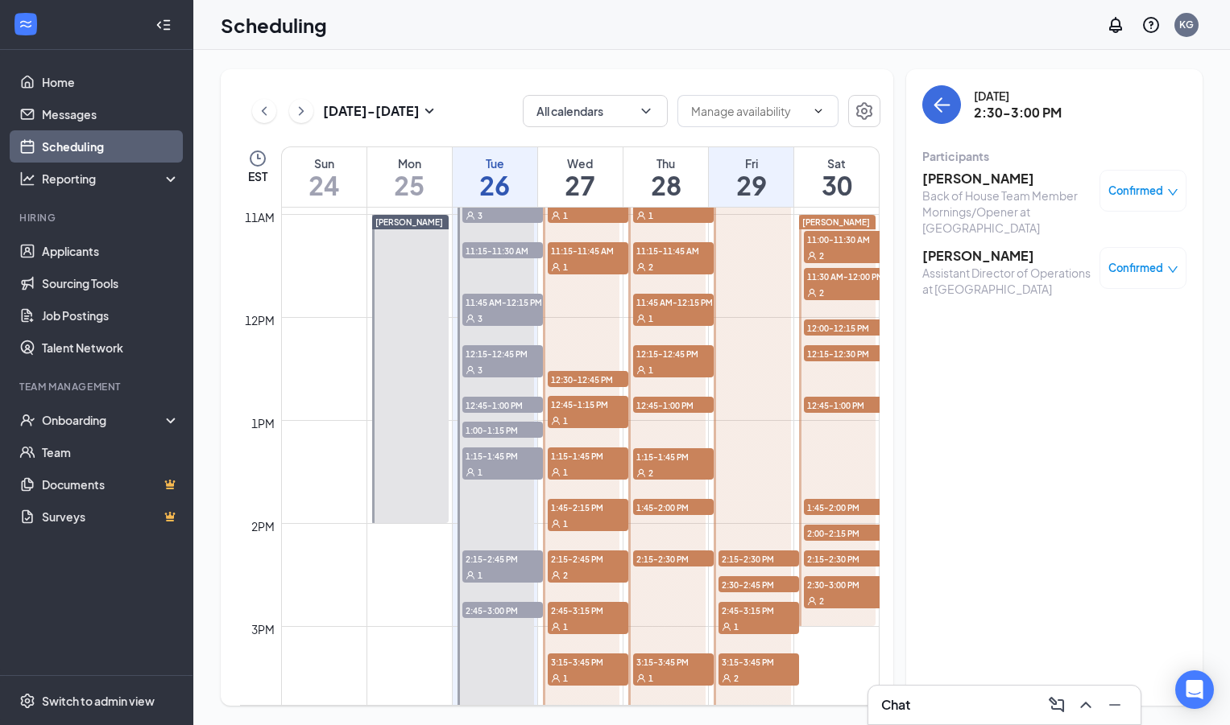
click at [897, 306] on div "[DATE] - [DATE] All calendars EST Sun 24 Mon 25 Tue 26 Wed 27 Thu 28 Fri 29 Sat…" at bounding box center [712, 387] width 982 height 637
